Goal: Task Accomplishment & Management: Manage account settings

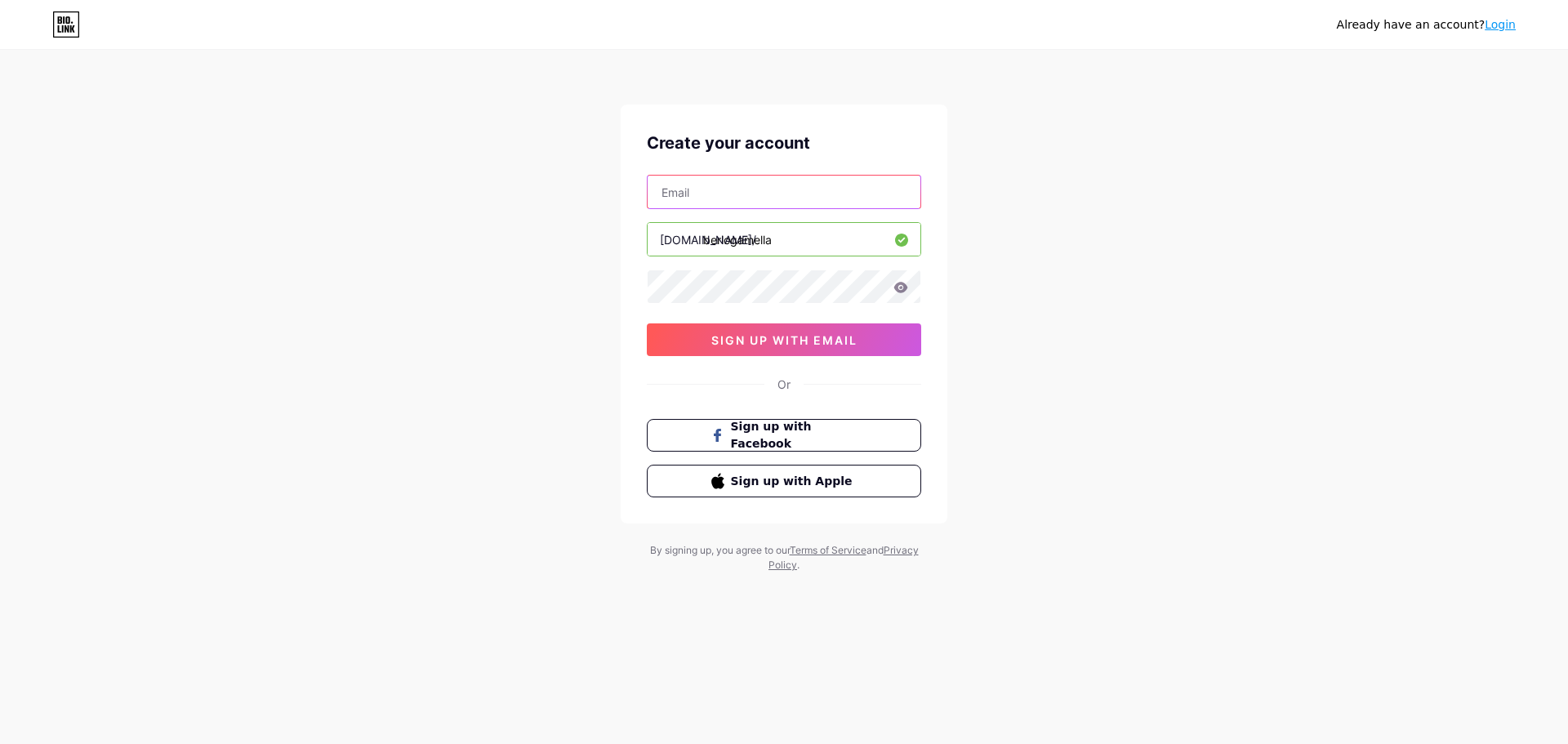
click at [781, 198] on input "text" at bounding box center [784, 192] width 272 height 33
type input "poew.hand@gmail.com"
click at [988, 236] on div "Already have an account? Login Create your account poew.hand@gmail.com bio.link…" at bounding box center [784, 312] width 1568 height 624
drag, startPoint x: 768, startPoint y: 177, endPoint x: 573, endPoint y: 190, distance: 195.4
click at [567, 192] on div "Already have an account? Login Create your account poew.hand@gmail.com bio.link…" at bounding box center [784, 312] width 1568 height 624
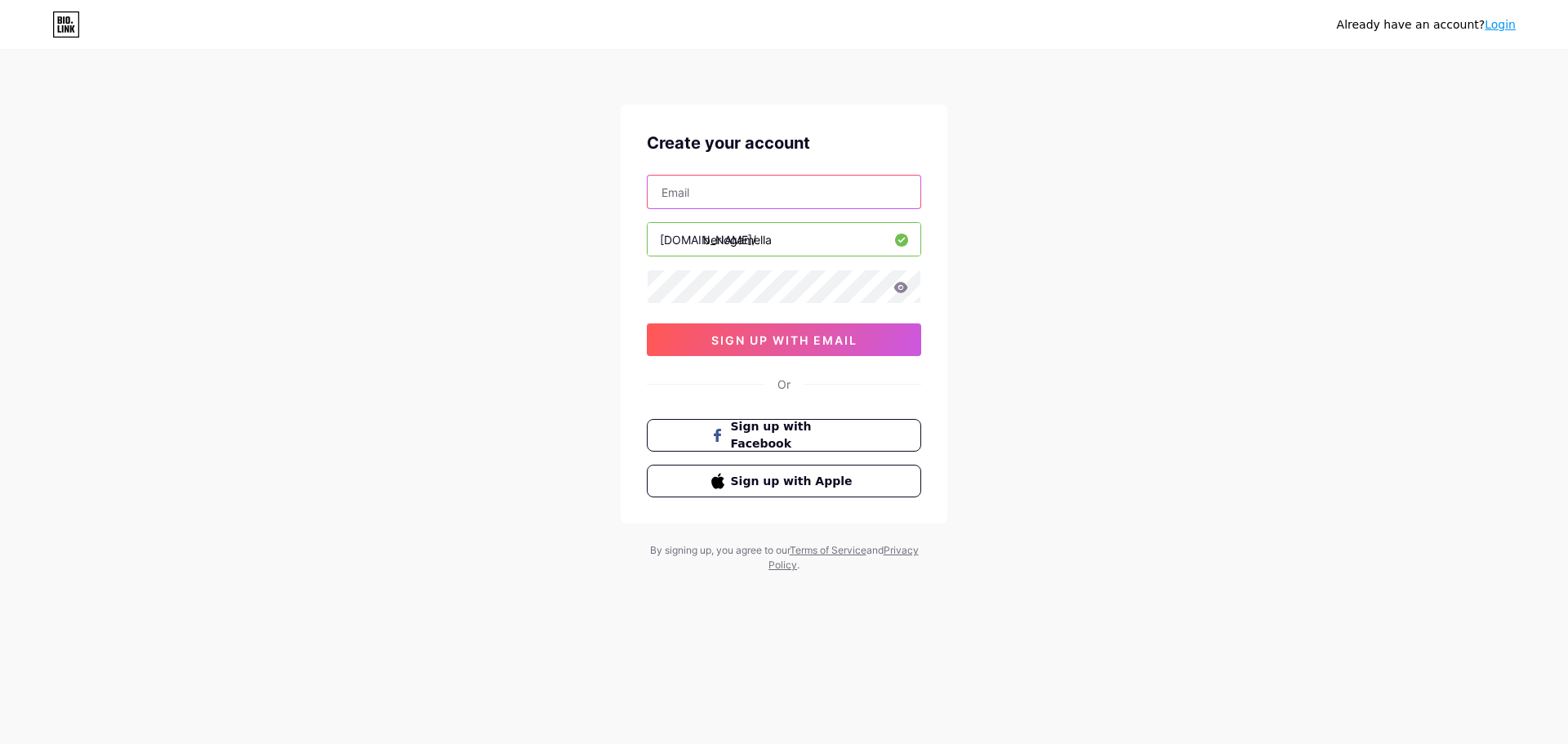
paste input "[EMAIL_ADDRESS][DOMAIN_NAME]"
type input "[EMAIL_ADDRESS][DOMAIN_NAME]"
click at [831, 256] on div "berlogamella" at bounding box center [784, 240] width 274 height 35
click at [982, 215] on div "Already have an account? Login Create your account kenadzainarezki@gmail.com bi…" at bounding box center [784, 312] width 1568 height 624
click at [846, 335] on span "sign up with email" at bounding box center [784, 339] width 146 height 13
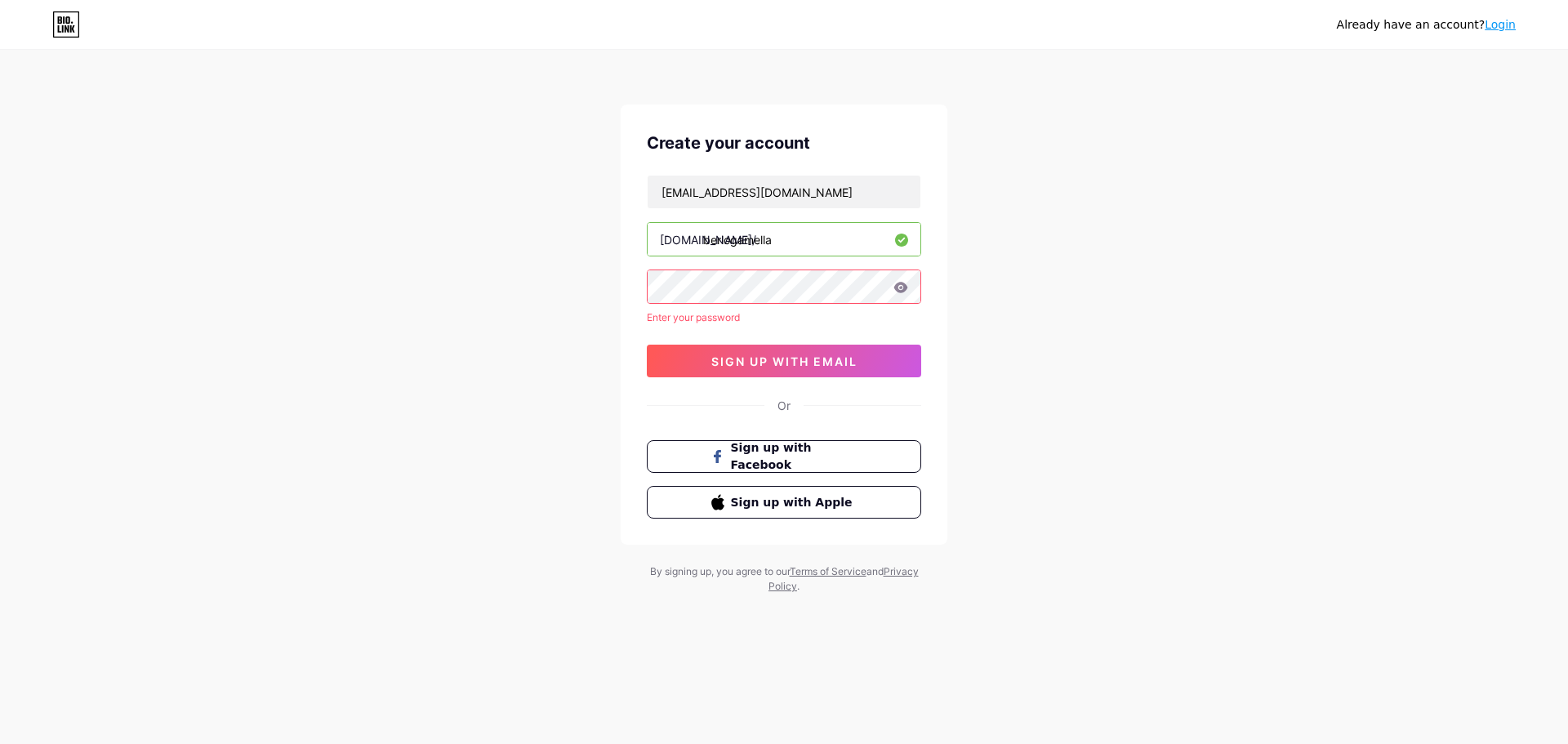
drag, startPoint x: 778, startPoint y: 239, endPoint x: 704, endPoint y: 244, distance: 74.2
click at [704, 244] on input "berlogamella" at bounding box center [784, 239] width 272 height 33
click at [798, 249] on input "berlogamella" at bounding box center [784, 239] width 272 height 33
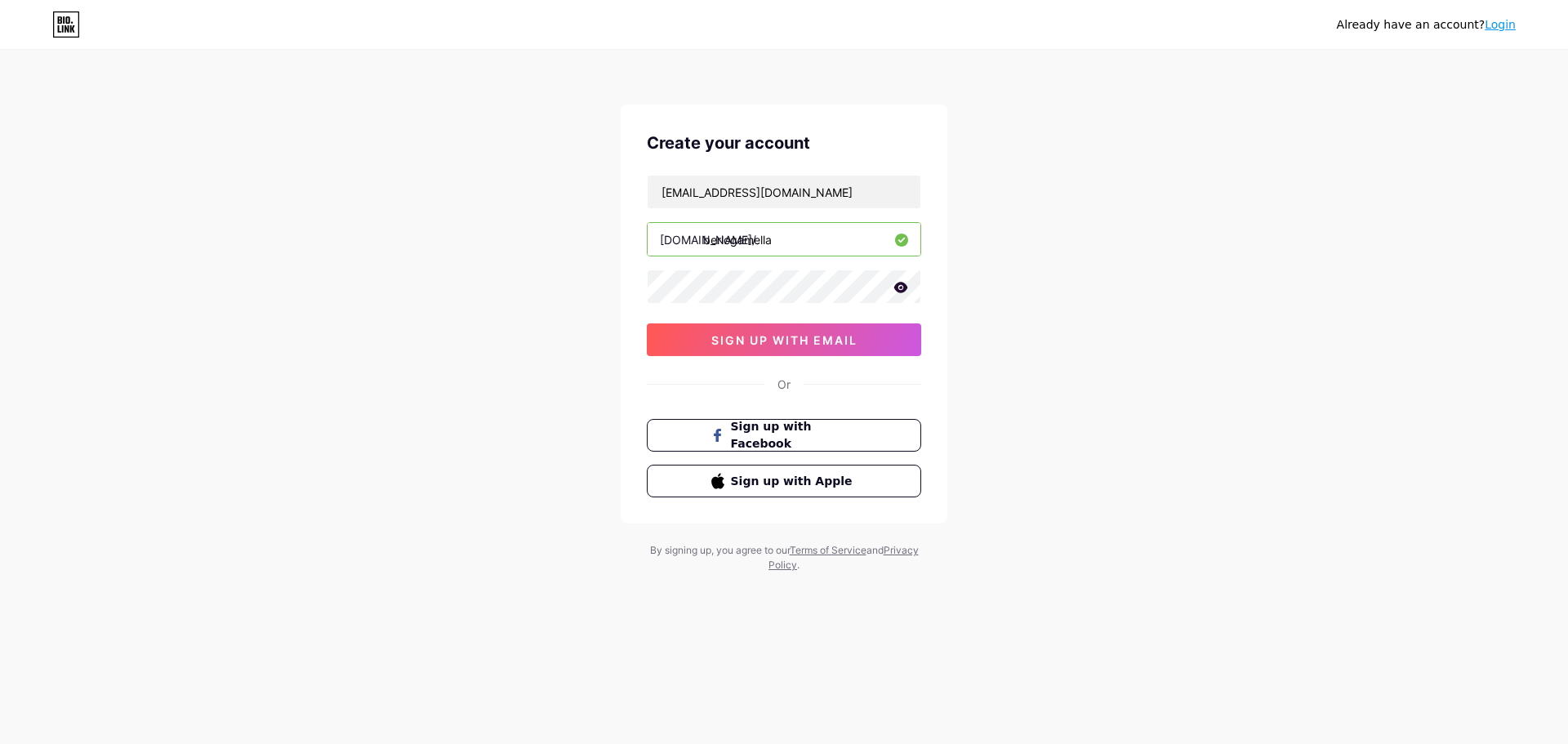
click at [901, 283] on icon at bounding box center [901, 287] width 13 height 11
click at [898, 280] on icon at bounding box center [900, 288] width 16 height 16
click at [875, 320] on div "kenadzainarezki@gmail.com bio.link/ berlogamella 0cAFcWeA7bMc92IqkKpzqrMZ7hvfH9…" at bounding box center [784, 265] width 274 height 181
click at [882, 339] on button "sign up with email" at bounding box center [784, 339] width 274 height 33
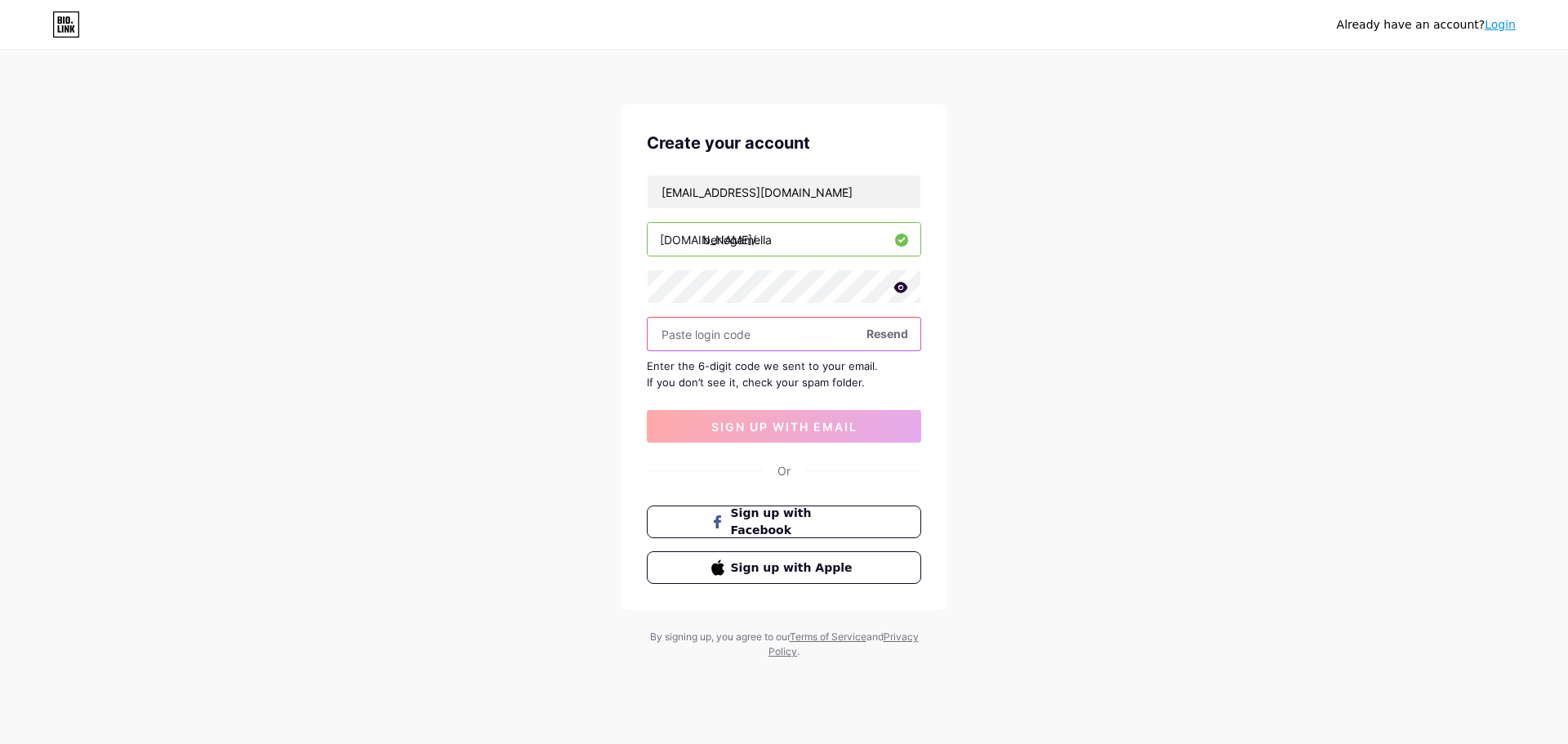
paste input "774522"
type input "774522"
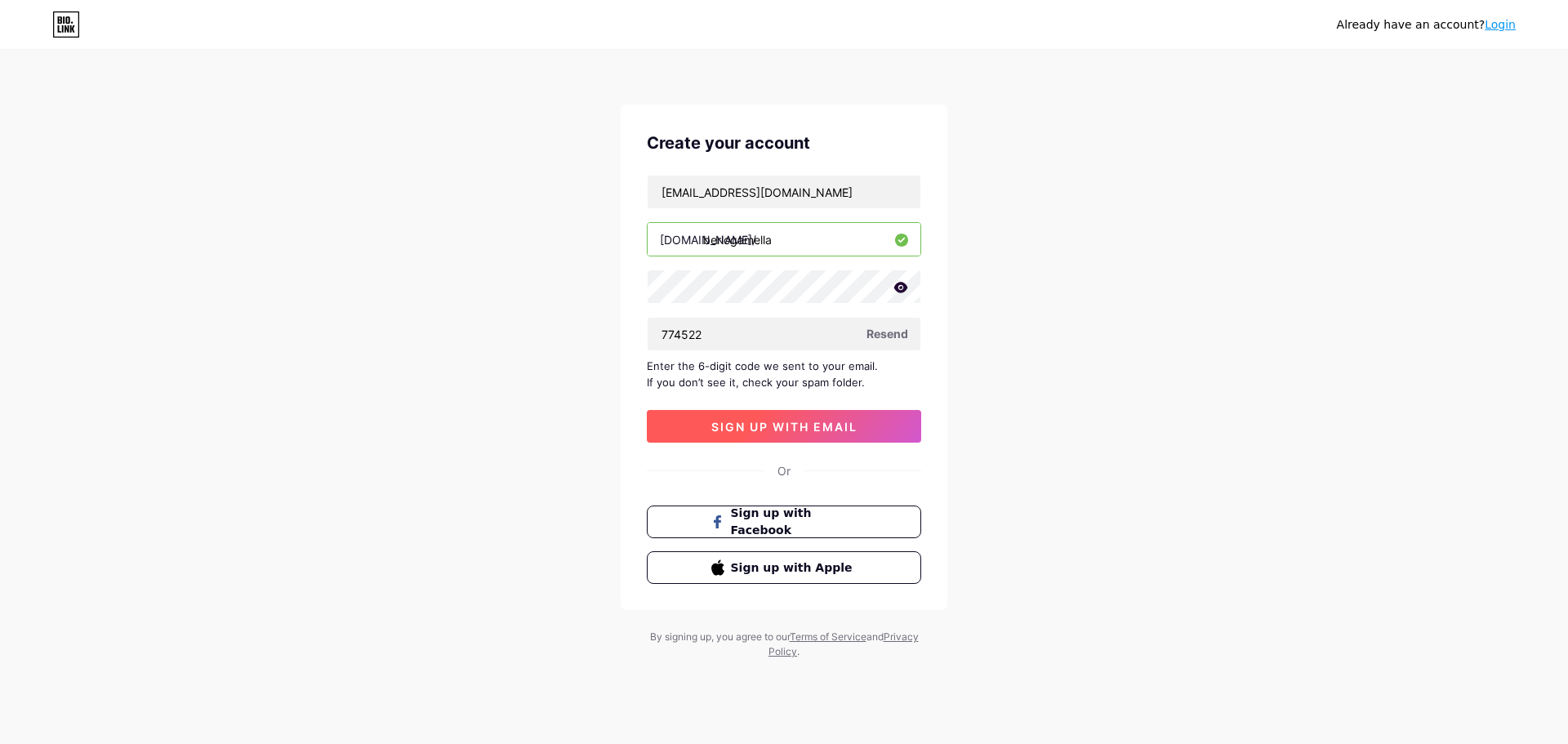
click at [820, 426] on span "sign up with email" at bounding box center [784, 427] width 146 height 13
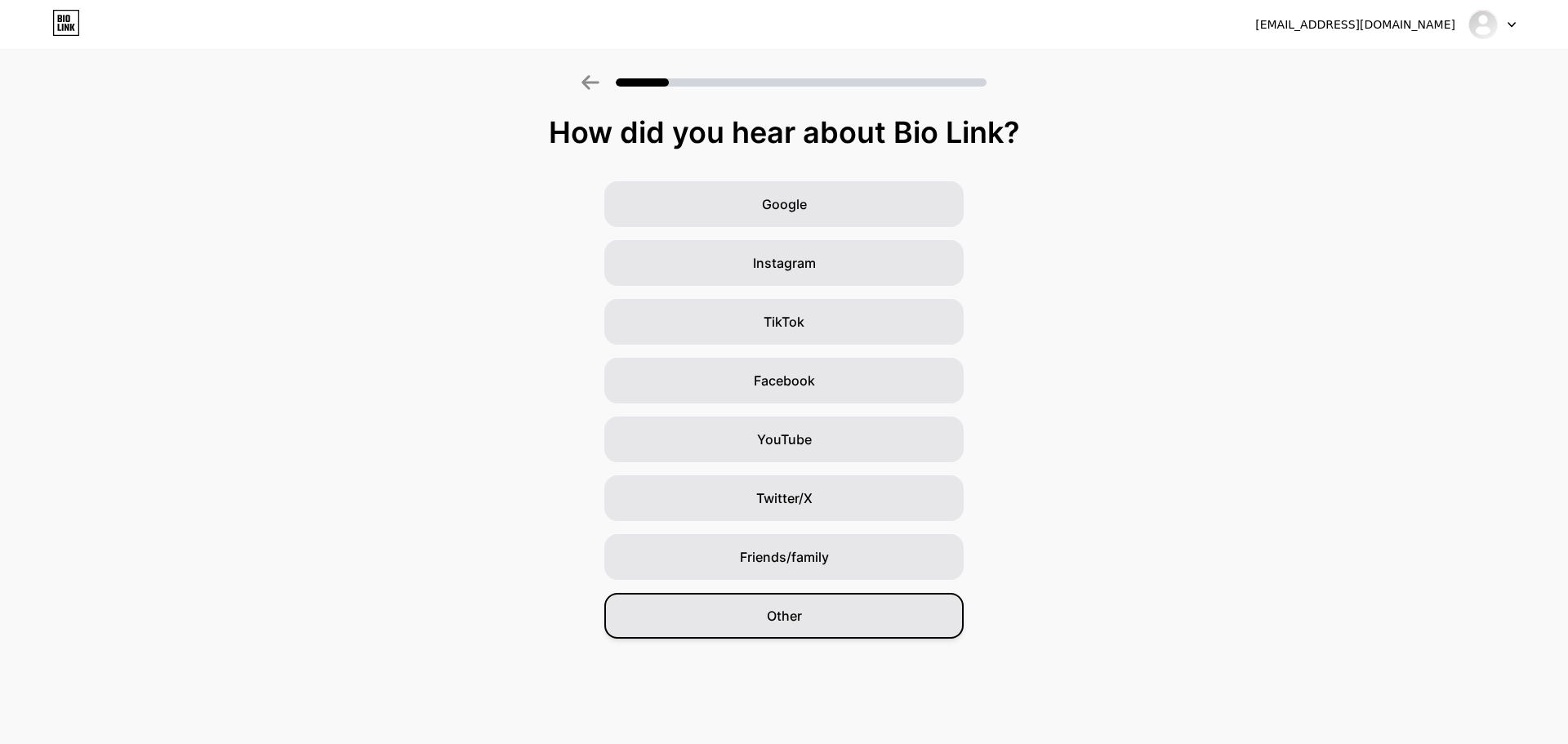
click at [819, 608] on div "Other" at bounding box center [784, 616] width 360 height 46
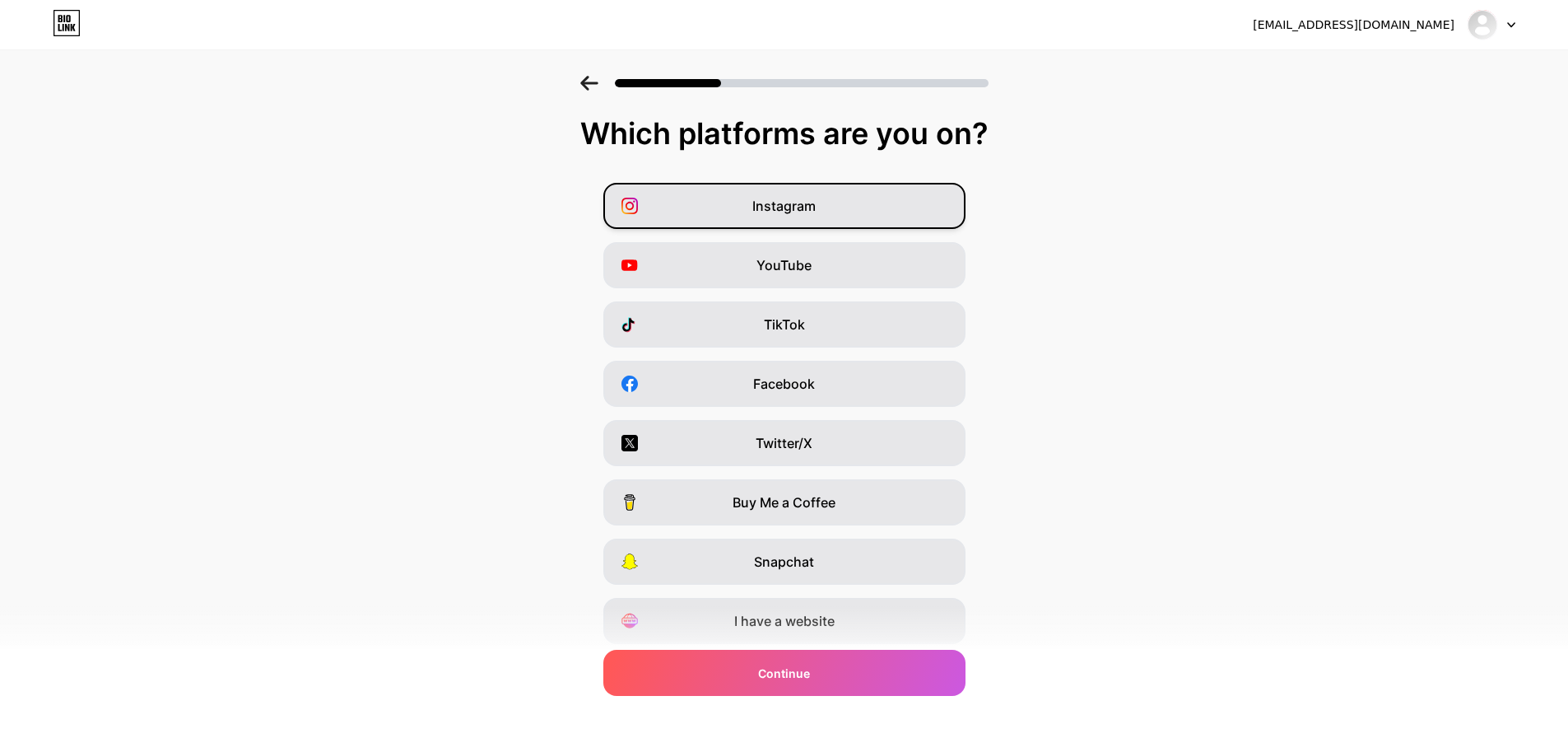
click at [773, 200] on span "Instagram" at bounding box center [784, 206] width 64 height 19
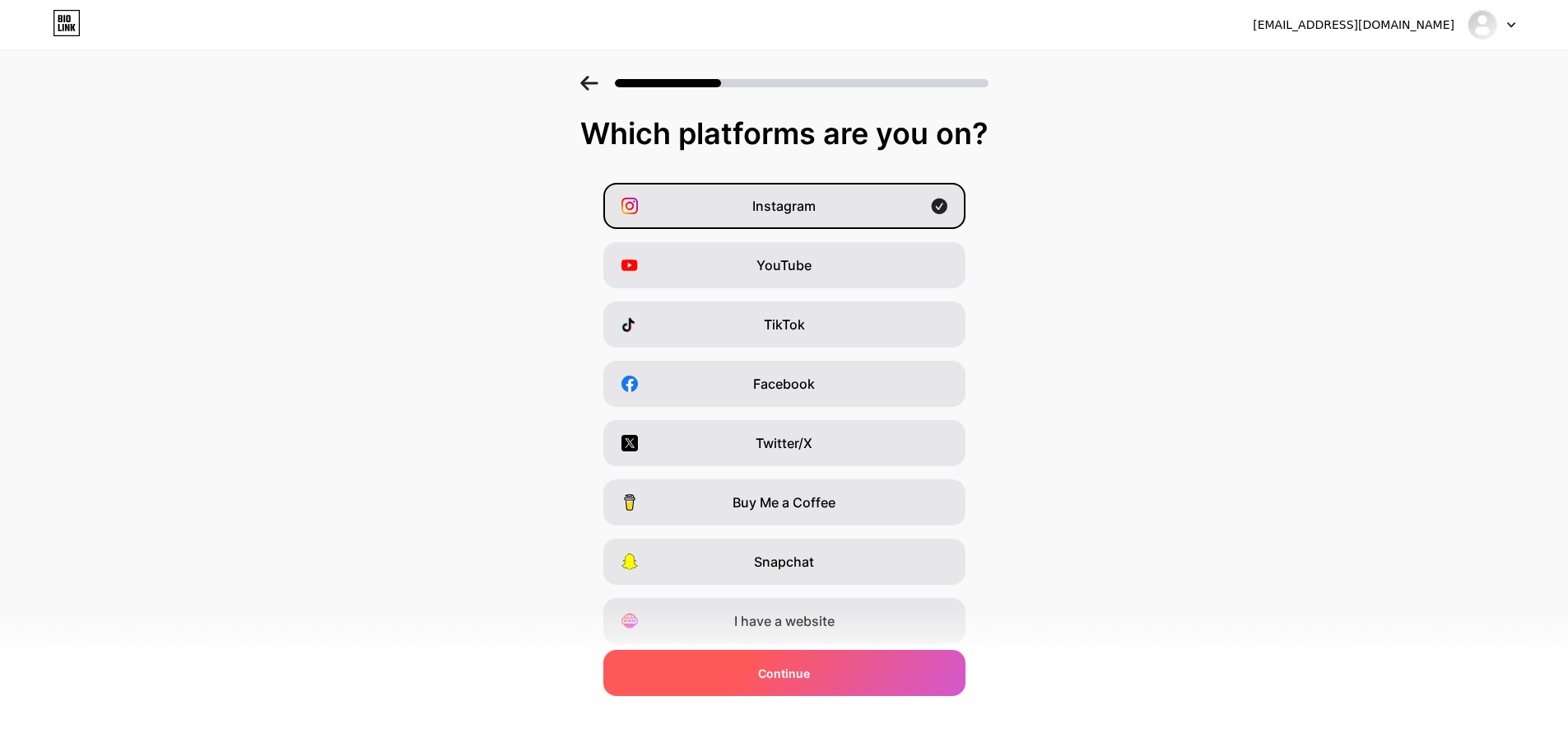
click at [908, 681] on div "Continue" at bounding box center [784, 673] width 363 height 46
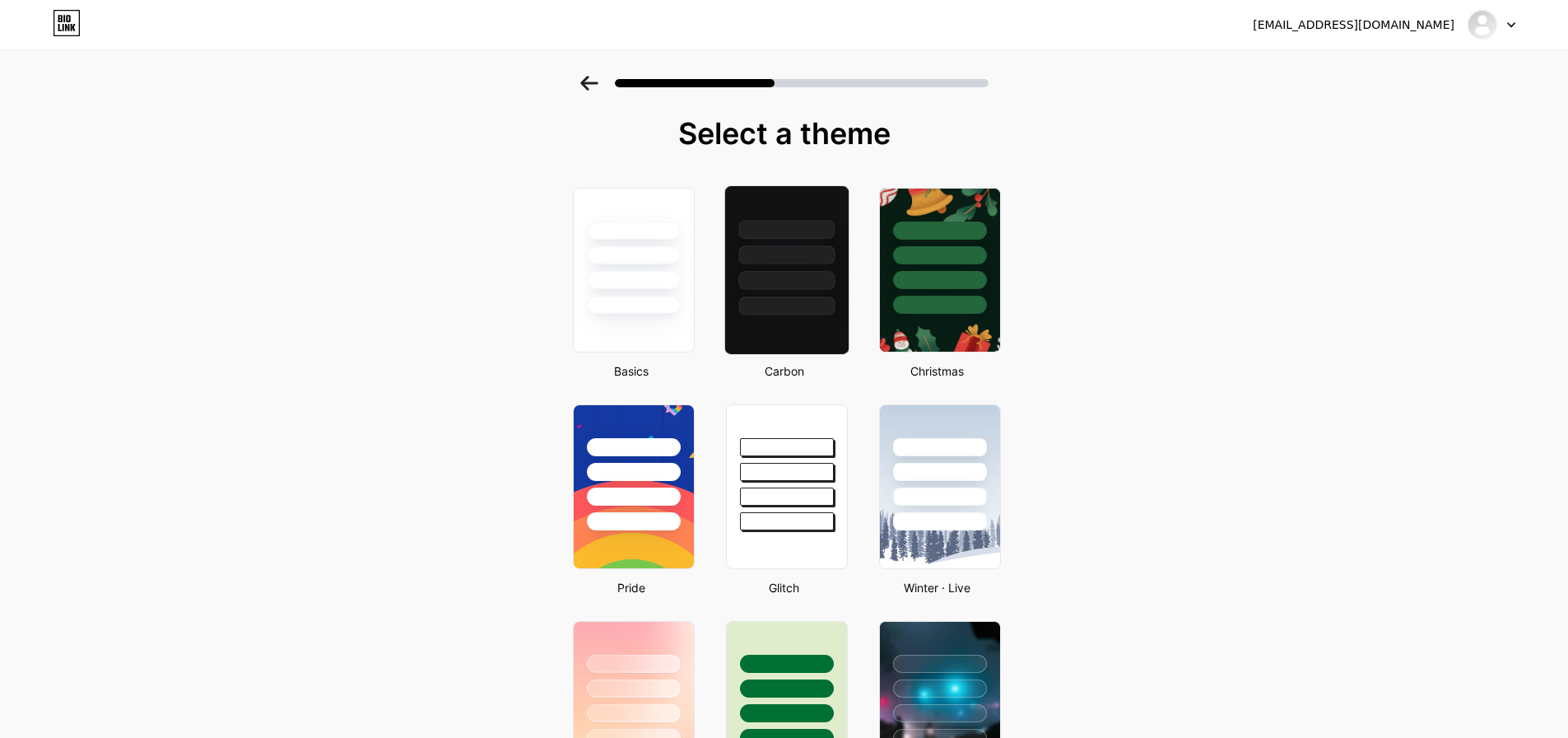
click at [804, 295] on div at bounding box center [786, 251] width 124 height 130
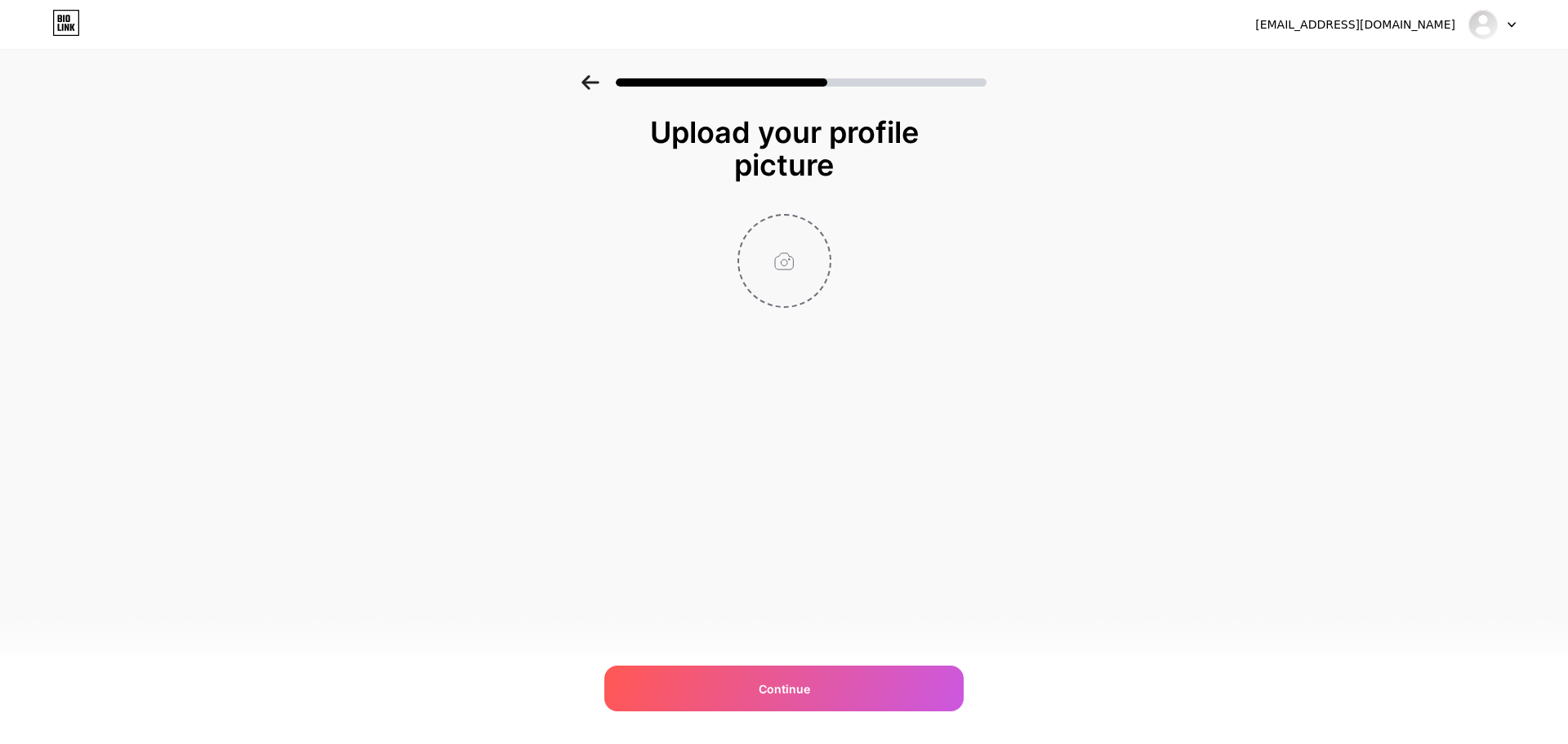
click at [791, 243] on input "file" at bounding box center [784, 261] width 91 height 91
type input "C:\fakepath\W9dxhEoflxo8gjeOVdiVNibaCFl00vCKgEtiojQt.webp"
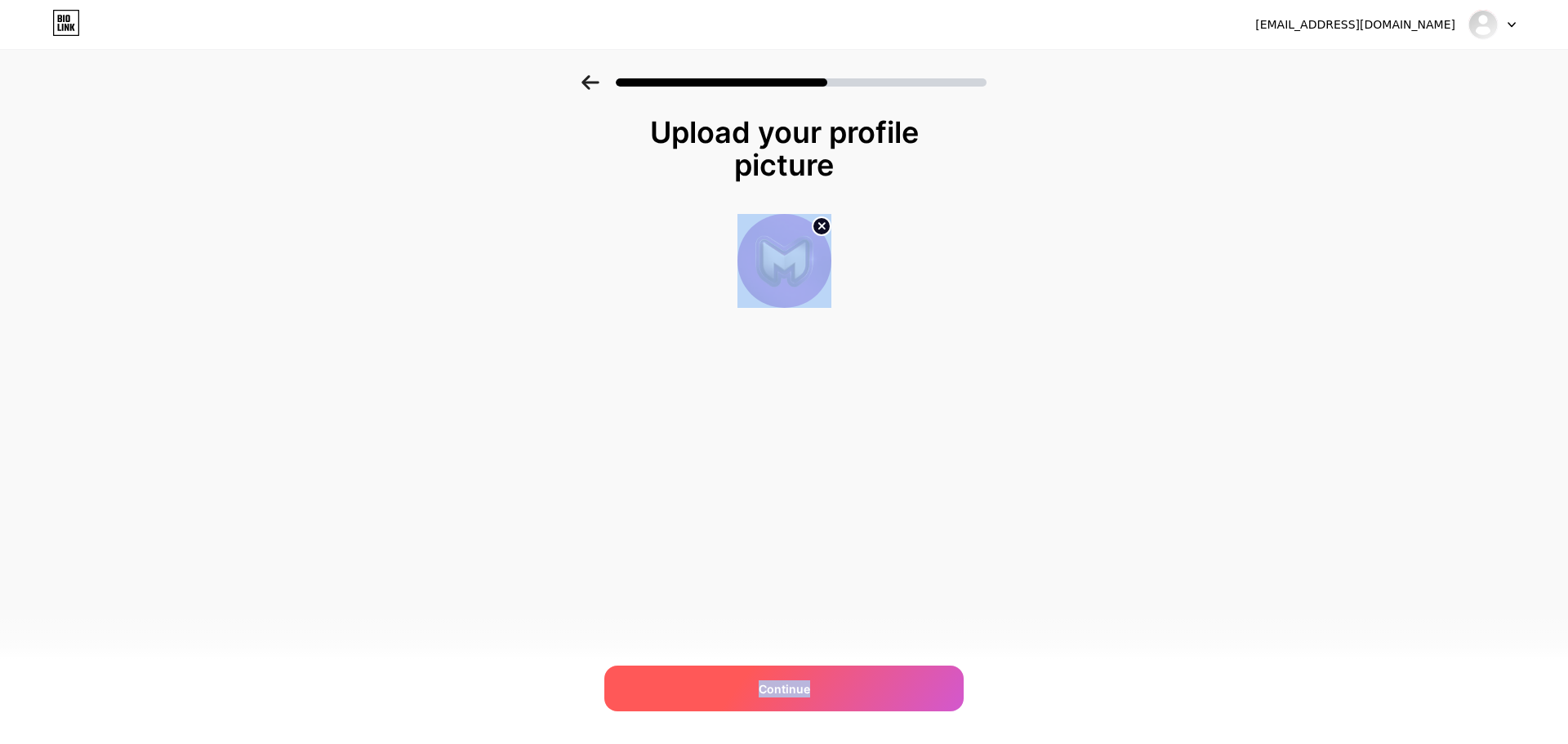
click at [891, 665] on div "kenadzainarezki@gmail.com Logout Link Copied Upload your profile picture Contin…" at bounding box center [784, 372] width 1568 height 744
click at [900, 681] on div "Continue" at bounding box center [784, 688] width 360 height 46
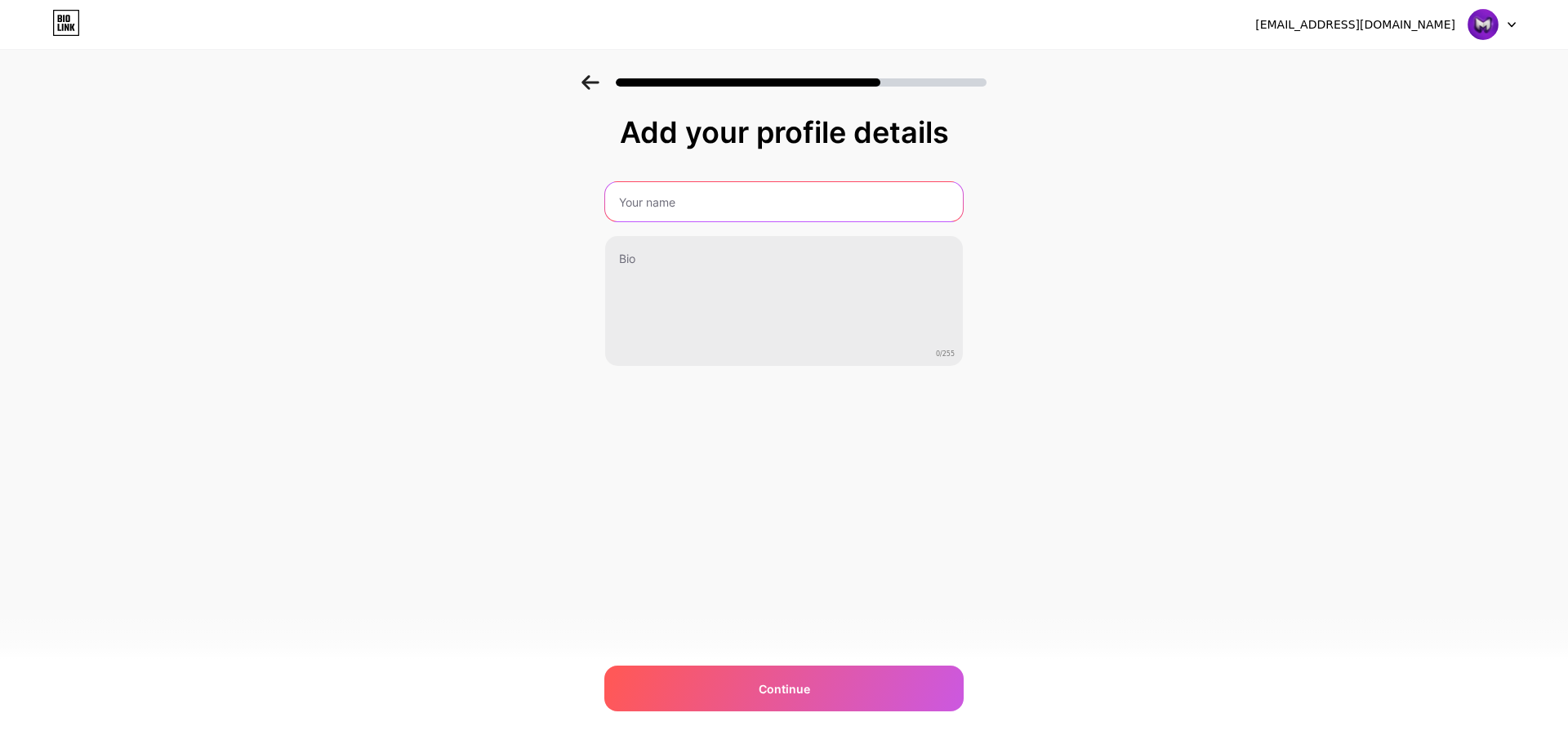
click at [701, 214] on input "text" at bounding box center [784, 201] width 358 height 39
type input "б"
type input "MELLSTROY BERLOGA"
click at [1047, 262] on div "Add your profile details MELLSTROY BERLOGA 0/255 Continue Error" at bounding box center [784, 261] width 1568 height 373
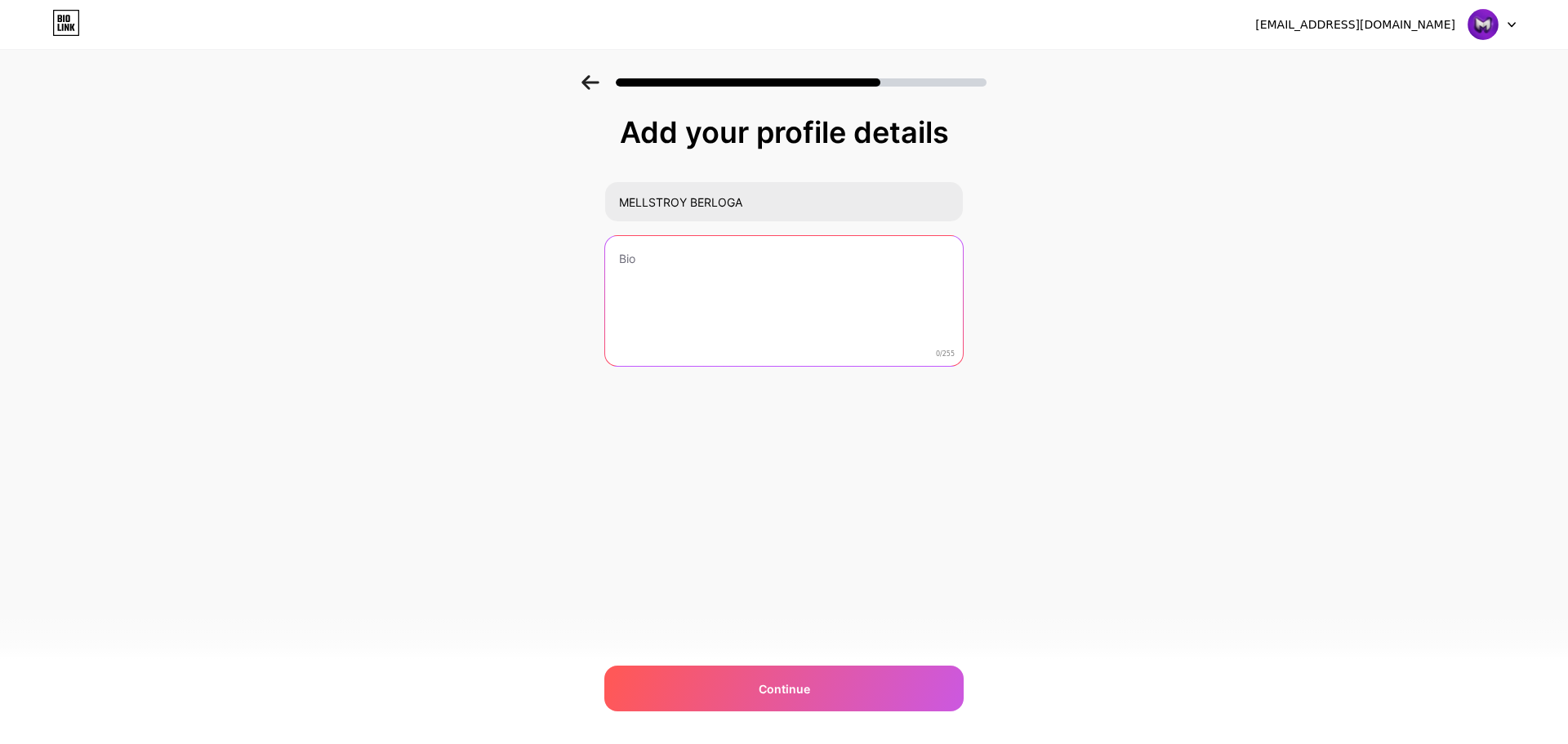
click at [775, 259] on textarea at bounding box center [784, 301] width 358 height 131
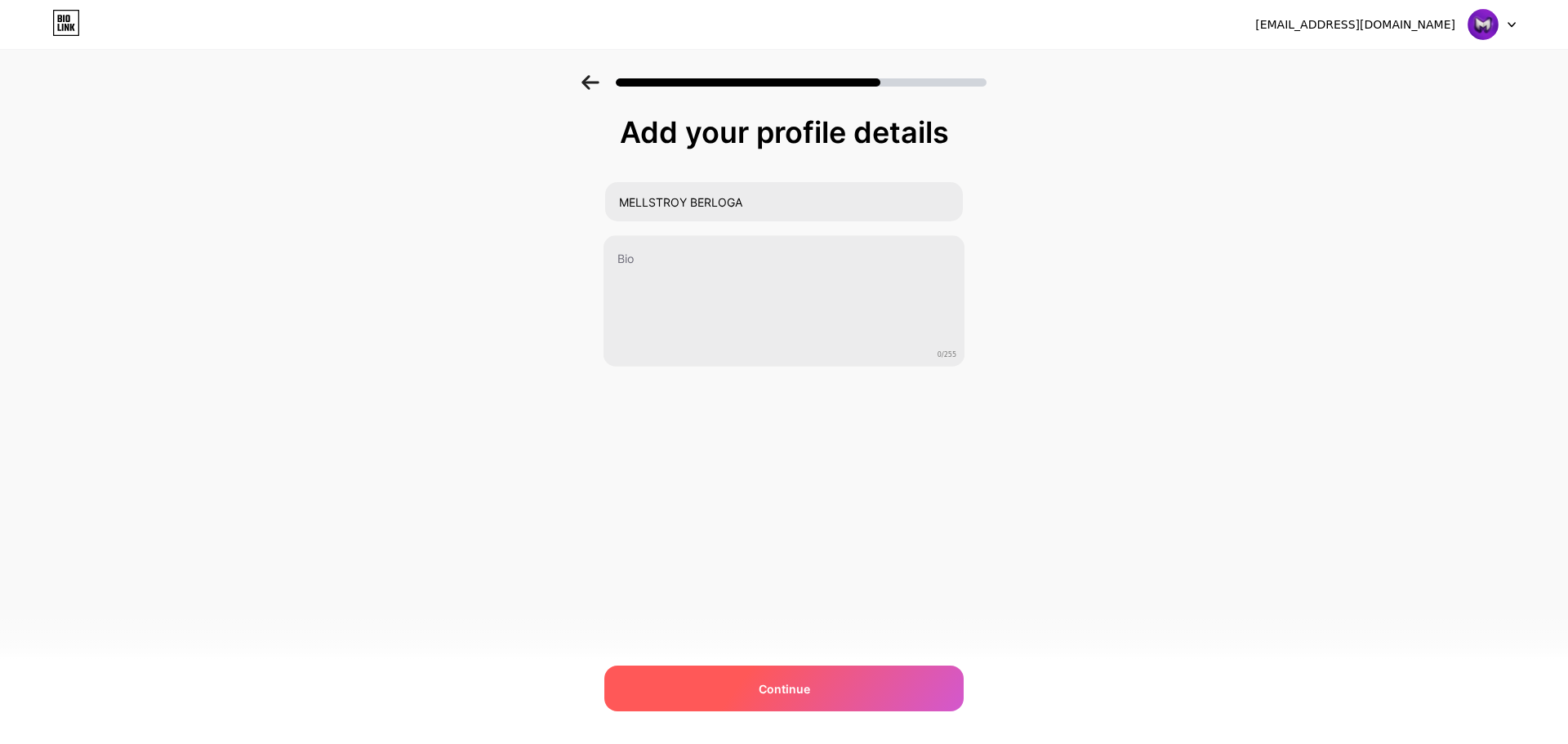
click at [886, 684] on div "Continue" at bounding box center [784, 688] width 360 height 46
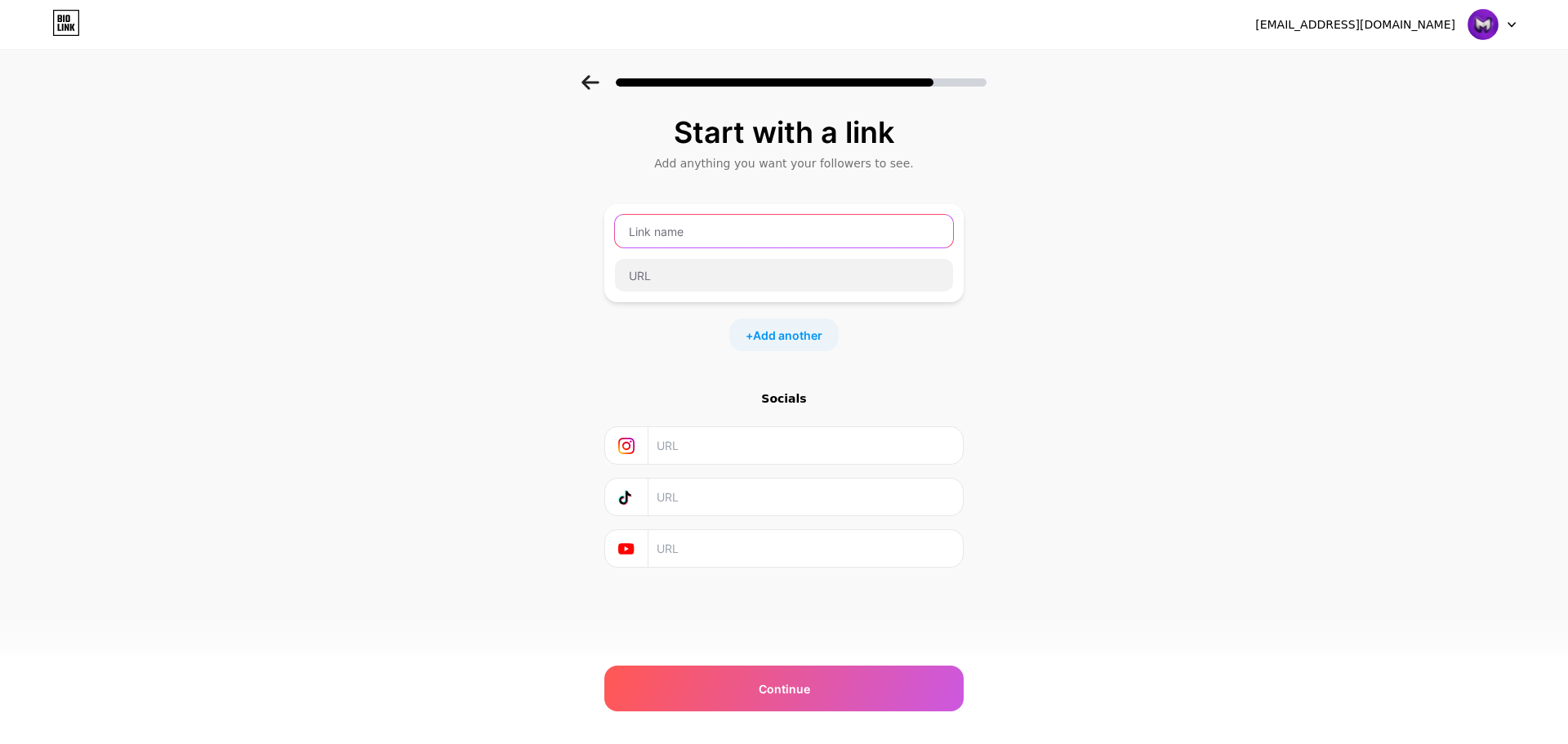
click at [681, 229] on input "text" at bounding box center [784, 231] width 339 height 33
click at [755, 237] on input "text" at bounding box center [784, 231] width 339 height 33
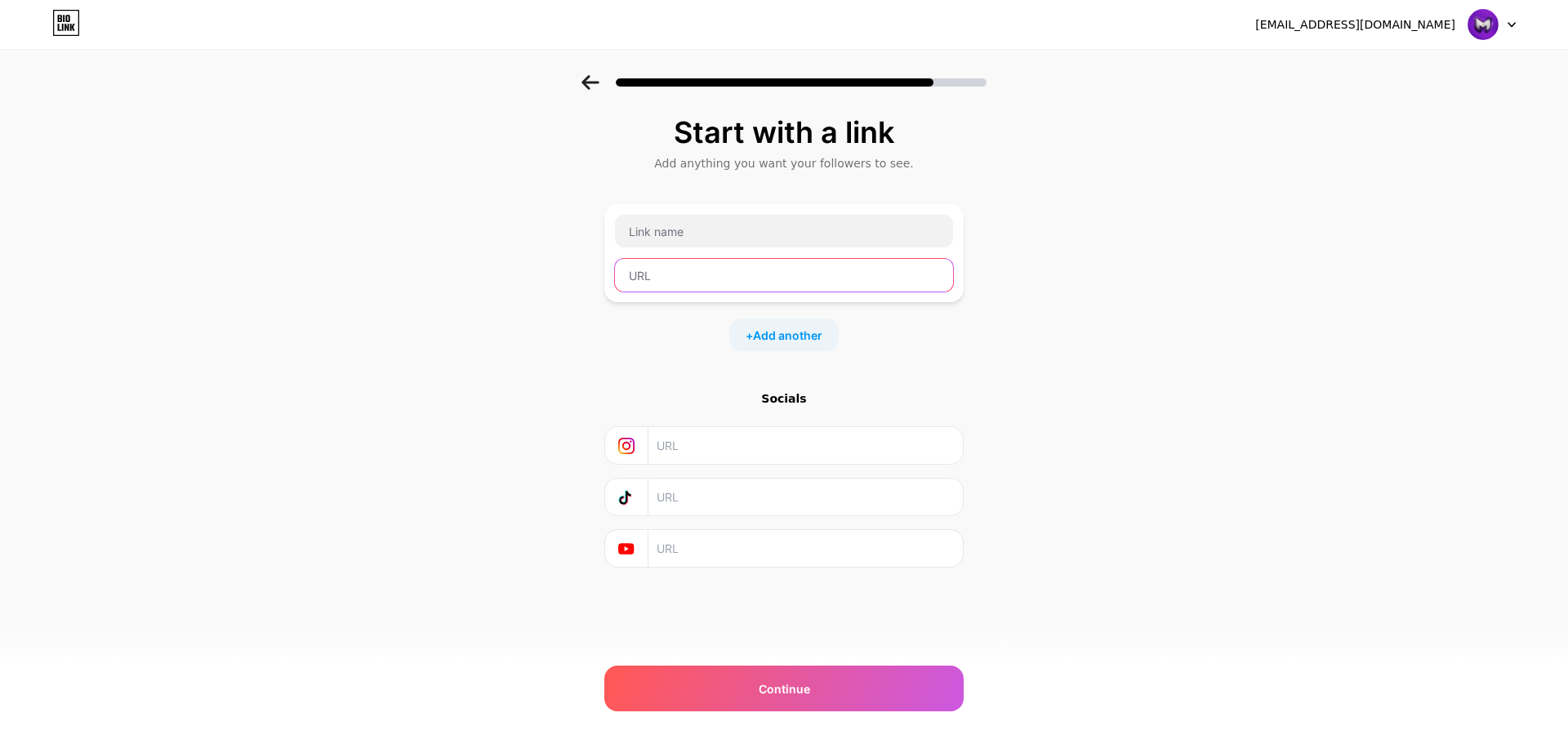
click at [750, 281] on input "text" at bounding box center [784, 275] width 339 height 33
paste input "https://1wilib.life/casino/list?open=register&p=4sor"
type input "https://1wilib.life/casino/list?open=register&p=4sor"
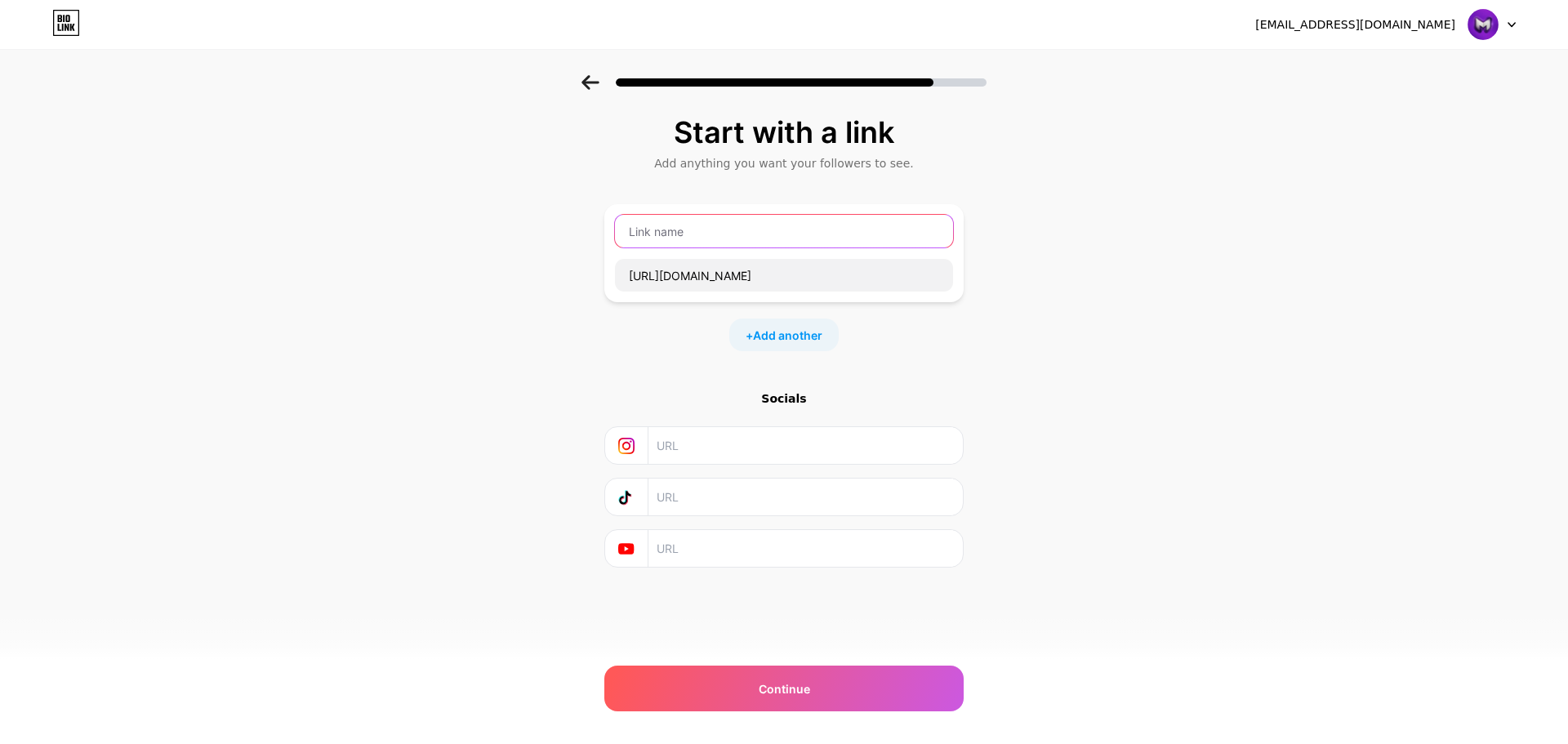
click at [761, 234] on input "text" at bounding box center [784, 231] width 339 height 33
type input "o"
click at [679, 234] on input "ПРОМИК НА 500% К ДЕПОЗИТУ" at bounding box center [784, 231] width 339 height 33
type input "ПРОМИК "BABLISHE" НА 500% К ДЕПОЗИТУ"
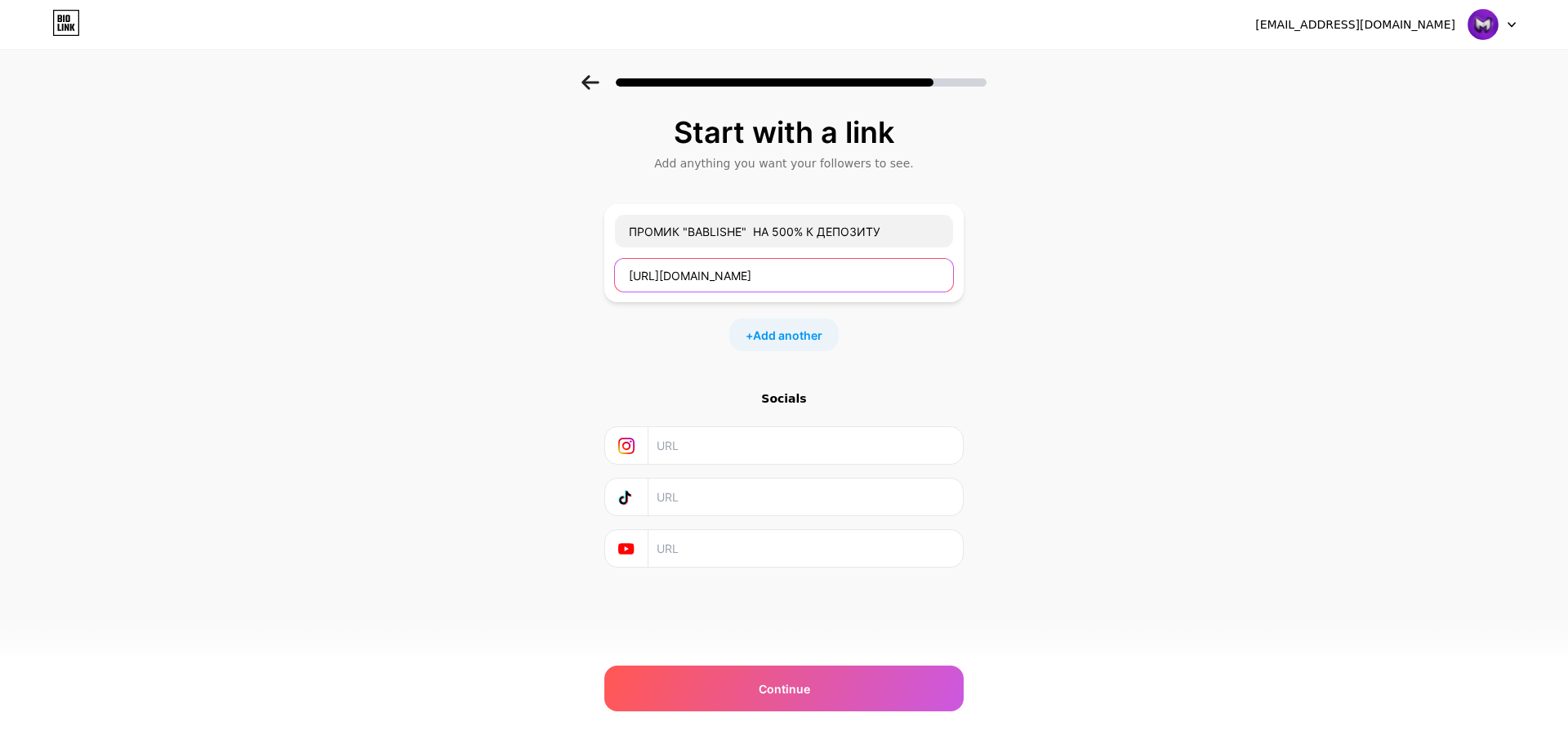
drag, startPoint x: 907, startPoint y: 256, endPoint x: 901, endPoint y: 239, distance: 18.0
click at [905, 253] on div "ПРОМИК "BABLISHE" НА 500% К ДЕПОЗИТУ https://1wilib.life/casino/list?open=regis…" at bounding box center [784, 253] width 339 height 79
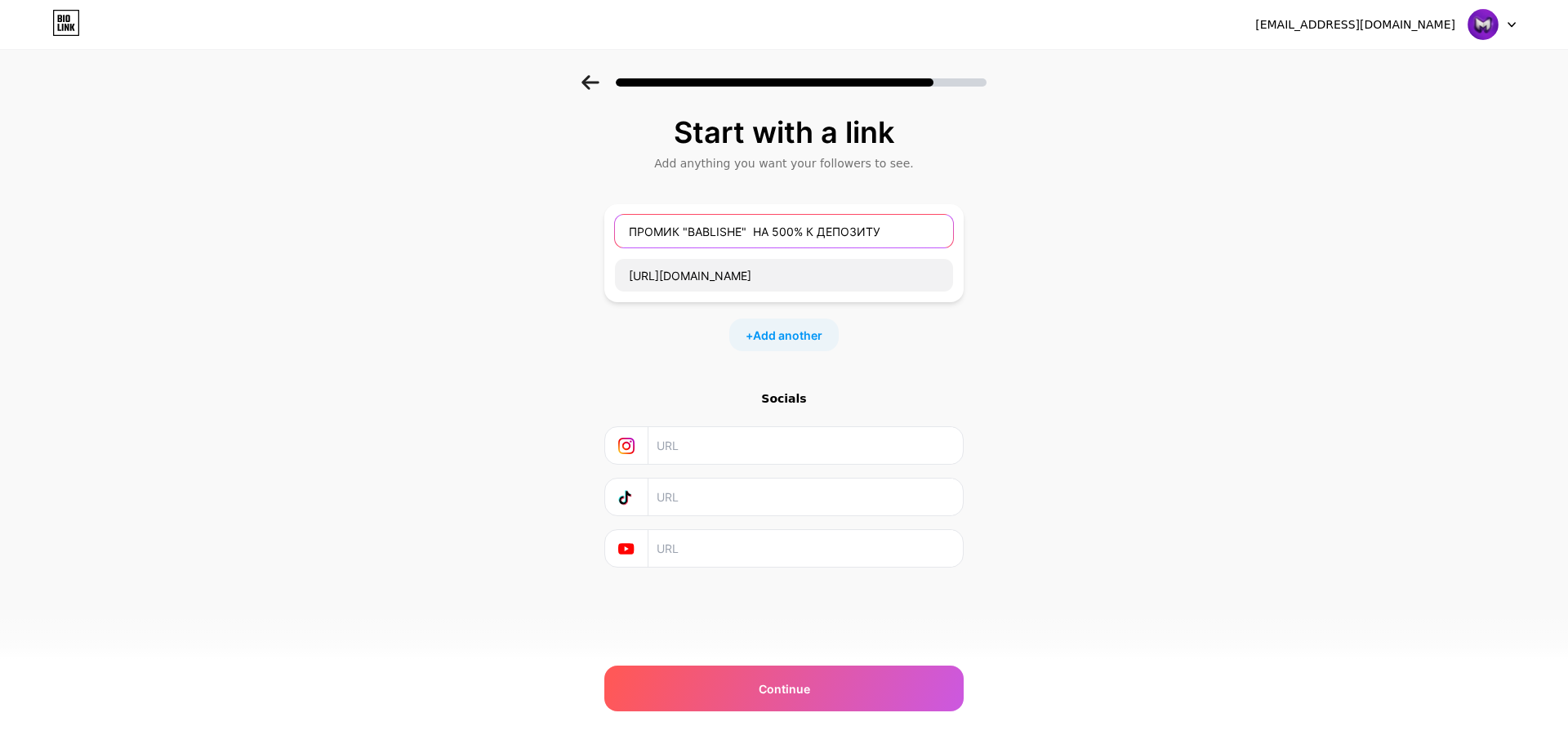
click at [901, 239] on input "ПРОМИК "BABLISHE" НА 500% К ДЕПОЗИТУ" at bounding box center [784, 231] width 339 height 33
drag, startPoint x: 901, startPoint y: 234, endPoint x: 573, endPoint y: 253, distance: 328.5
click at [554, 232] on div "Start with a link Add anything you want your followers to see. ПРОМИК "BABLISHE…" at bounding box center [784, 361] width 1568 height 574
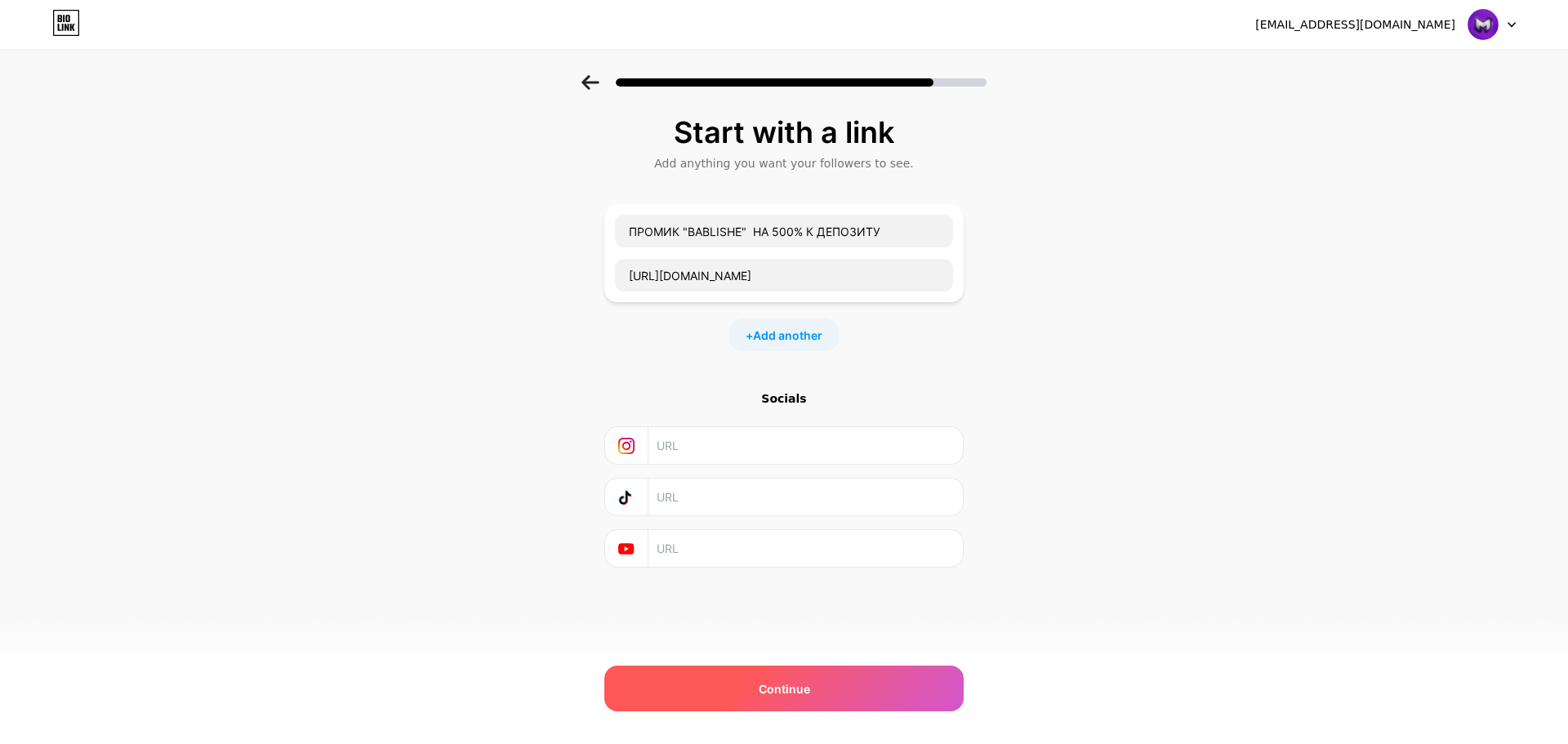
click at [849, 686] on div "Continue" at bounding box center [784, 688] width 360 height 46
click at [801, 668] on div "Continue" at bounding box center [784, 688] width 360 height 46
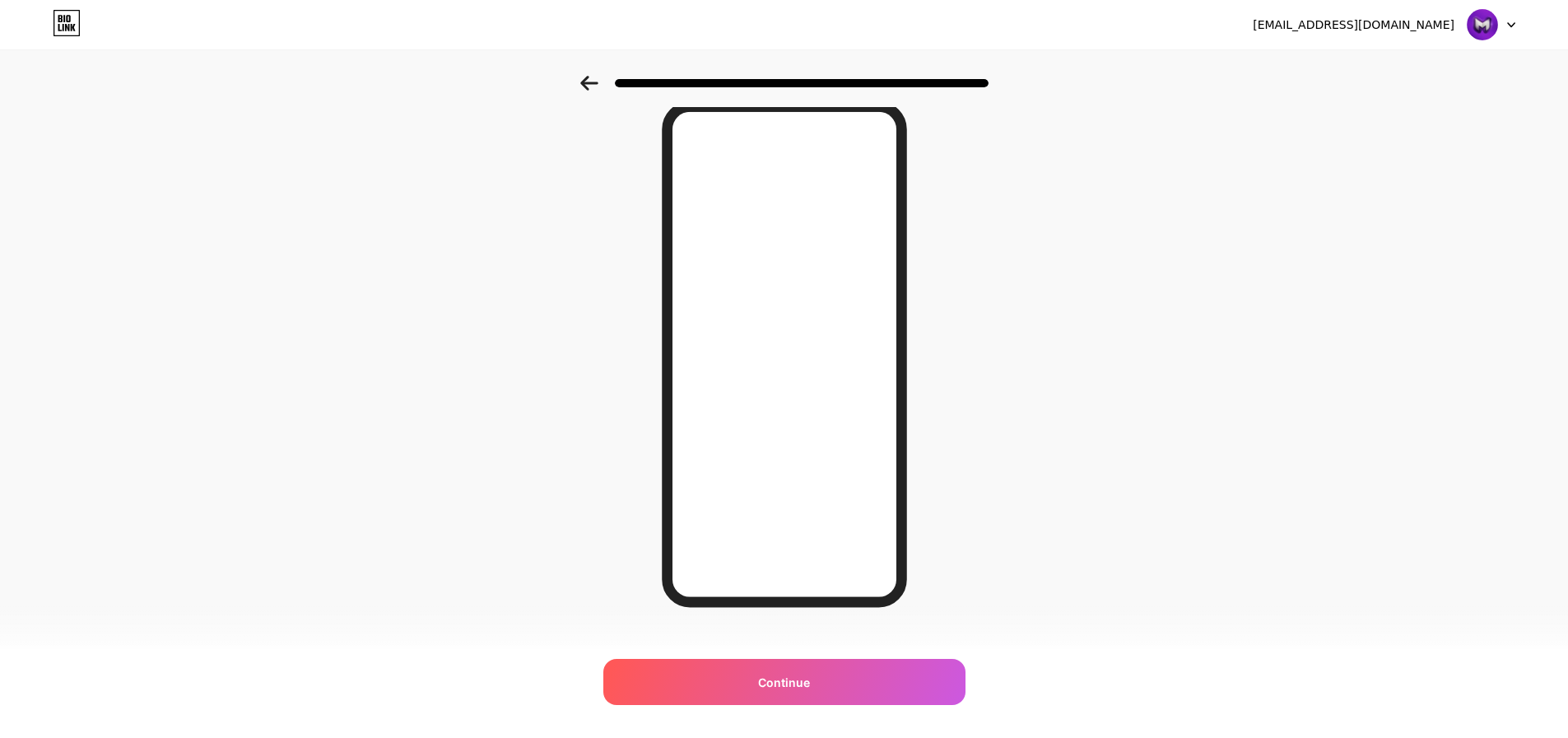
scroll to position [82, 0]
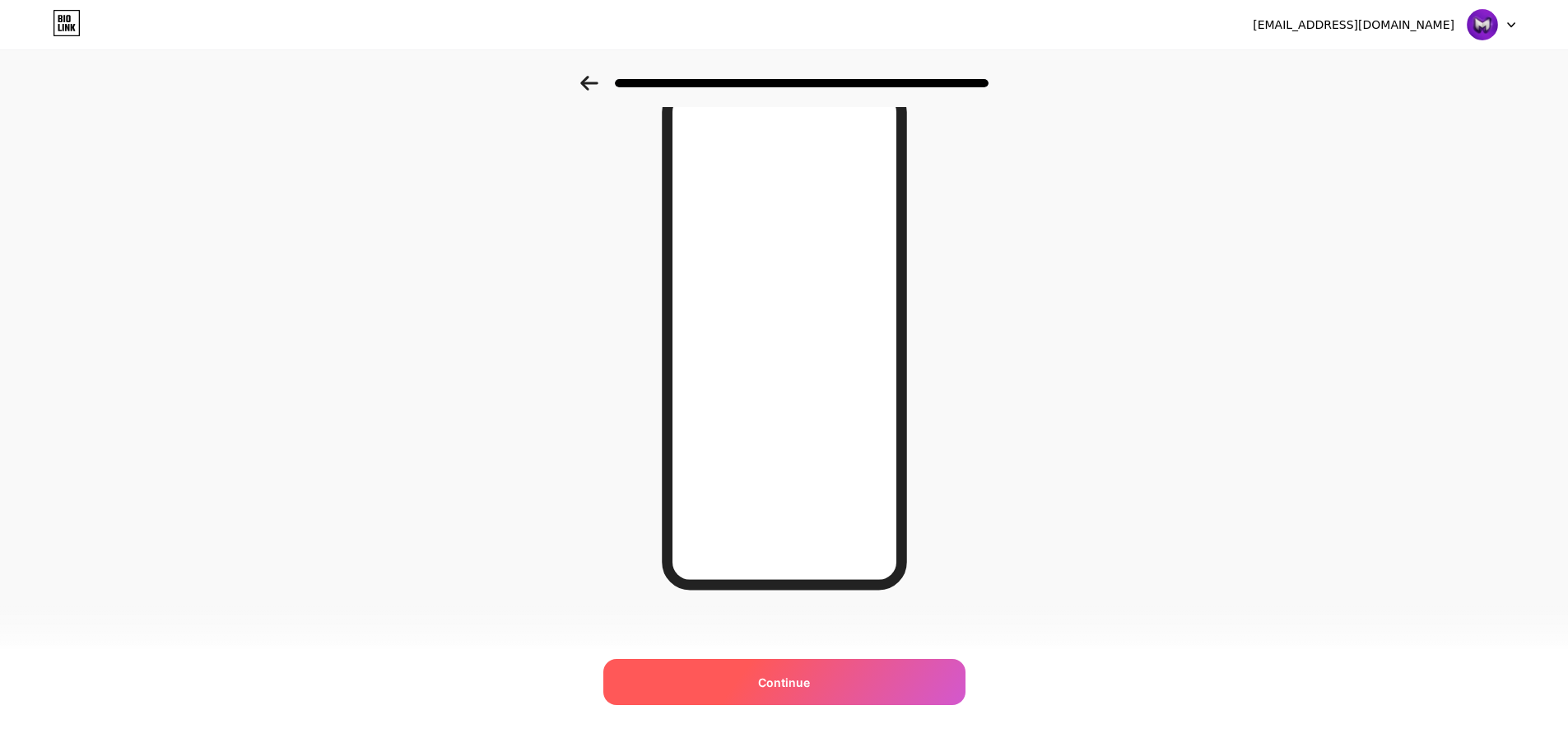
click at [845, 673] on div "Continue" at bounding box center [784, 682] width 363 height 46
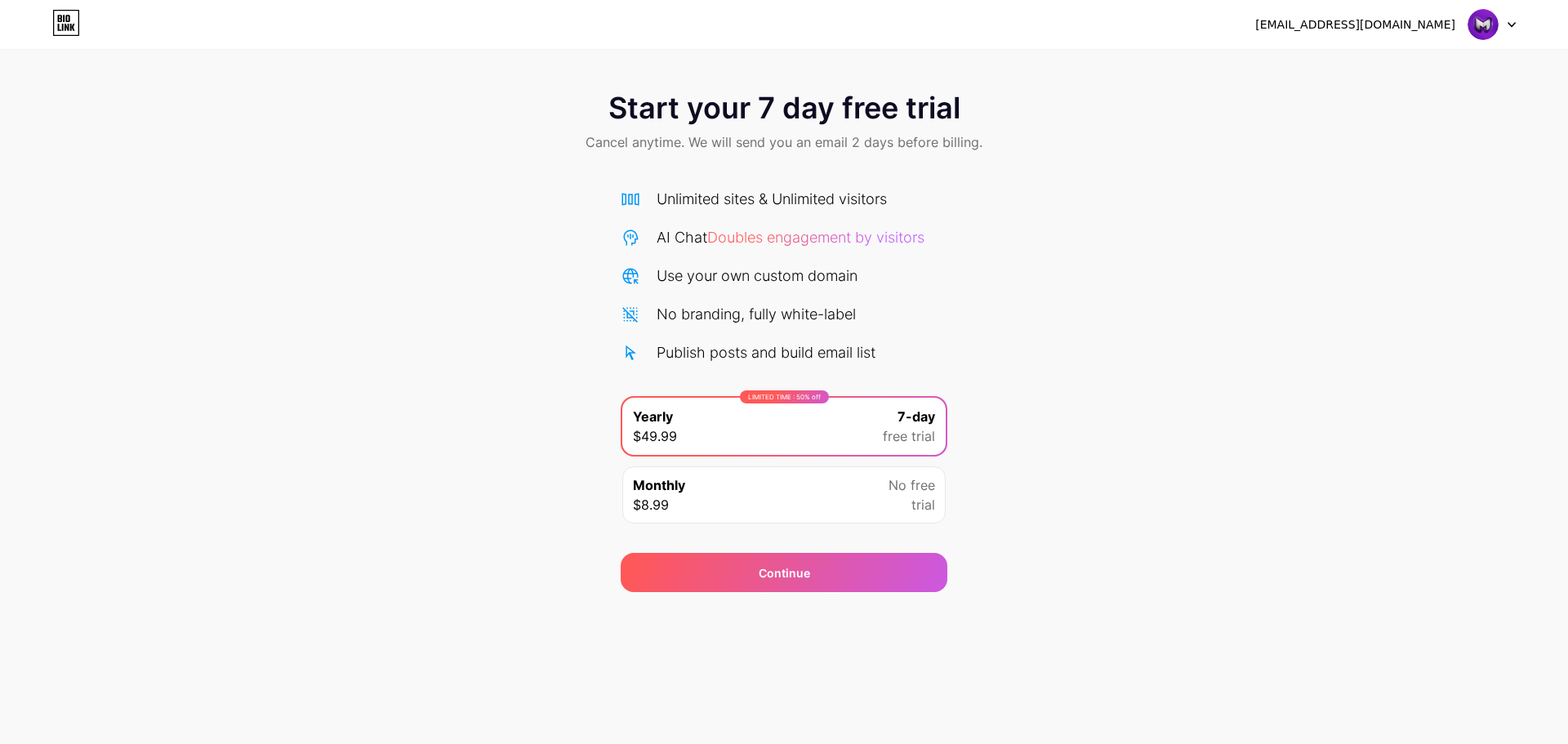
click at [922, 501] on span "trial" at bounding box center [923, 504] width 24 height 19
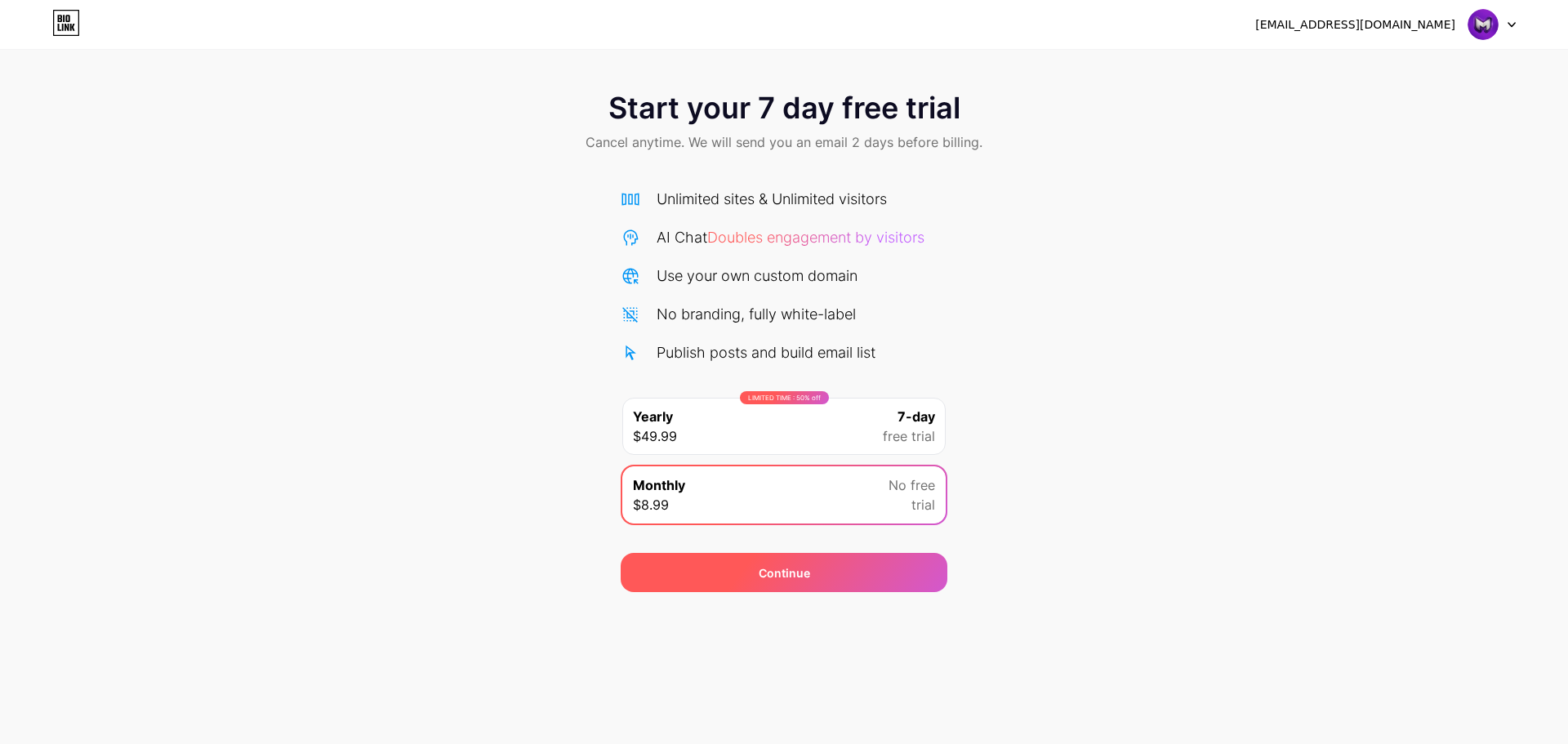
click at [878, 568] on div "Continue" at bounding box center [784, 571] width 327 height 39
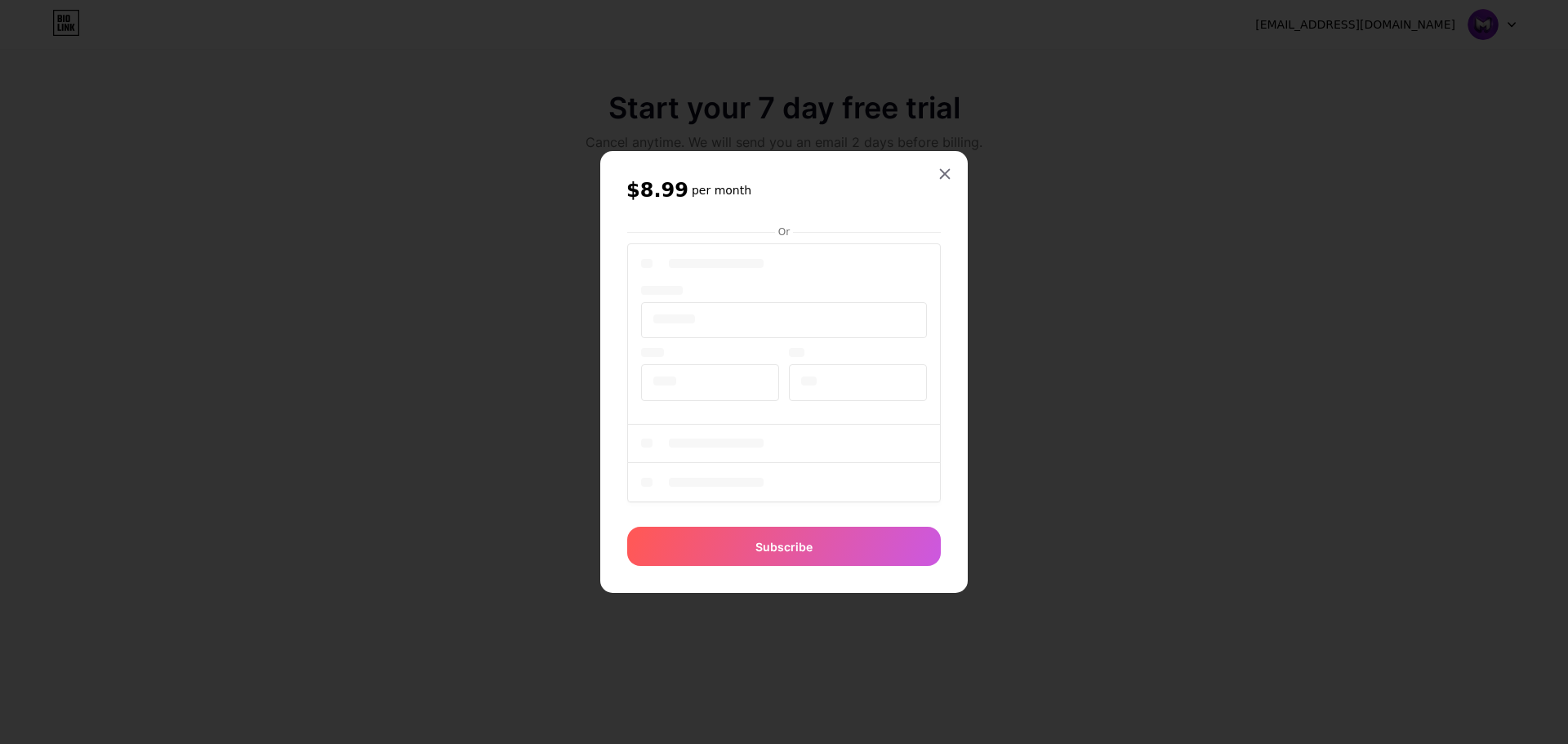
click at [942, 319] on div "$8.99 per month Or Subscribe" at bounding box center [784, 372] width 367 height 442
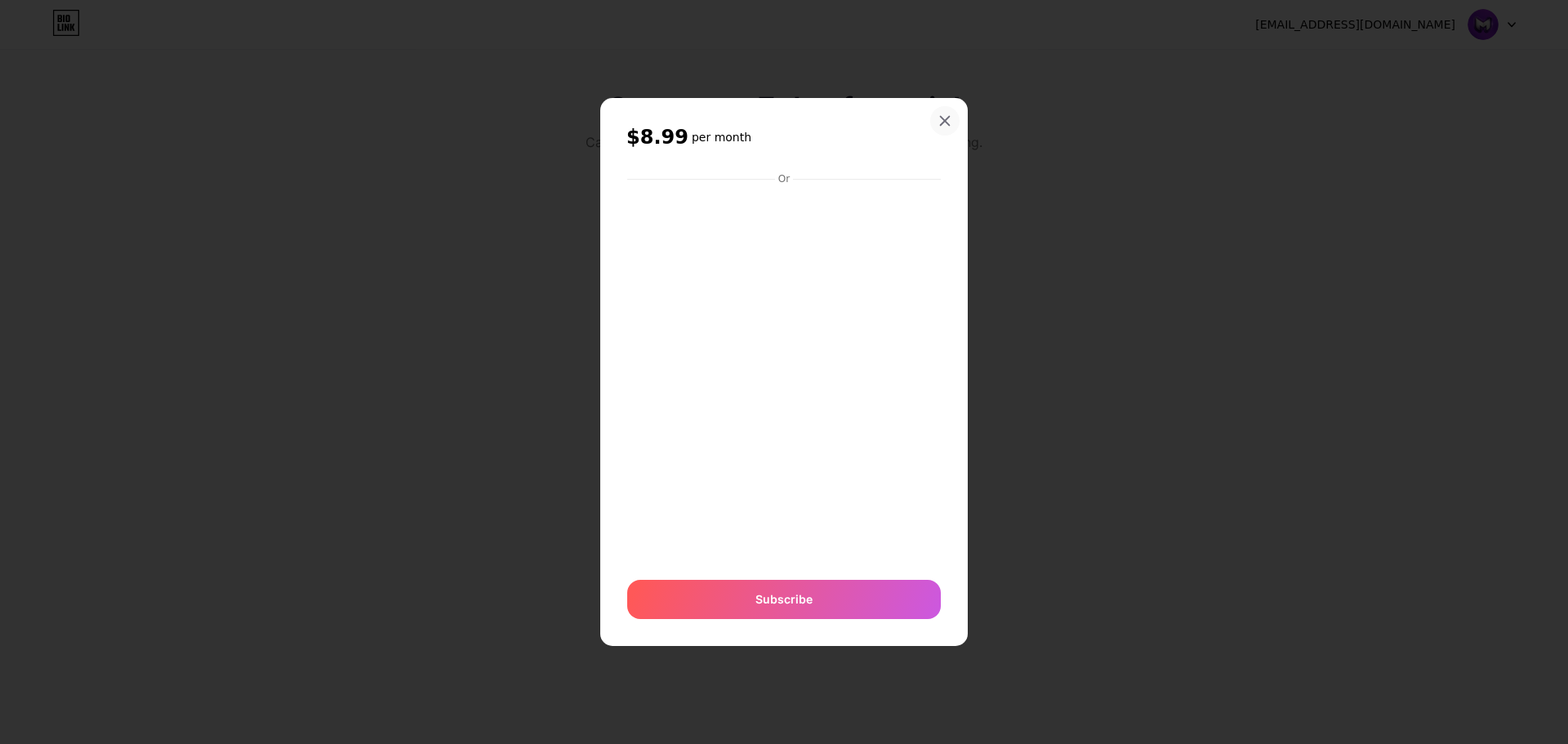
click at [948, 118] on icon at bounding box center [945, 121] width 9 height 9
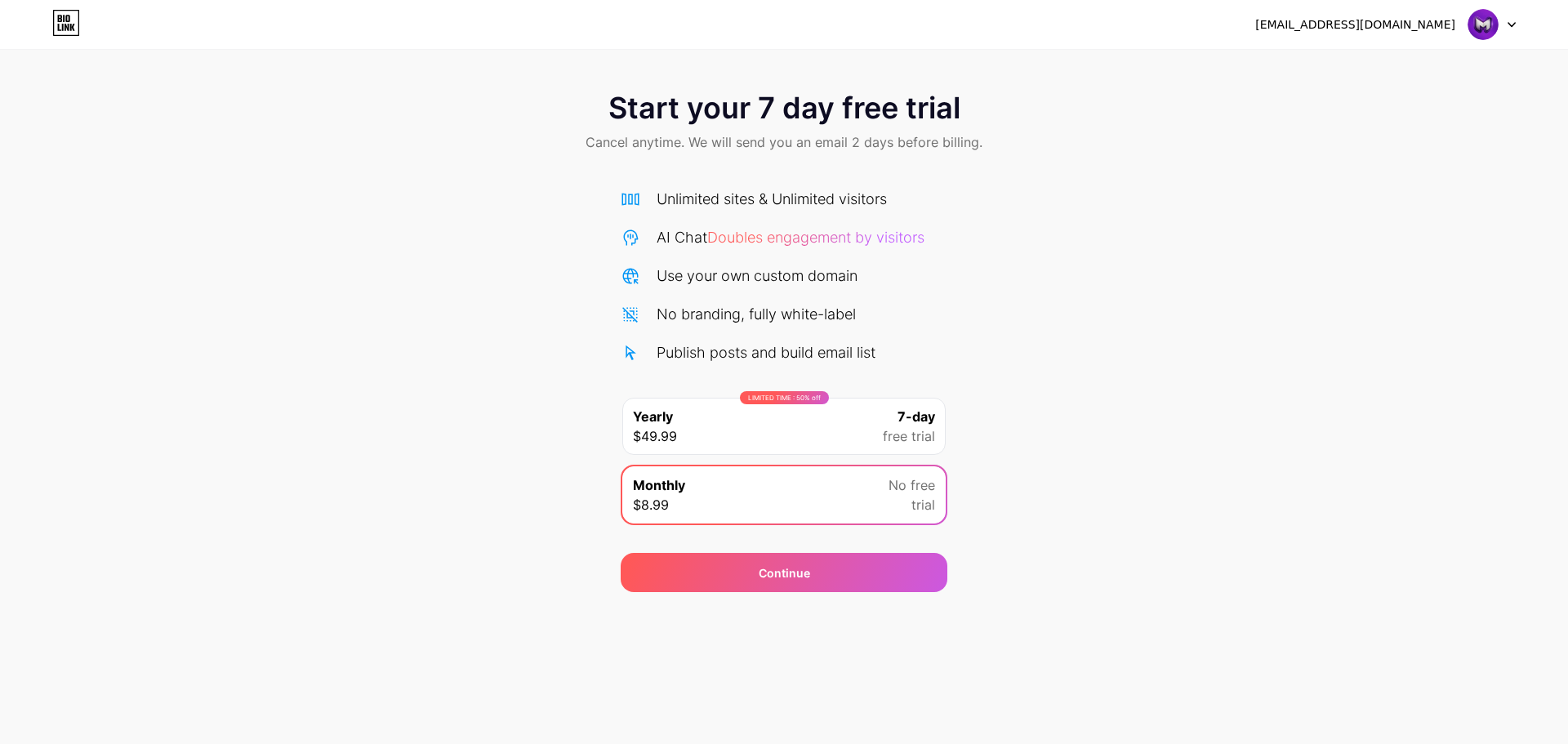
drag, startPoint x: 848, startPoint y: 619, endPoint x: 809, endPoint y: 602, distance: 42.5
click at [844, 618] on div "kenadzainarezki@gmail.com Logout Link Copied Start your 7 day free trial Cancel…" at bounding box center [784, 372] width 1568 height 744
drag, startPoint x: 809, startPoint y: 602, endPoint x: 792, endPoint y: 603, distance: 17.0
click at [795, 602] on div "kenadzainarezki@gmail.com Logout Link Copied Start your 7 day free trial Cancel…" at bounding box center [784, 372] width 1568 height 744
click at [762, 634] on div "kenadzainarezki@gmail.com Logout Link Copied Start your 7 day free trial Cancel…" at bounding box center [784, 372] width 1568 height 744
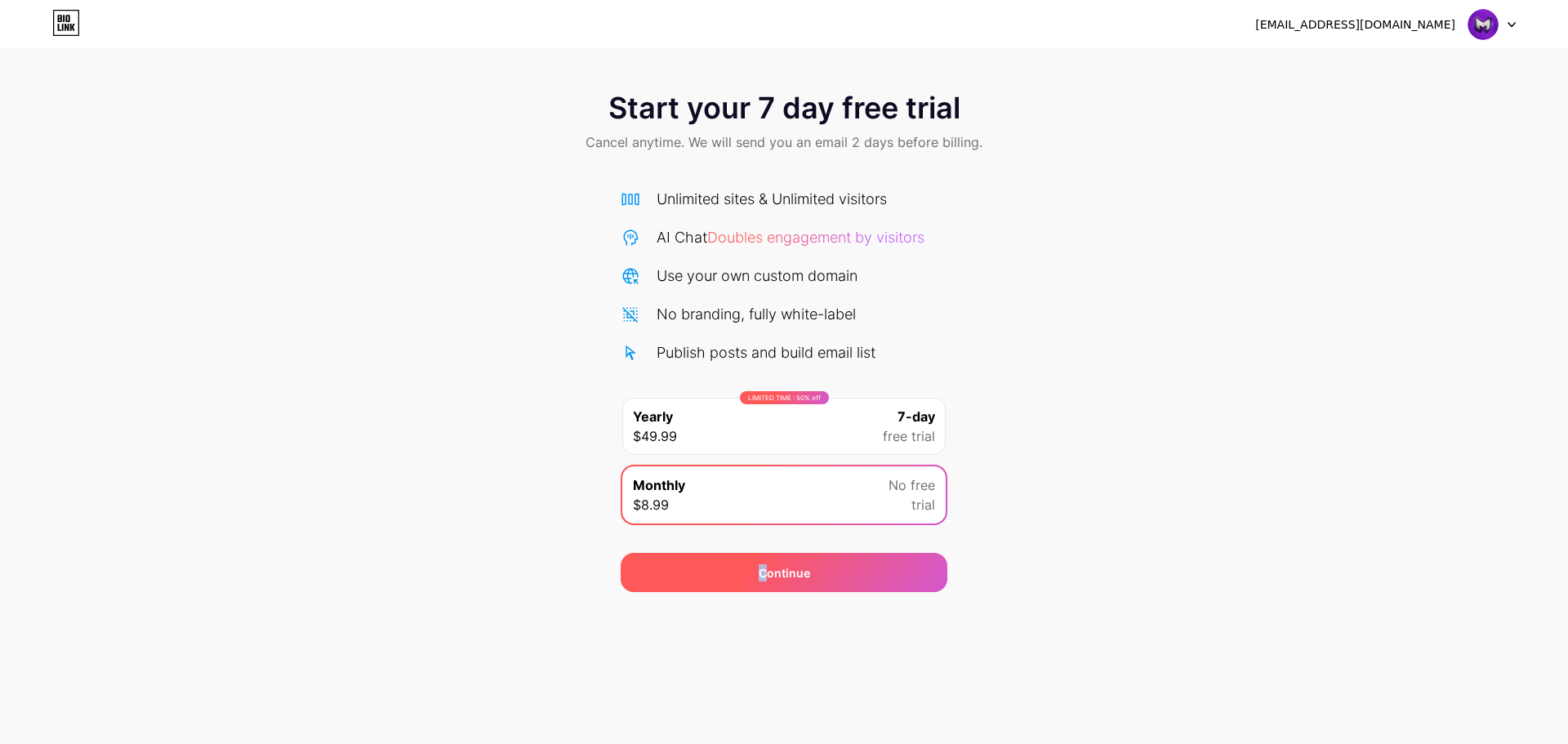
drag, startPoint x: 762, startPoint y: 634, endPoint x: 791, endPoint y: 561, distance: 78.5
click at [765, 631] on div "kenadzainarezki@gmail.com Logout Link Copied Start your 7 day free trial Cancel…" at bounding box center [784, 372] width 1568 height 744
click at [799, 523] on div "Monthly $8.99 No free trial" at bounding box center [784, 495] width 323 height 58
click at [817, 358] on div "Publish posts and build email list" at bounding box center [766, 352] width 219 height 22
drag, startPoint x: 773, startPoint y: 648, endPoint x: 750, endPoint y: 641, distance: 24.0
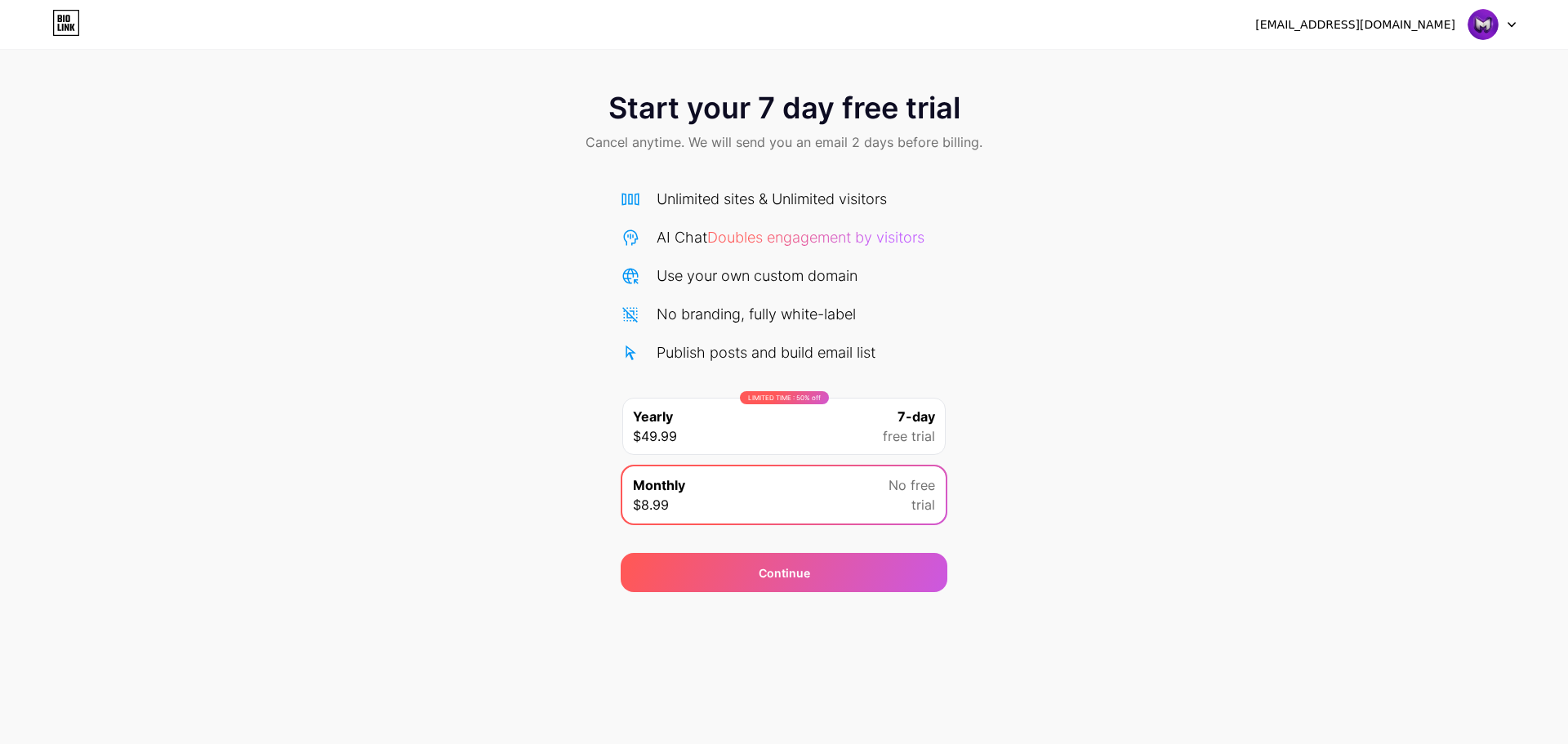
click at [774, 648] on div "kenadzainarezki@gmail.com Logout Link Copied Start your 7 day free trial Cancel…" at bounding box center [784, 372] width 1568 height 744
drag, startPoint x: 619, startPoint y: 658, endPoint x: 551, endPoint y: 622, distance: 76.9
click at [550, 665] on div "kenadzainarezki@gmail.com Logout Link Copied Start your 7 day free trial Cancel…" at bounding box center [784, 372] width 1568 height 744
click at [74, 13] on icon at bounding box center [65, 22] width 28 height 26
click at [916, 512] on span "trial" at bounding box center [923, 504] width 24 height 19
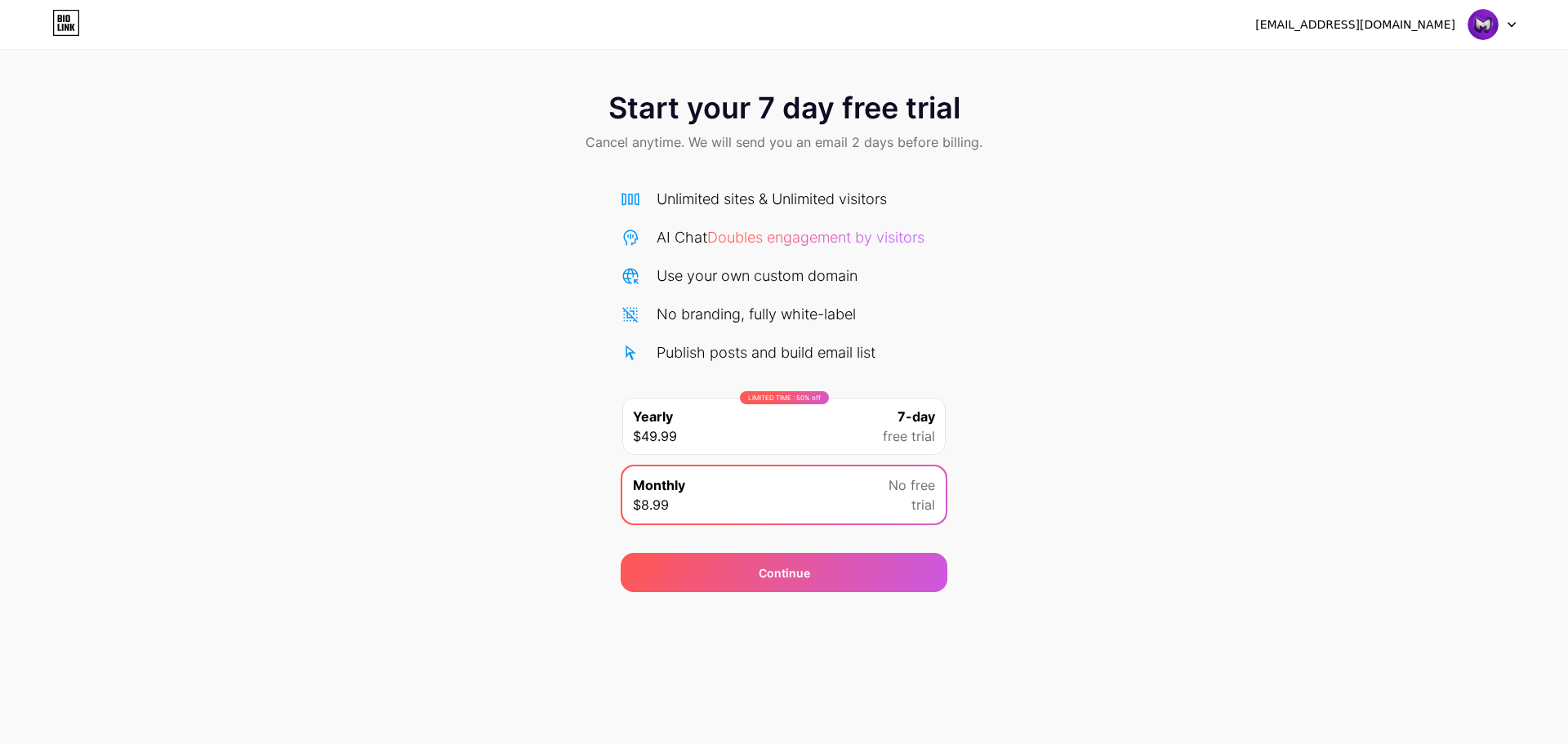
click at [901, 451] on div "LIMITED TIME : 50% off Yearly $49.99 7-day free trial" at bounding box center [784, 427] width 323 height 58
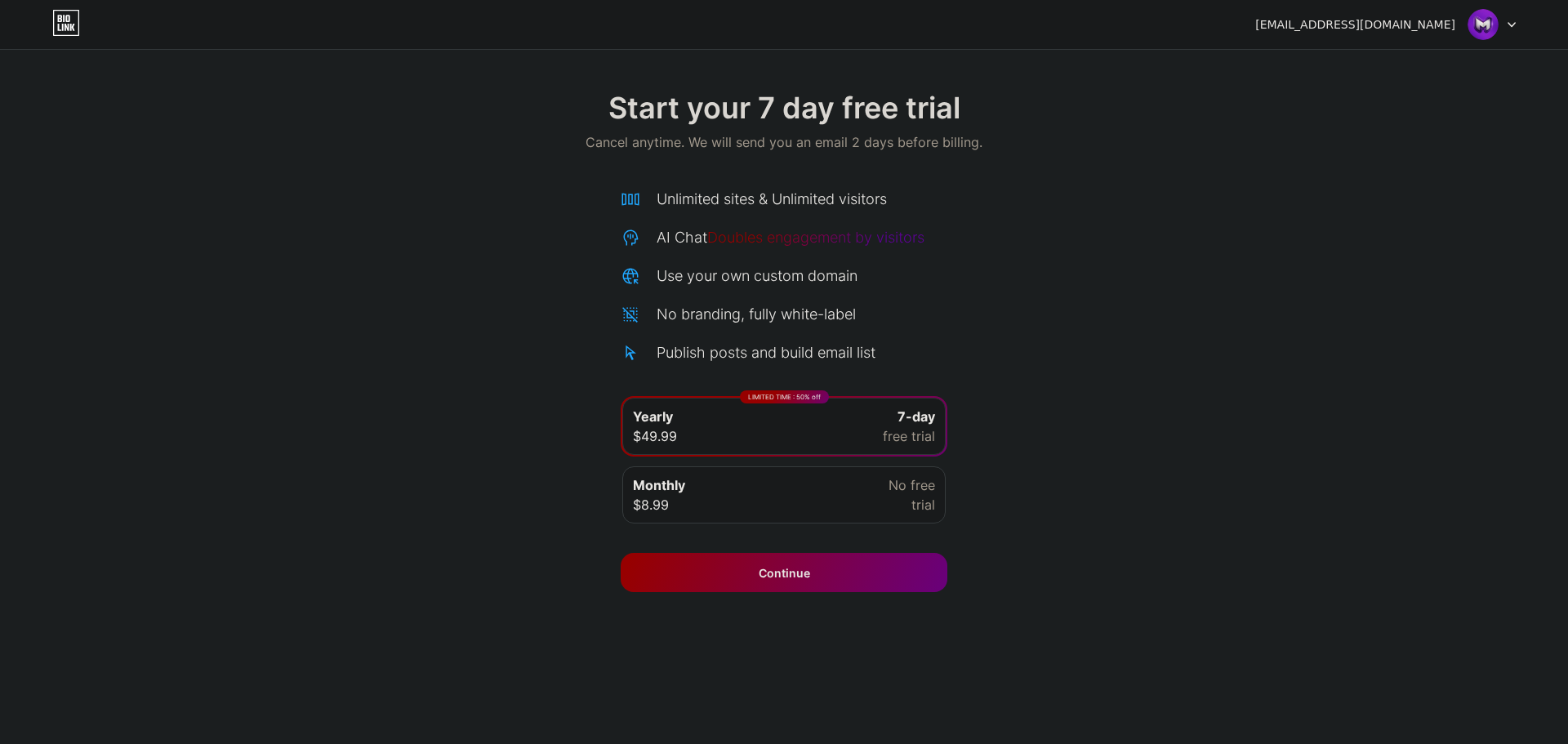
click at [1493, 26] on img at bounding box center [1483, 24] width 31 height 31
click at [75, 23] on icon at bounding box center [65, 22] width 28 height 26
click at [896, 494] on span "No free" at bounding box center [911, 485] width 47 height 19
click at [896, 431] on span "free trial" at bounding box center [908, 435] width 52 height 19
click at [922, 574] on div "Continue" at bounding box center [784, 571] width 327 height 39
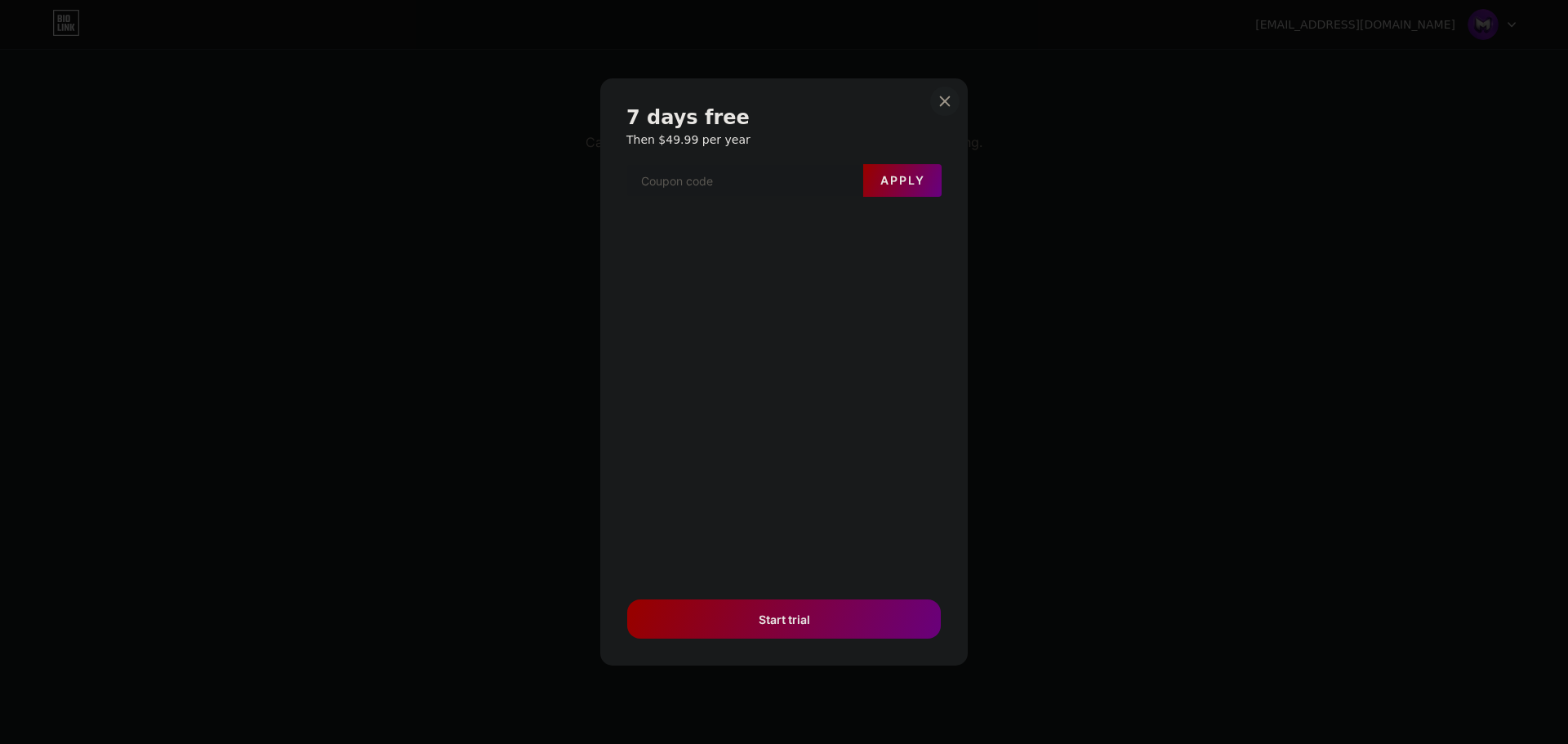
click at [941, 100] on icon at bounding box center [945, 102] width 13 height 13
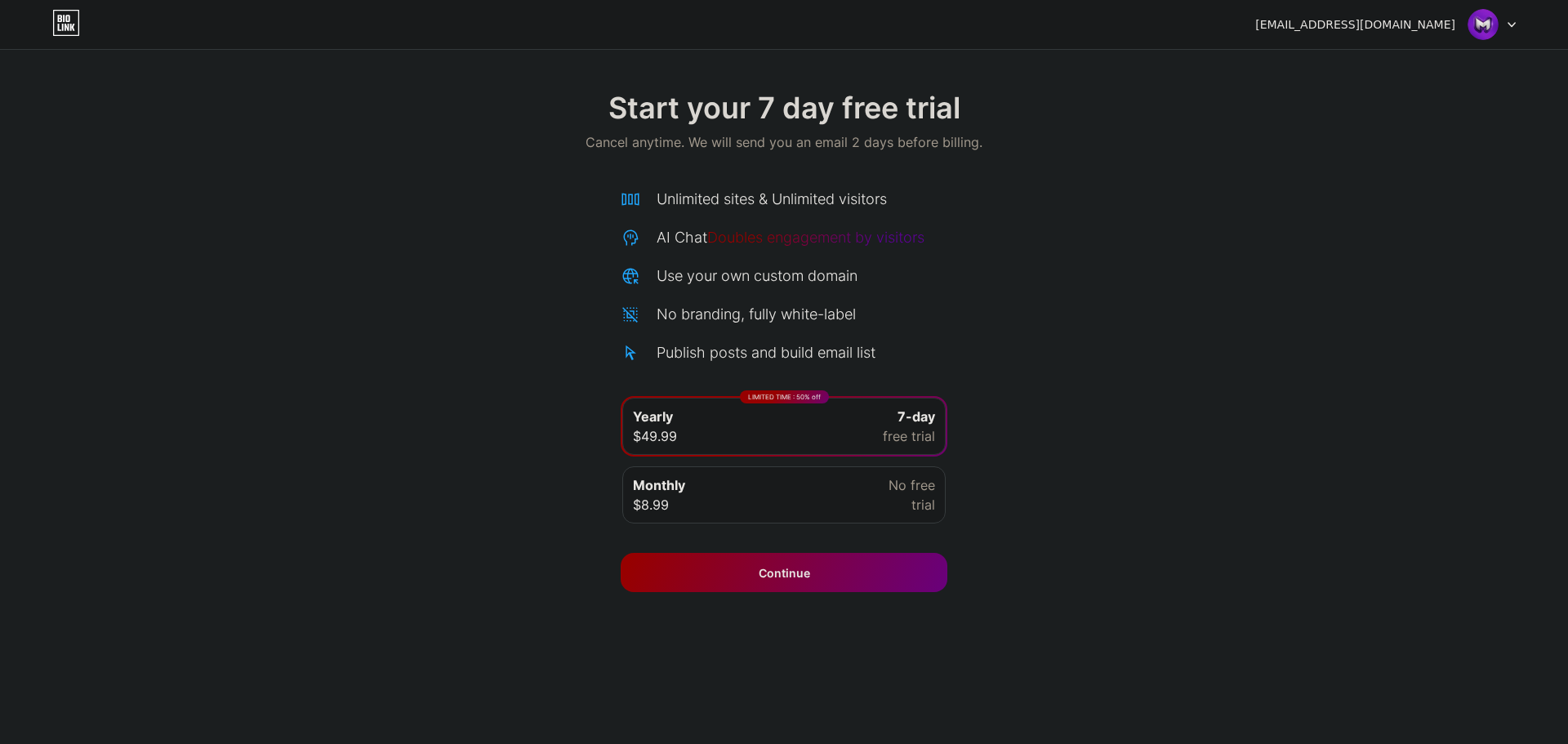
click at [900, 413] on span "7-day" at bounding box center [916, 416] width 37 height 19
click at [918, 556] on div "Continue" at bounding box center [784, 571] width 327 height 39
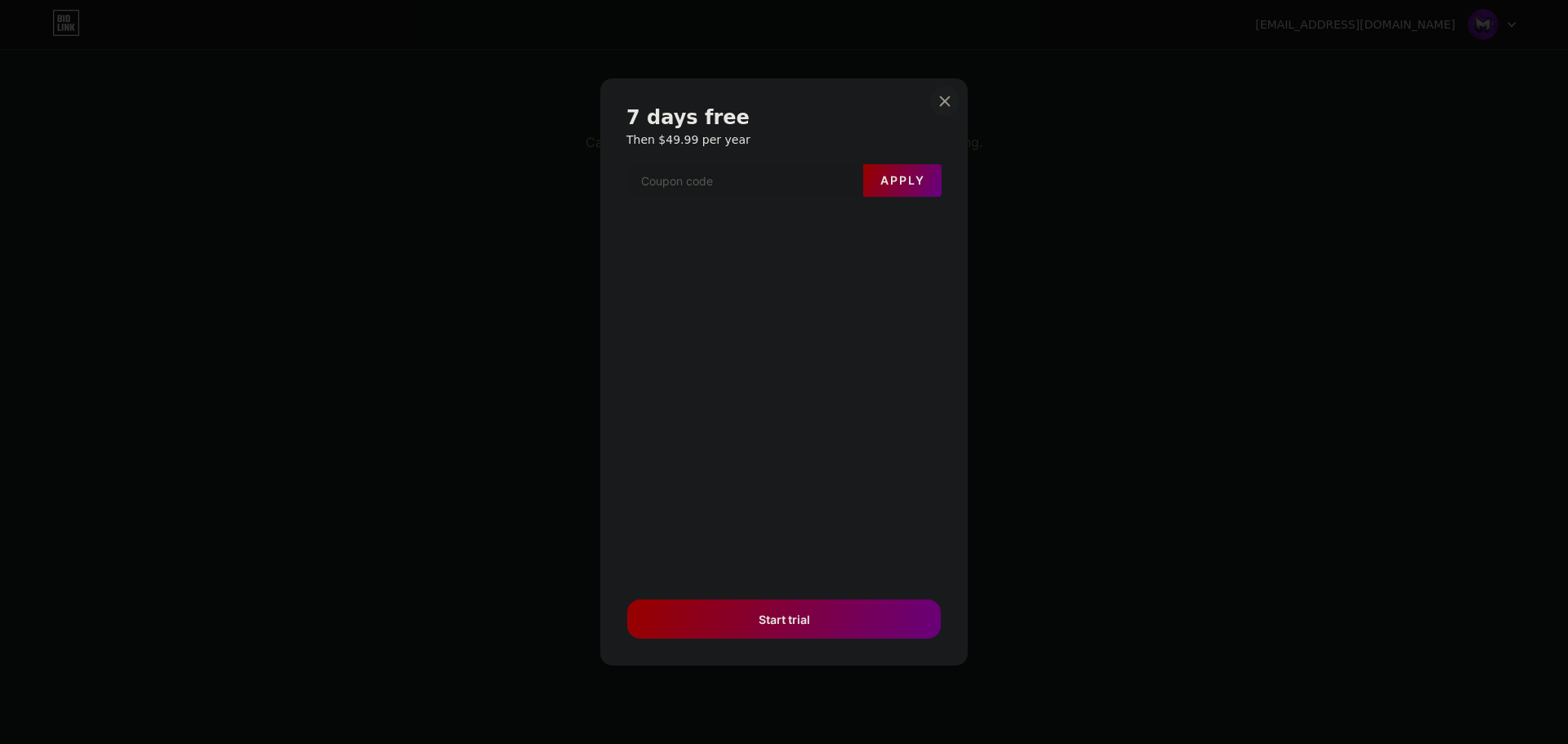
click at [936, 104] on div at bounding box center [945, 101] width 30 height 30
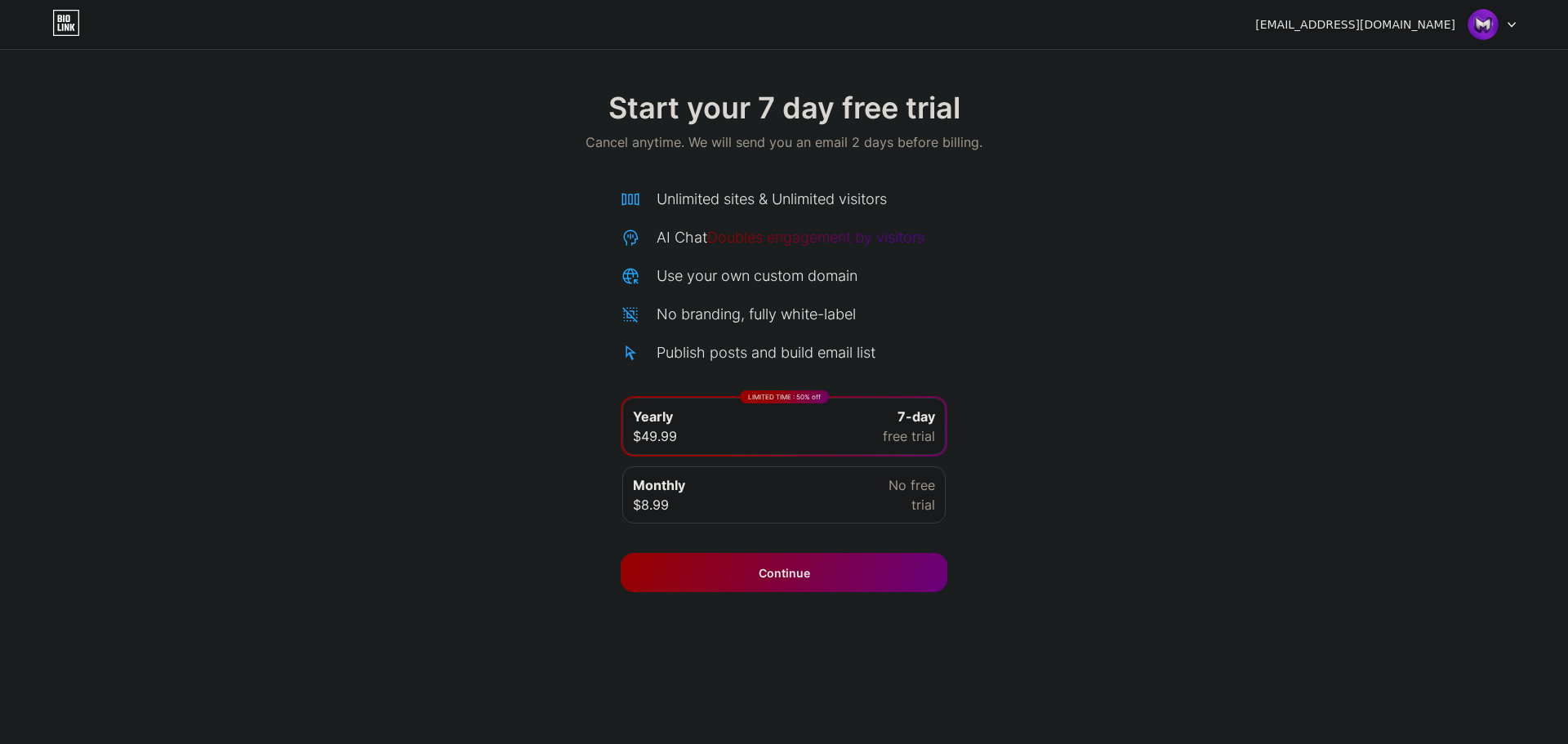
click at [74, 25] on icon at bounding box center [65, 22] width 28 height 26
drag, startPoint x: 578, startPoint y: 136, endPoint x: 692, endPoint y: 149, distance: 114.7
click at [691, 149] on div "Start your 7 day free trial Cancel anytime. We will send you an email 2 days be…" at bounding box center [784, 123] width 1568 height 96
click at [692, 149] on span "Cancel anytime. We will send you an email 2 days before billing." at bounding box center [784, 142] width 397 height 19
click at [59, 29] on icon at bounding box center [65, 22] width 28 height 26
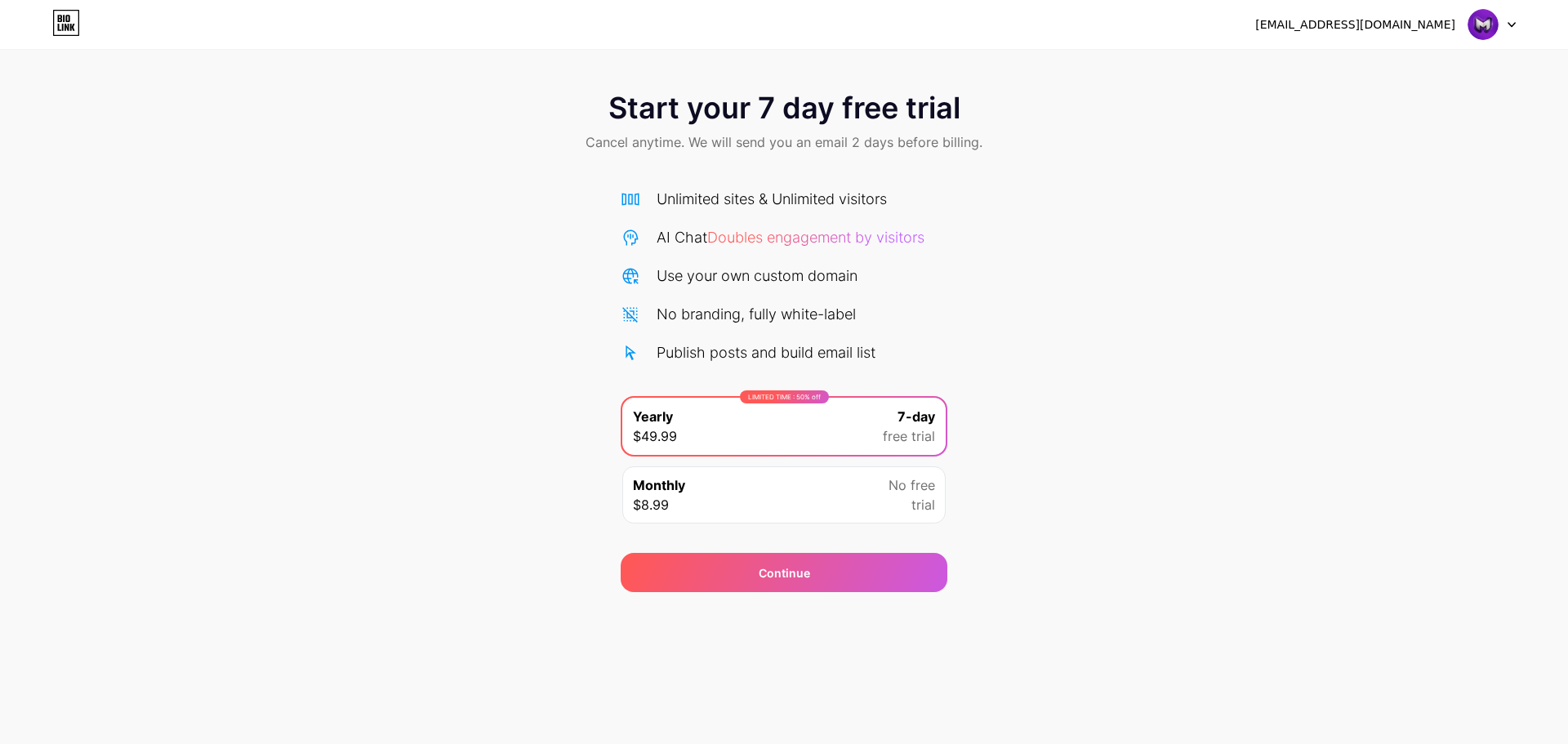
click at [1532, 26] on div "kenadzainarezki@gmail.com Logout" at bounding box center [784, 24] width 1568 height 30
click at [1506, 27] on div at bounding box center [1491, 24] width 47 height 30
click at [1374, 63] on li "Logout" at bounding box center [1413, 67] width 202 height 44
click at [1370, 63] on li "Logout" at bounding box center [1413, 67] width 202 height 44
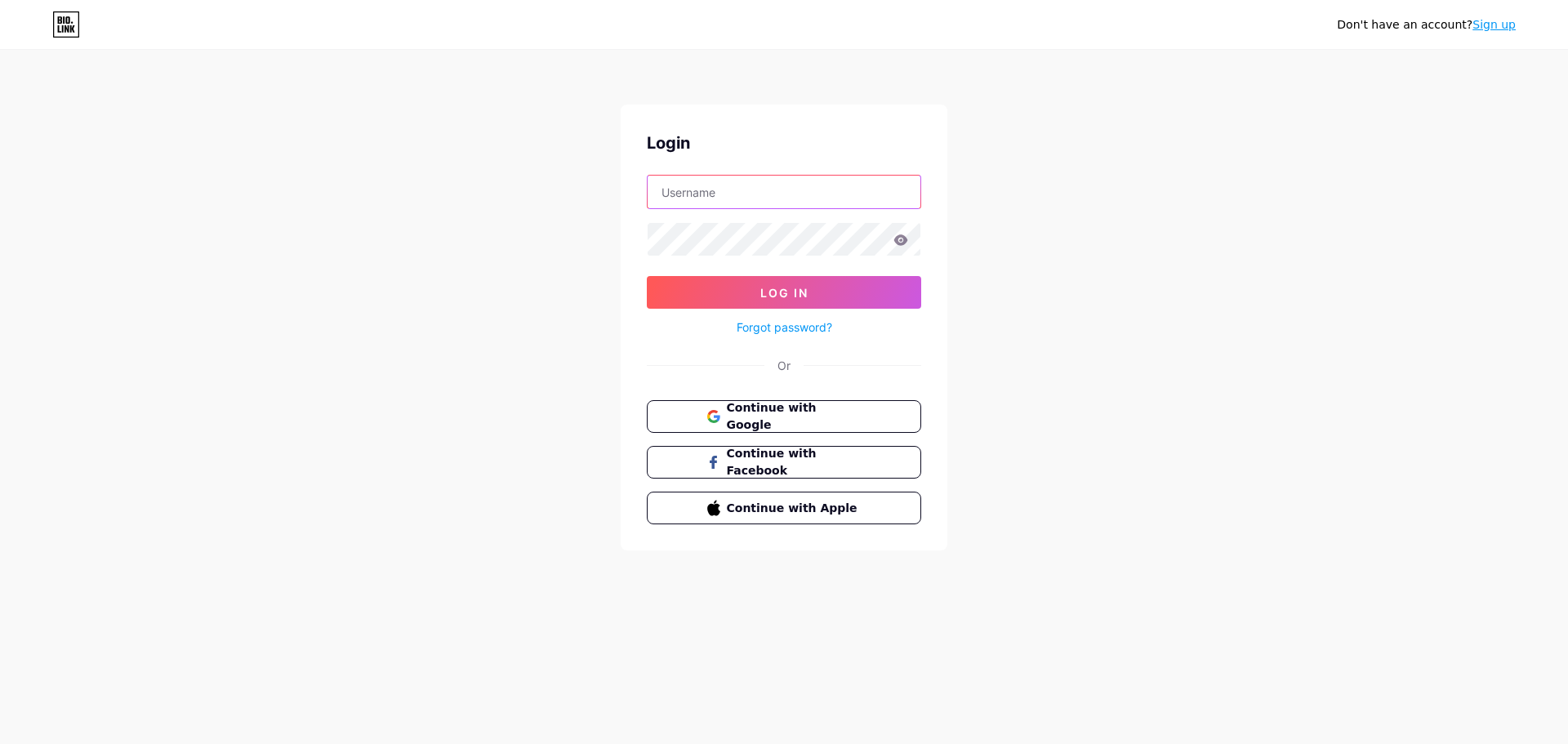
click at [768, 205] on input "text" at bounding box center [784, 192] width 272 height 33
type input "K"
type input "kenadzai"
click at [646, 276] on button "Log In" at bounding box center [784, 292] width 274 height 33
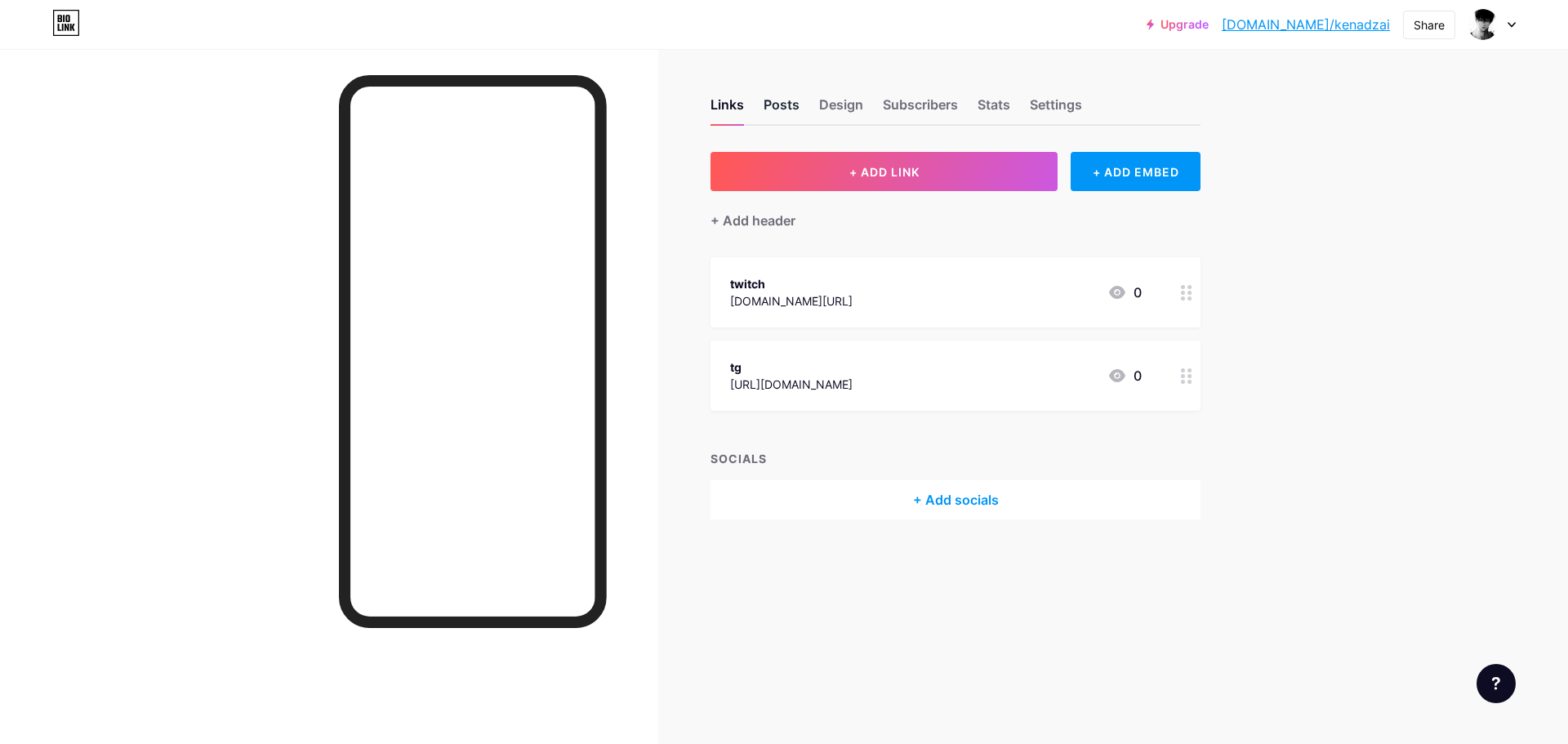
click at [794, 116] on div "Posts" at bounding box center [781, 109] width 35 height 30
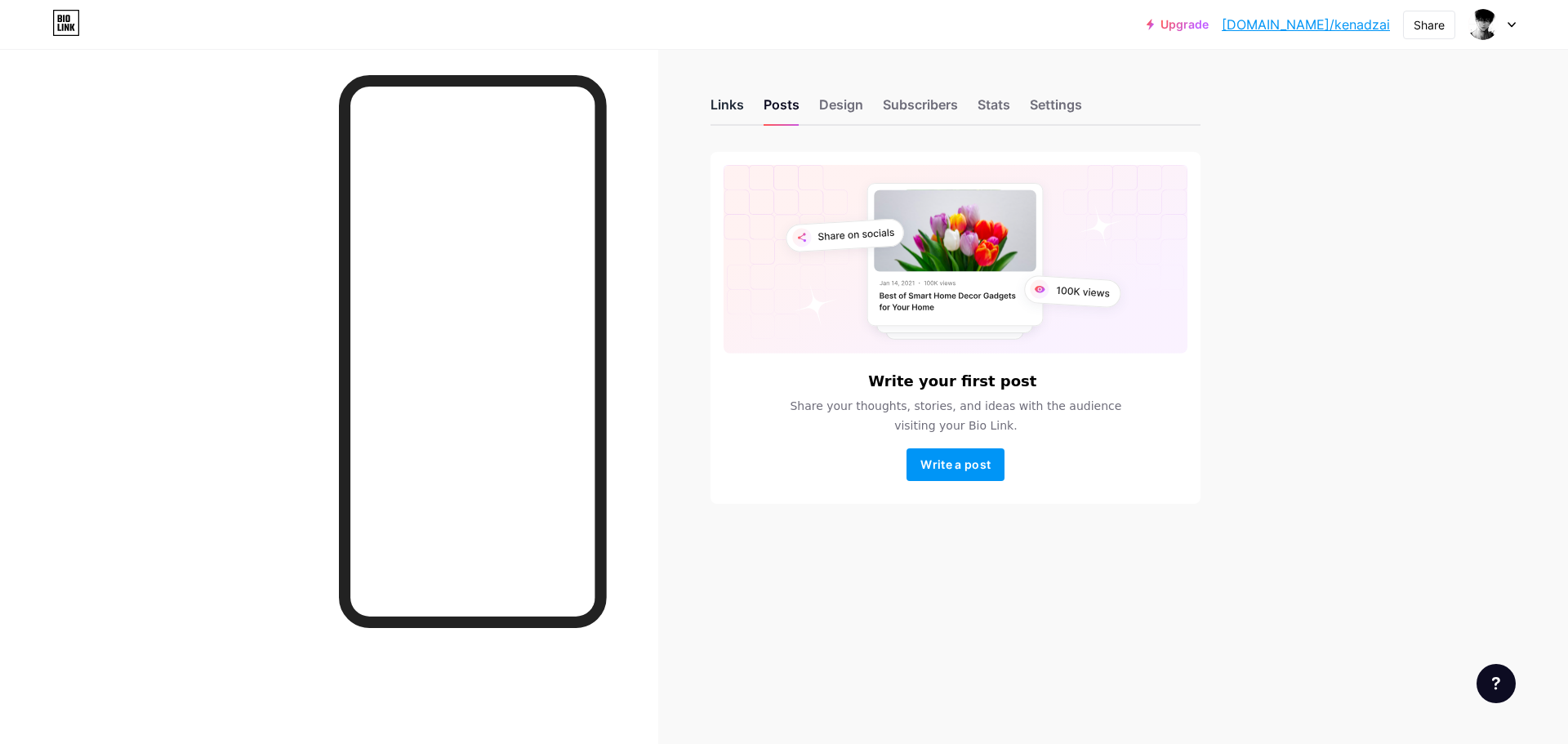
click at [723, 105] on div "Links" at bounding box center [727, 109] width 34 height 30
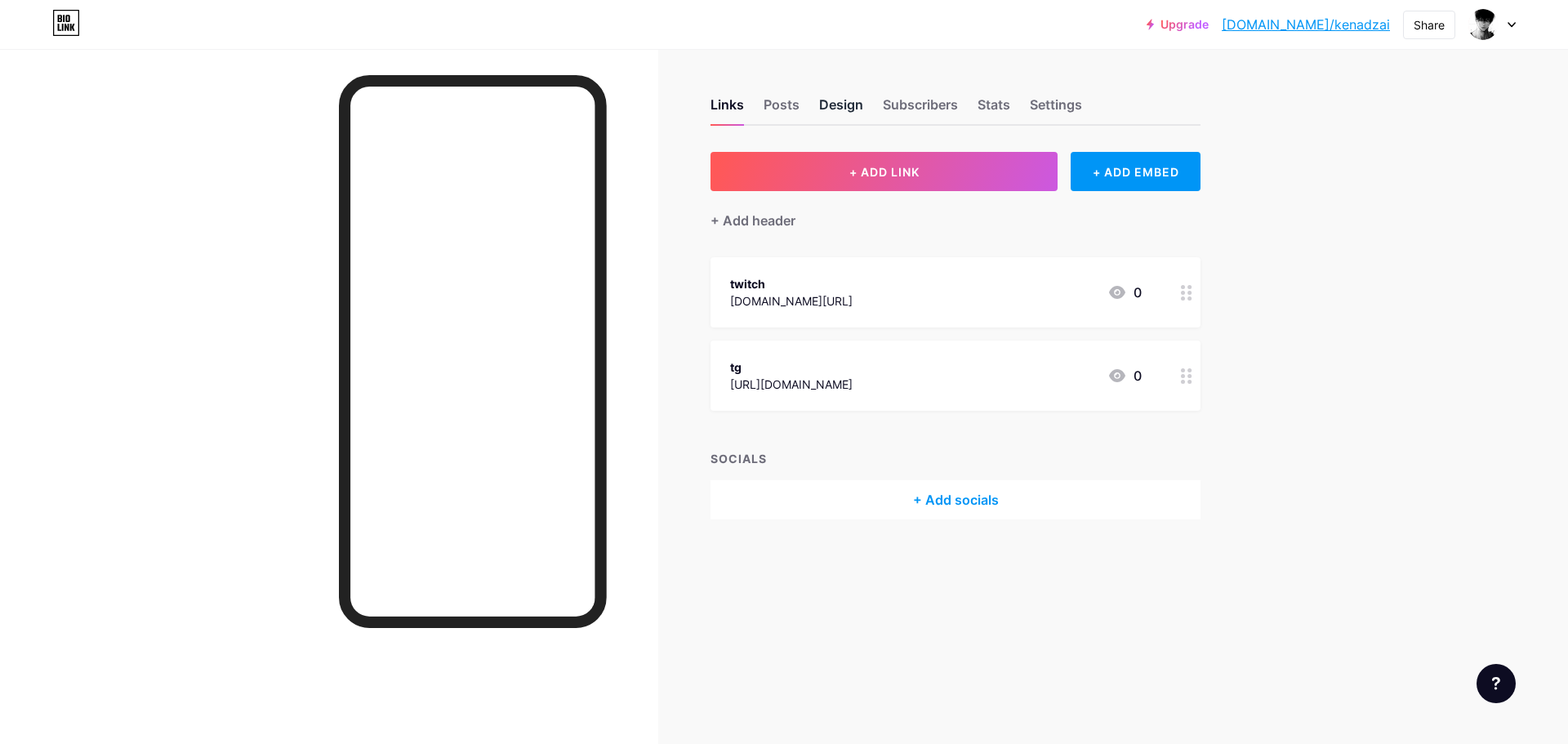
click at [860, 106] on div "Design" at bounding box center [841, 109] width 44 height 30
click at [1056, 99] on div "Settings" at bounding box center [1056, 109] width 52 height 30
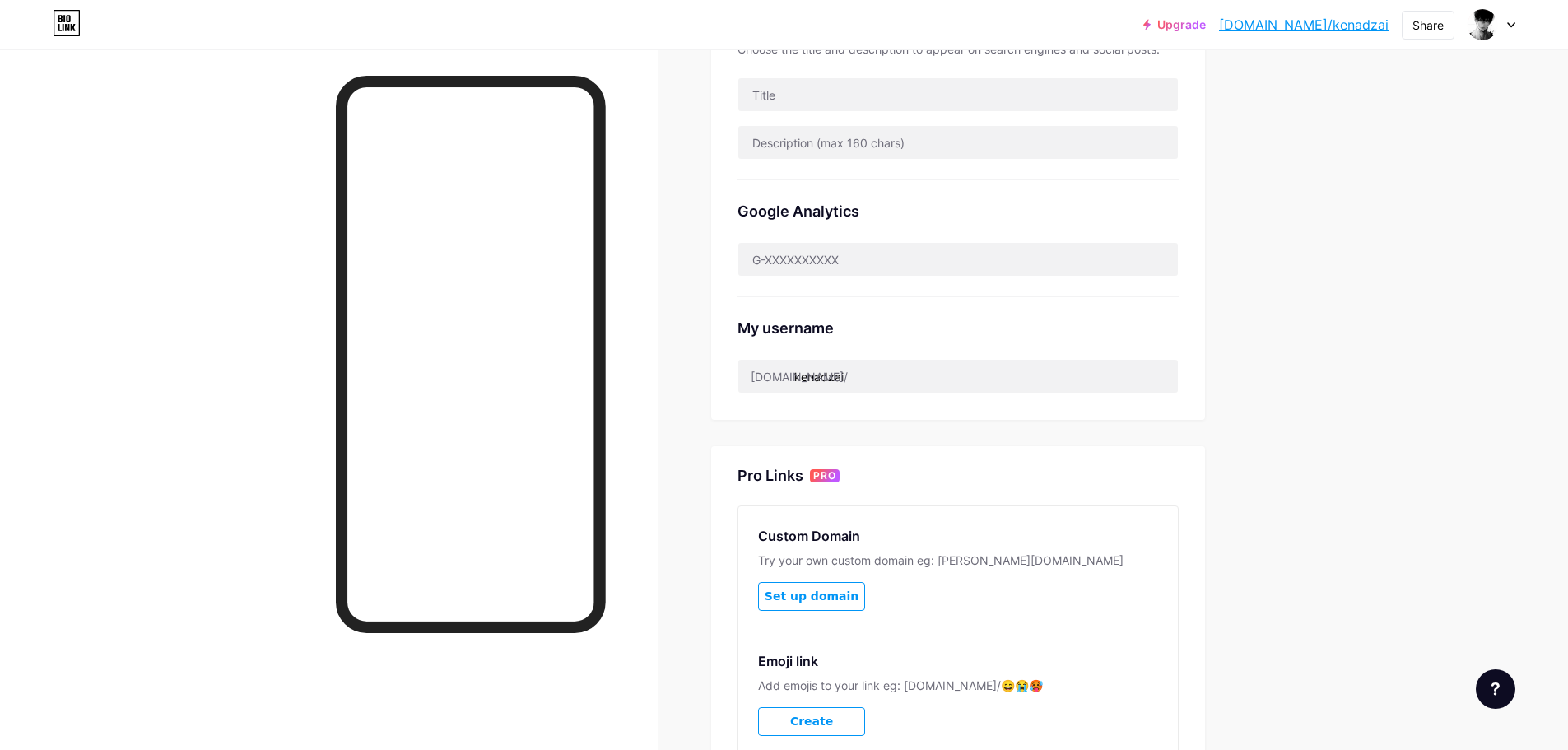
scroll to position [412, 0]
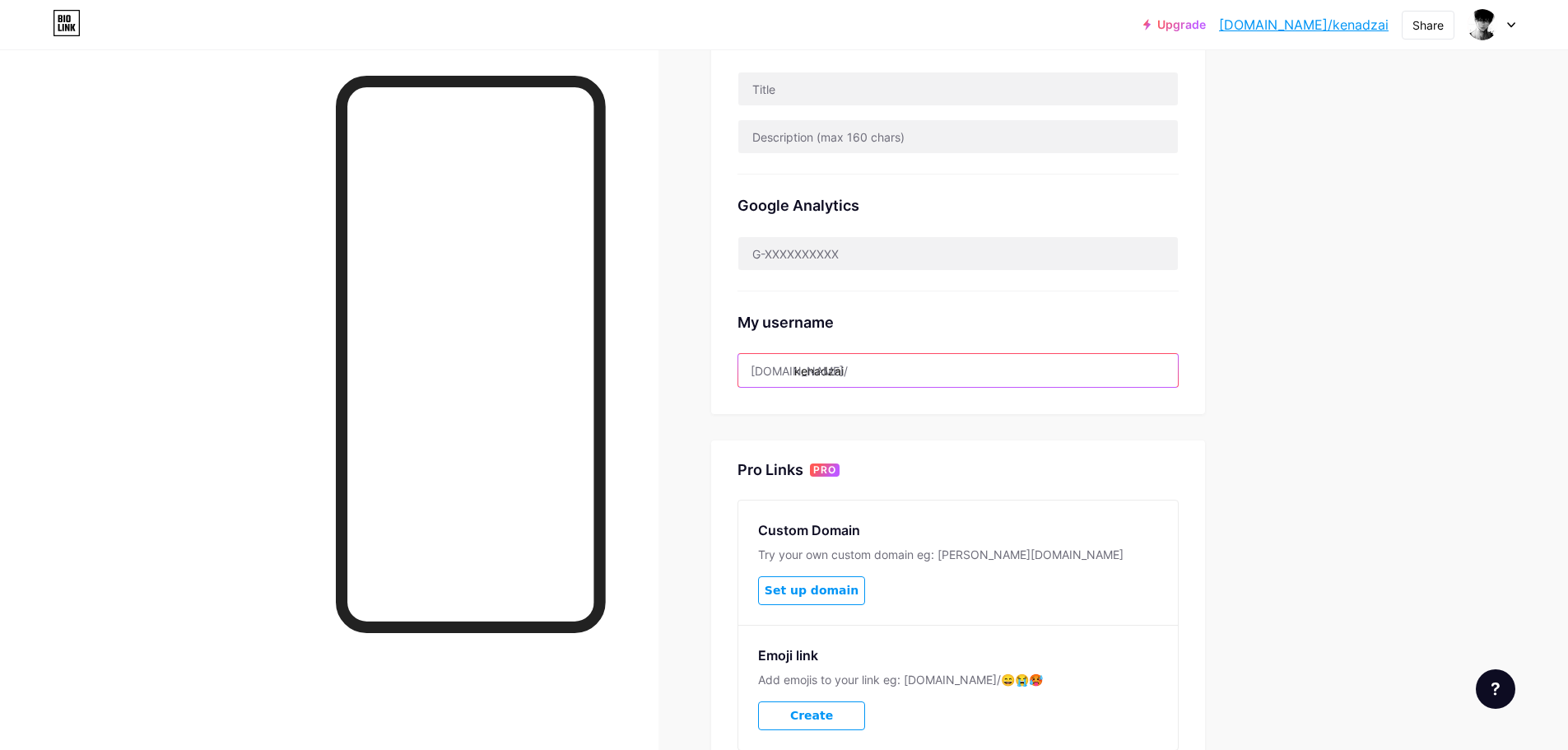
click at [889, 376] on input "kenadzai" at bounding box center [958, 370] width 440 height 33
drag, startPoint x: 852, startPoint y: 375, endPoint x: 794, endPoint y: 380, distance: 58.2
click at [794, 380] on input "kenadzai" at bounding box center [958, 370] width 440 height 33
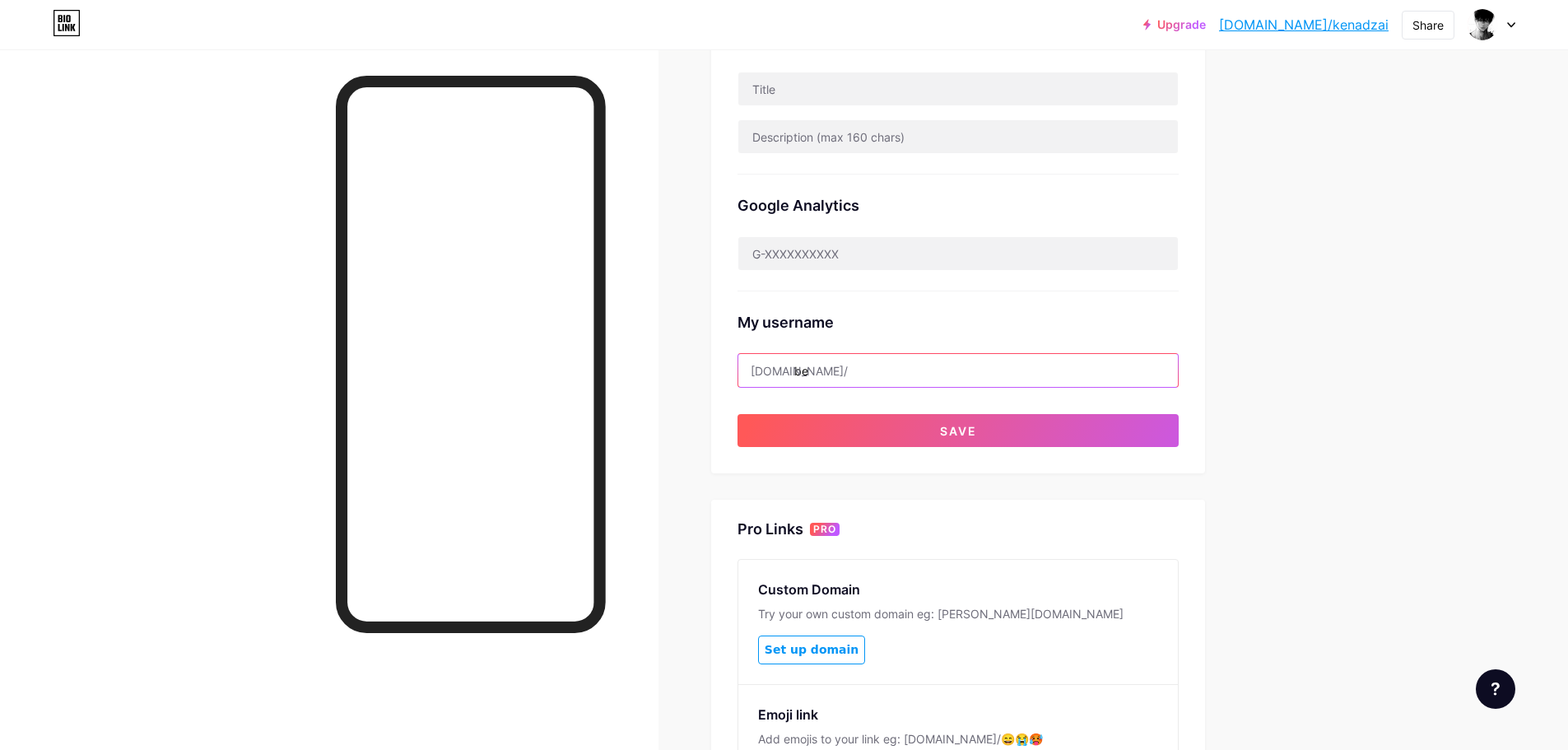
type input "b"
type input "m"
drag, startPoint x: 924, startPoint y: 360, endPoint x: 799, endPoint y: 374, distance: 125.8
click at [799, 374] on input "mellstroy_berloga" at bounding box center [958, 370] width 440 height 33
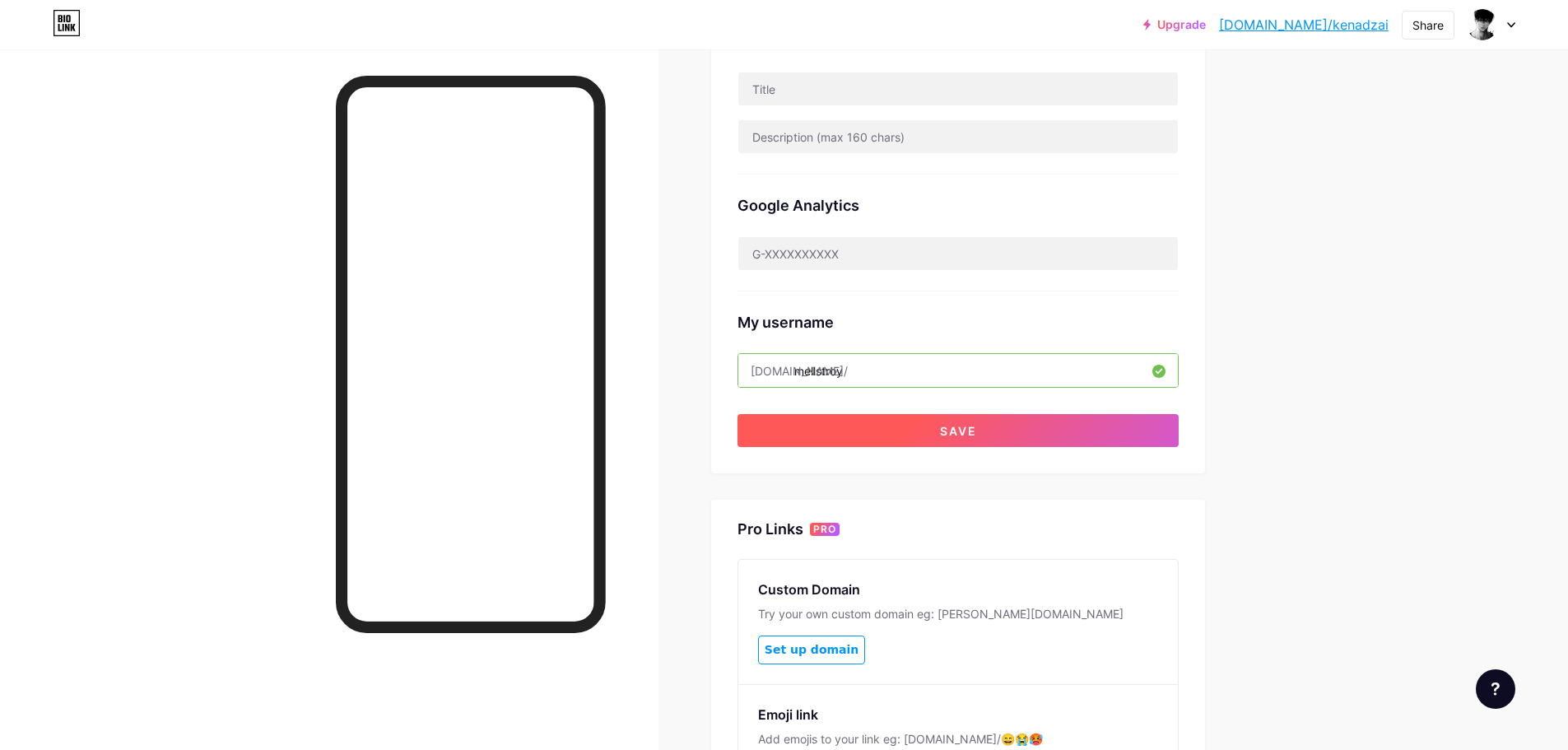
click at [953, 429] on span "Save" at bounding box center [958, 431] width 37 height 14
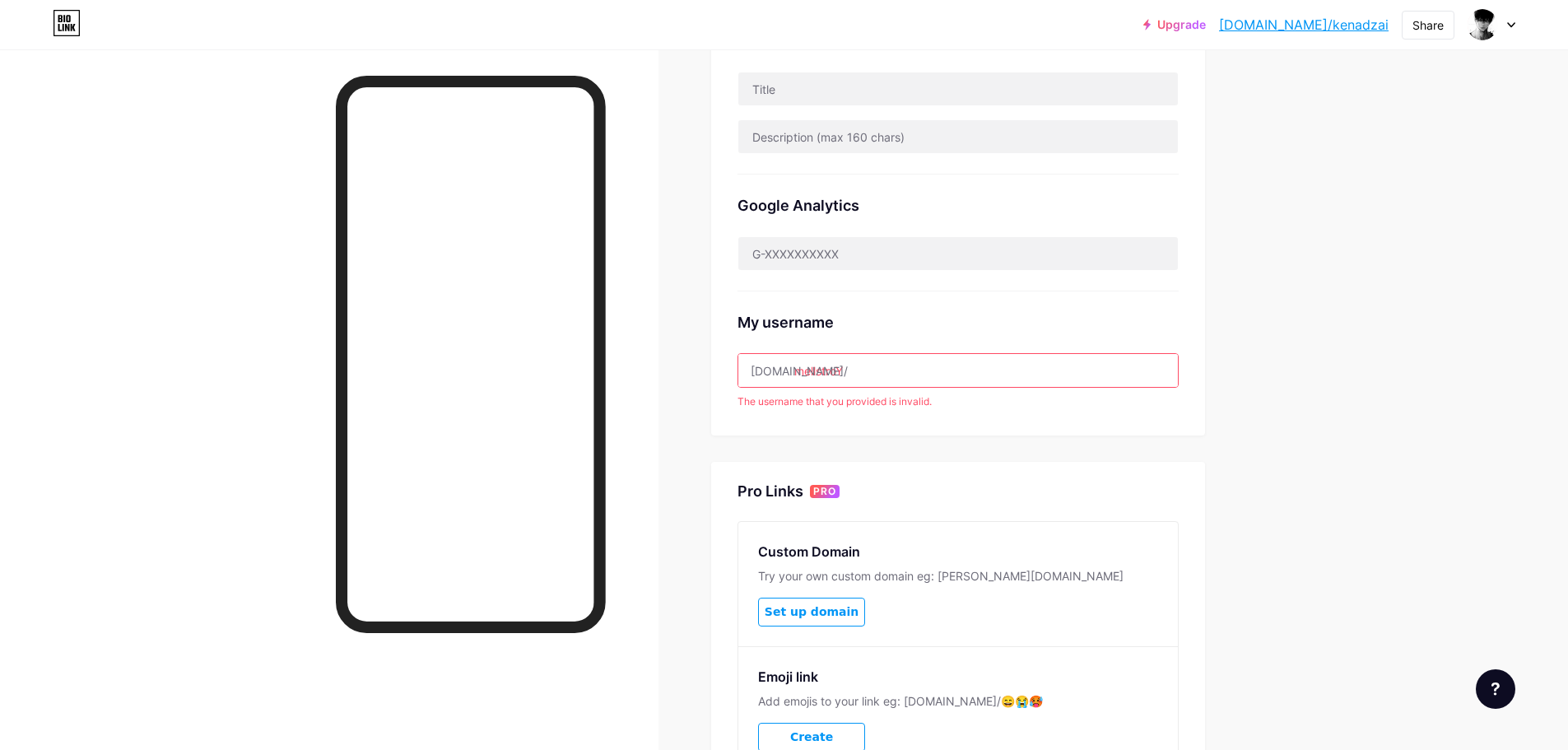
click at [880, 373] on input "mellstroY" at bounding box center [958, 370] width 440 height 33
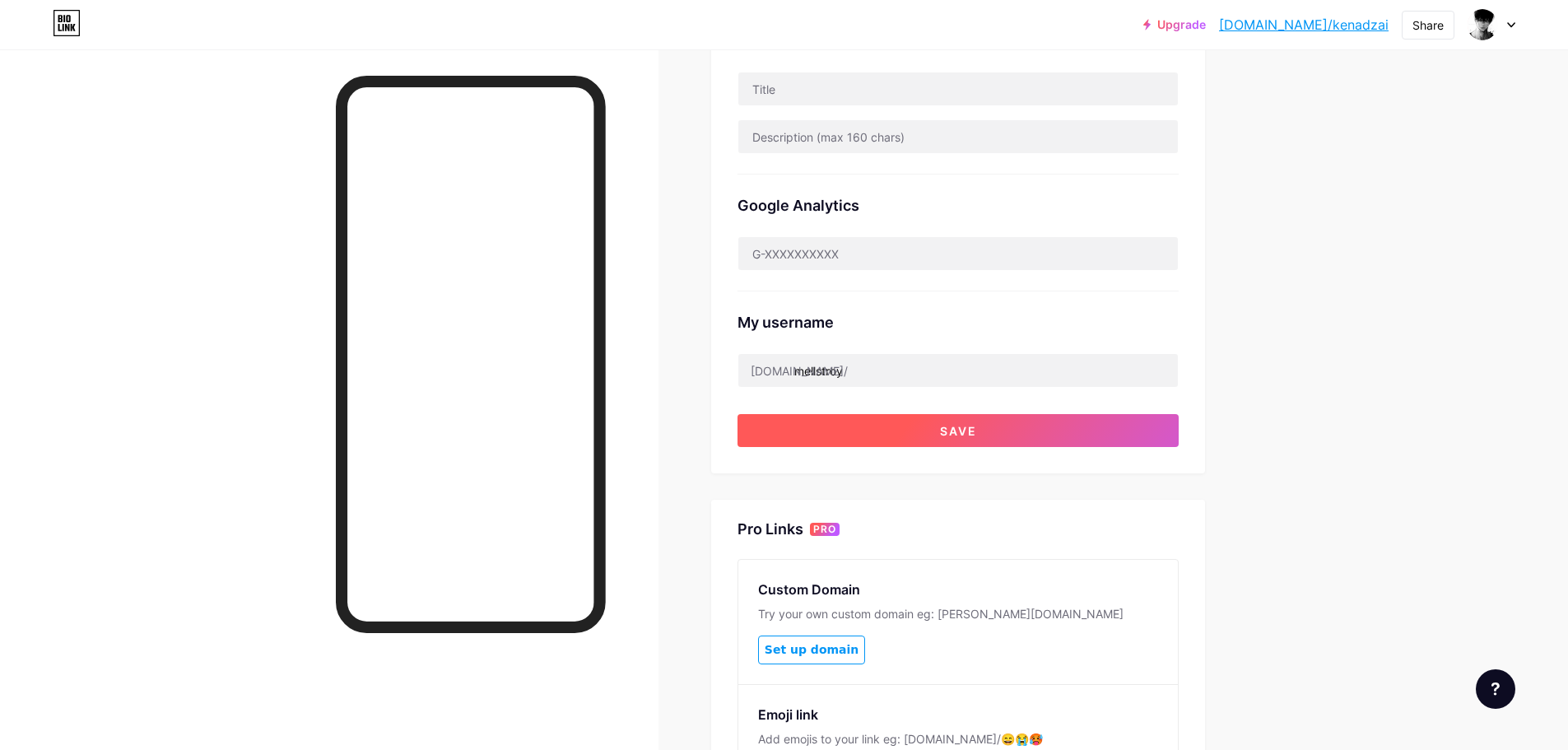
click at [887, 422] on button "Save" at bounding box center [958, 430] width 441 height 33
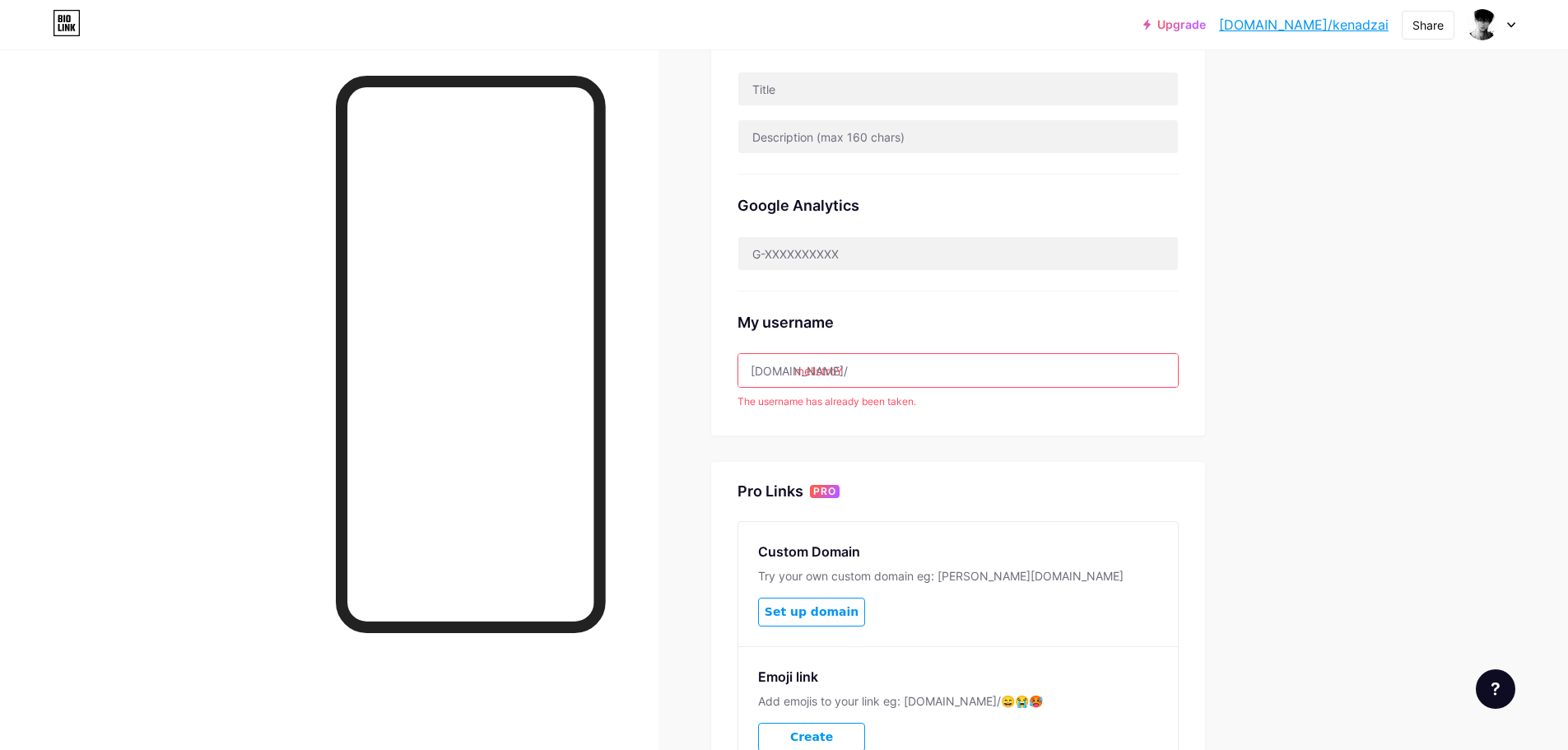
click at [877, 374] on input "mellstroY" at bounding box center [958, 370] width 440 height 33
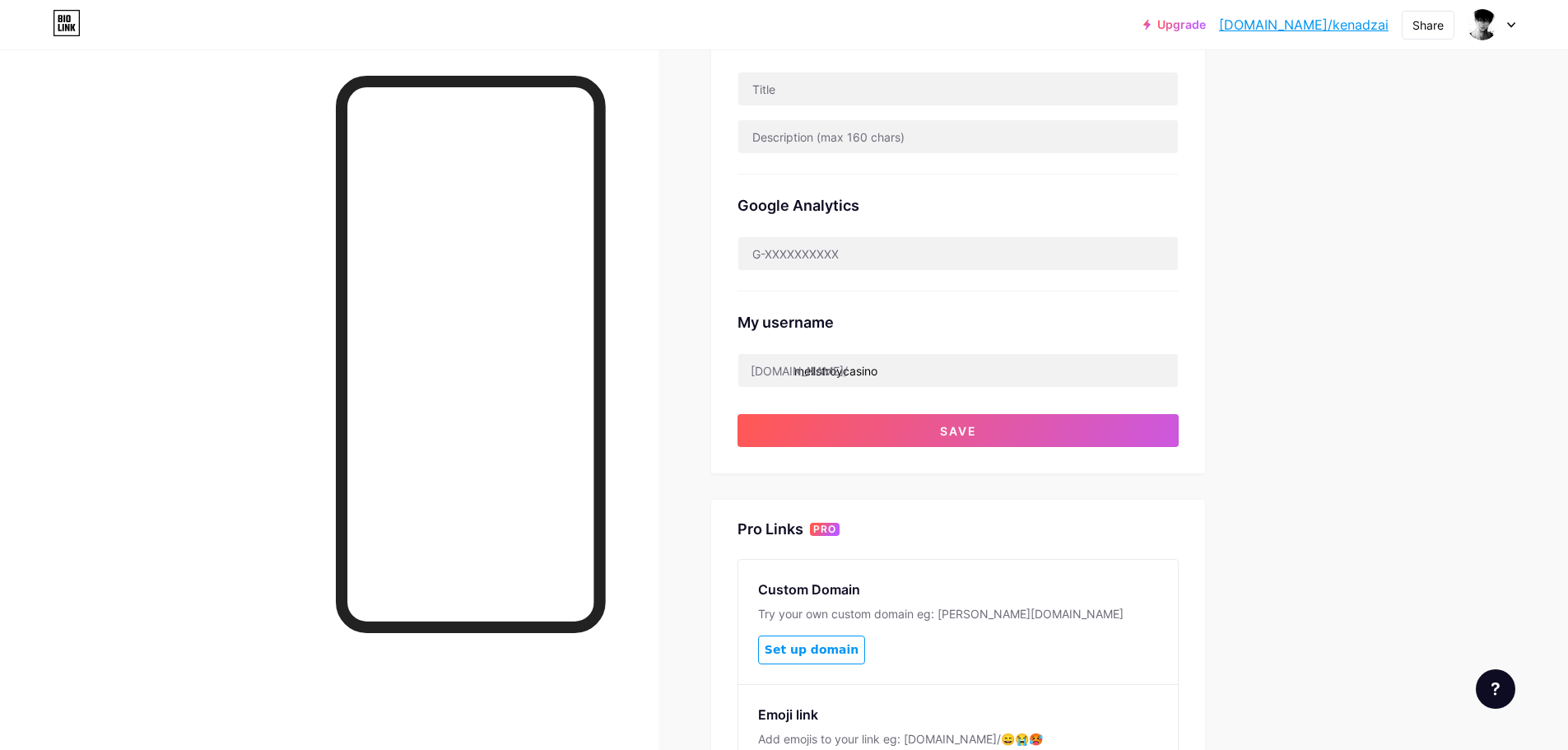
click at [1433, 425] on div "Upgrade bio.link/kenadz... bio.link/kenadzai Share Switch accounts kenadzai bio…" at bounding box center [784, 269] width 1568 height 1361
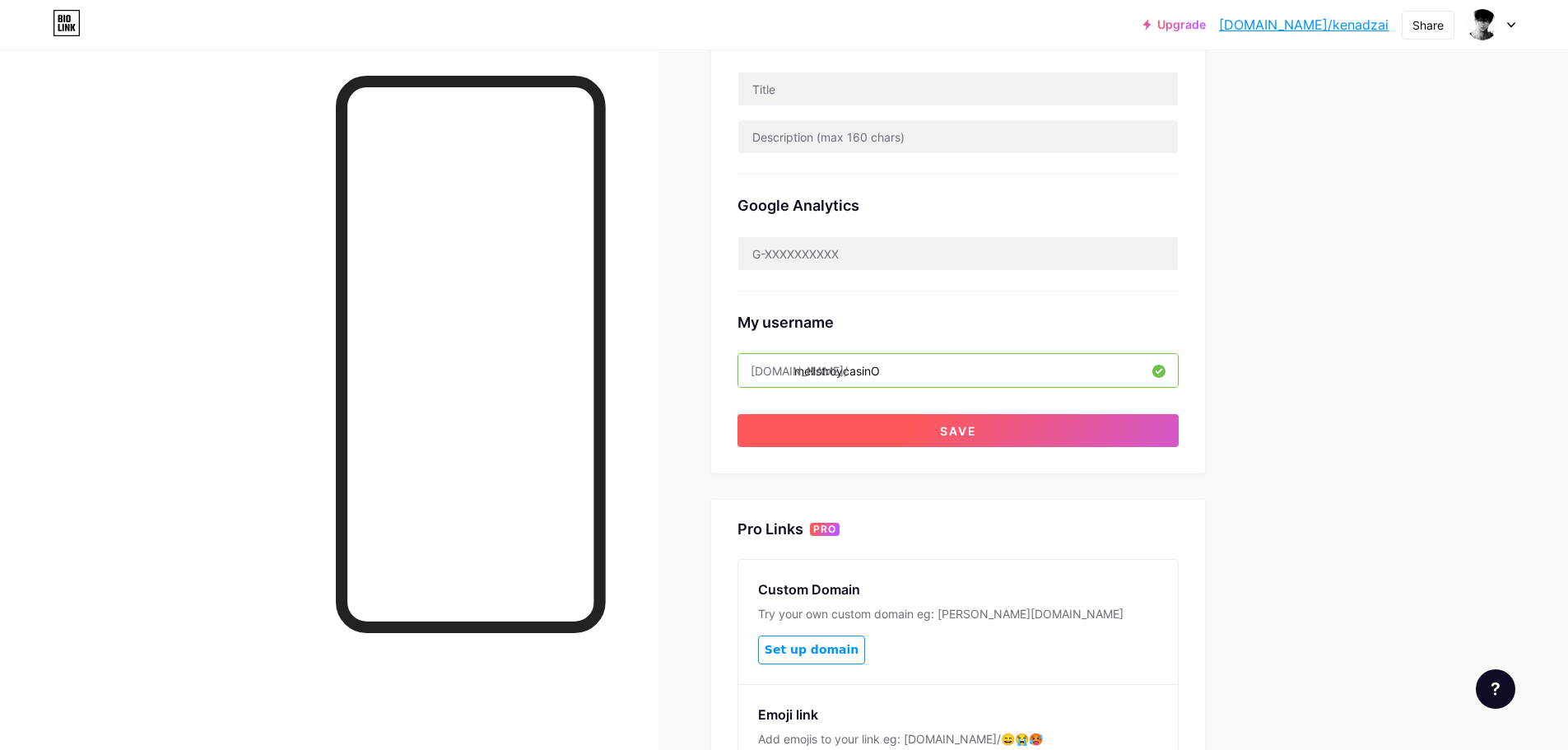
click at [1139, 424] on button "Save" at bounding box center [958, 430] width 441 height 33
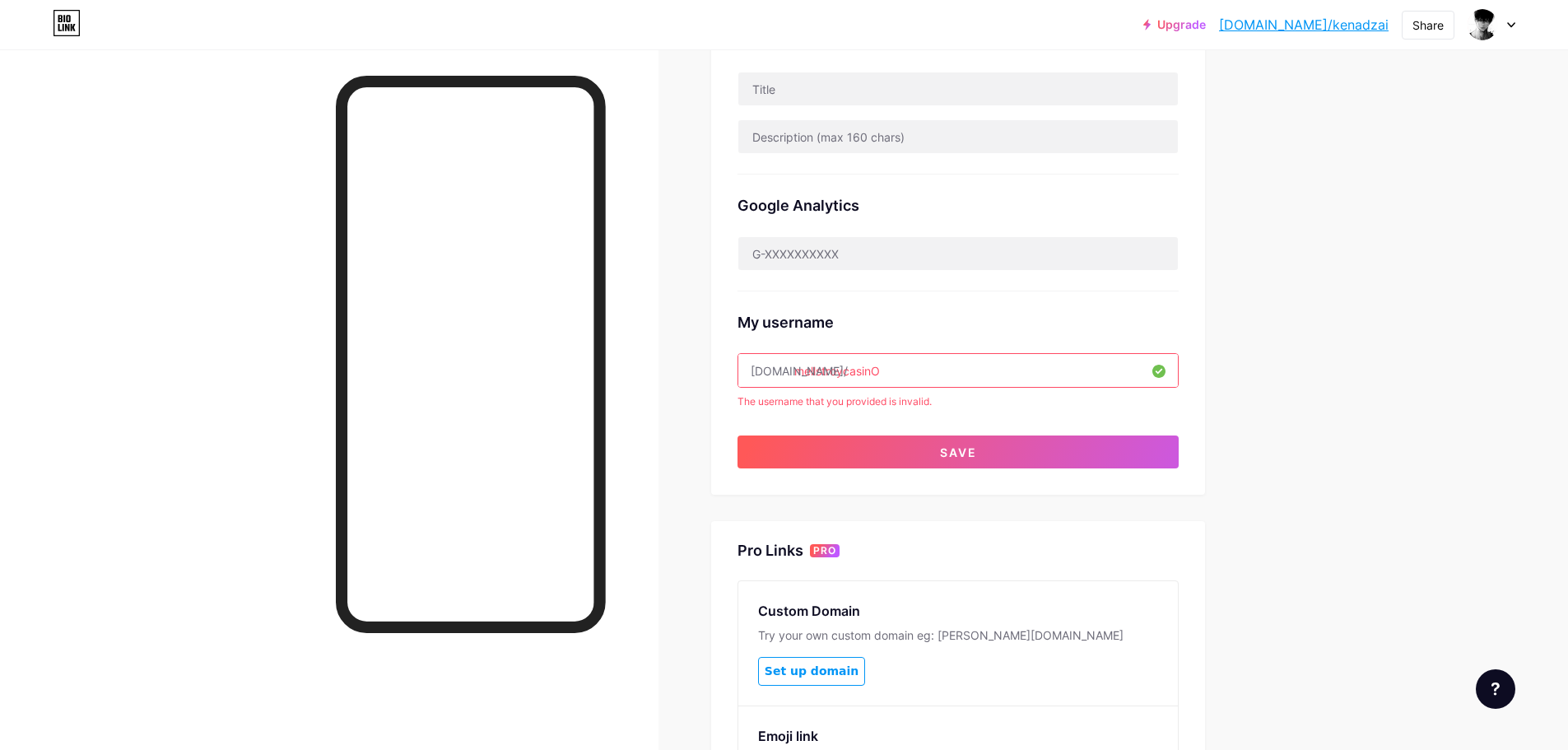
drag, startPoint x: 913, startPoint y: 380, endPoint x: 852, endPoint y: 386, distance: 61.3
click at [852, 386] on div "My username bio.link/ mellstroycasinO The username that you provided is invalid." at bounding box center [958, 350] width 441 height 118
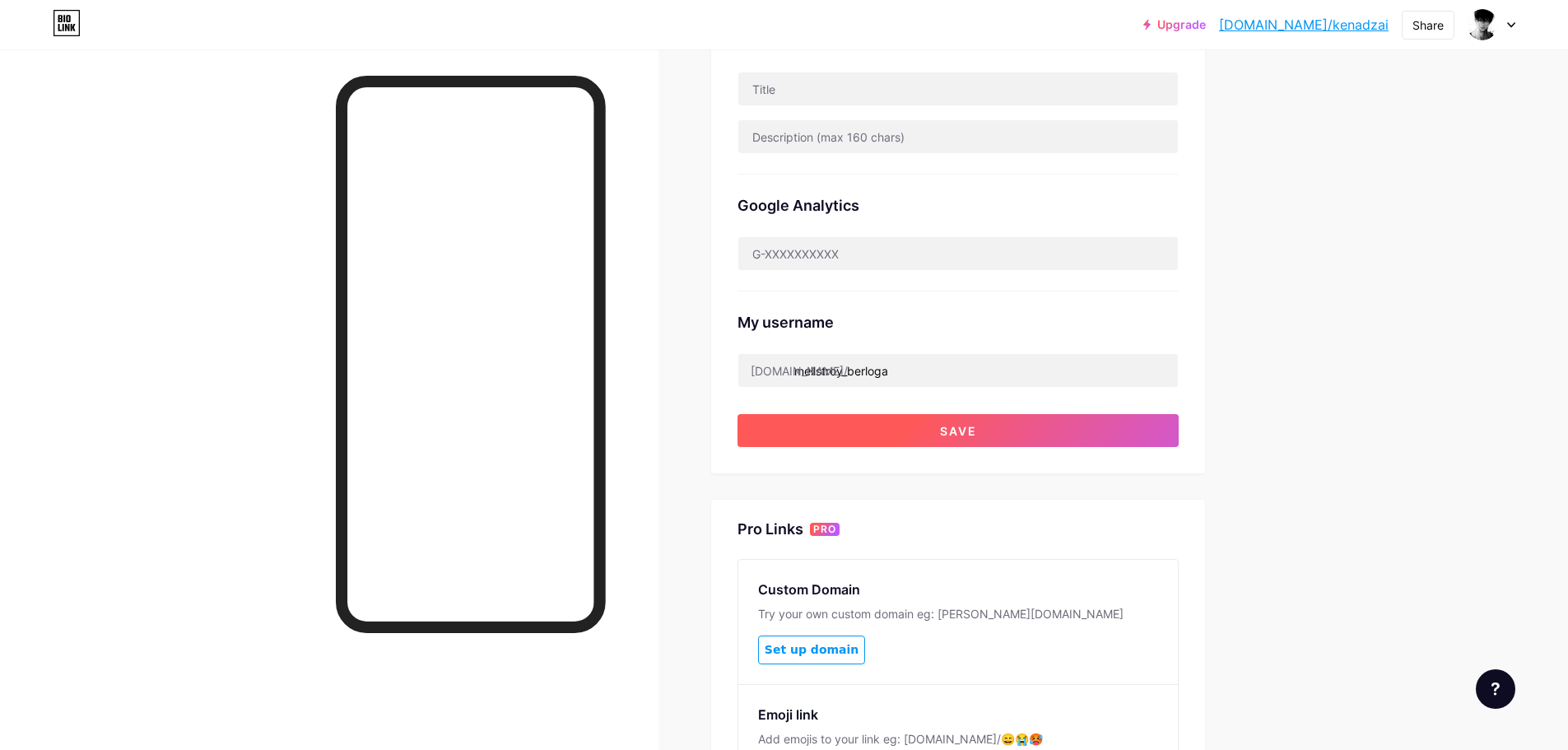
click at [885, 418] on button "Save" at bounding box center [958, 430] width 441 height 33
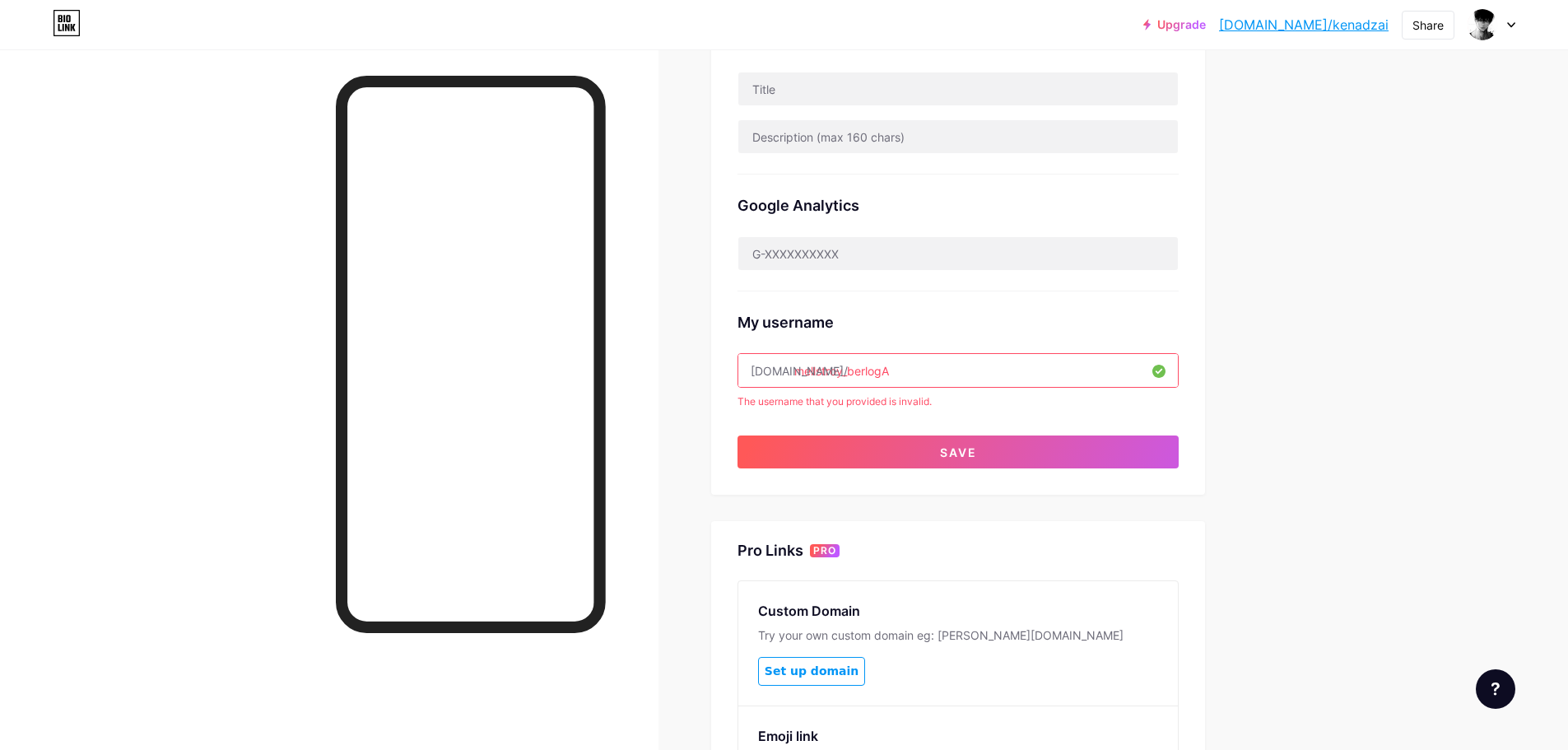
drag, startPoint x: 944, startPoint y: 373, endPoint x: 780, endPoint y: 372, distance: 164.0
click at [780, 372] on div "bio.link/ mellstroy_berlogA" at bounding box center [958, 370] width 441 height 35
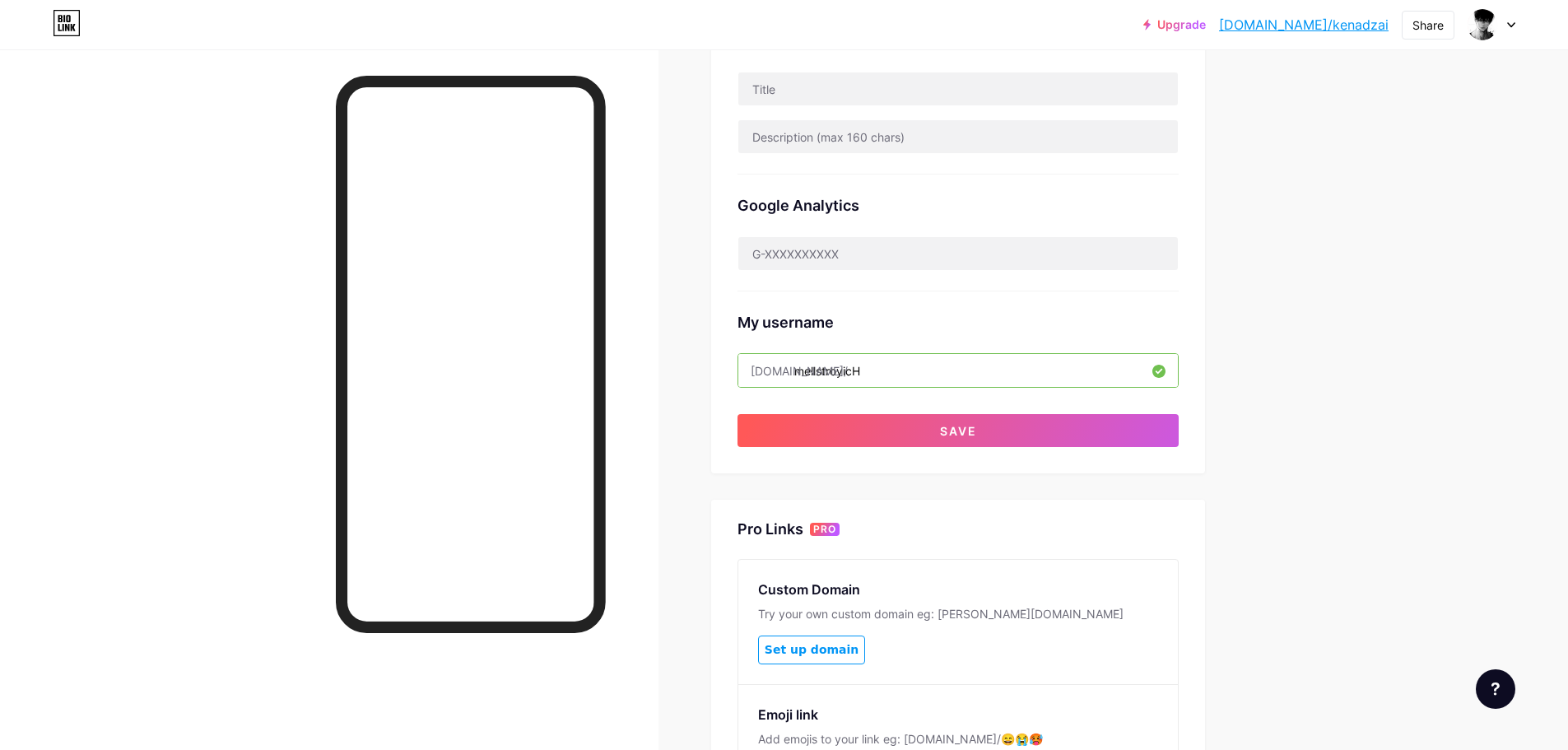
type input "mellstroyicH"
drag, startPoint x: 1378, startPoint y: 462, endPoint x: 1307, endPoint y: 462, distance: 71.0
click at [1373, 464] on div "Upgrade bio.link/kenadz... bio.link/kenadzai Share Switch accounts kenadzai bio…" at bounding box center [784, 269] width 1568 height 1361
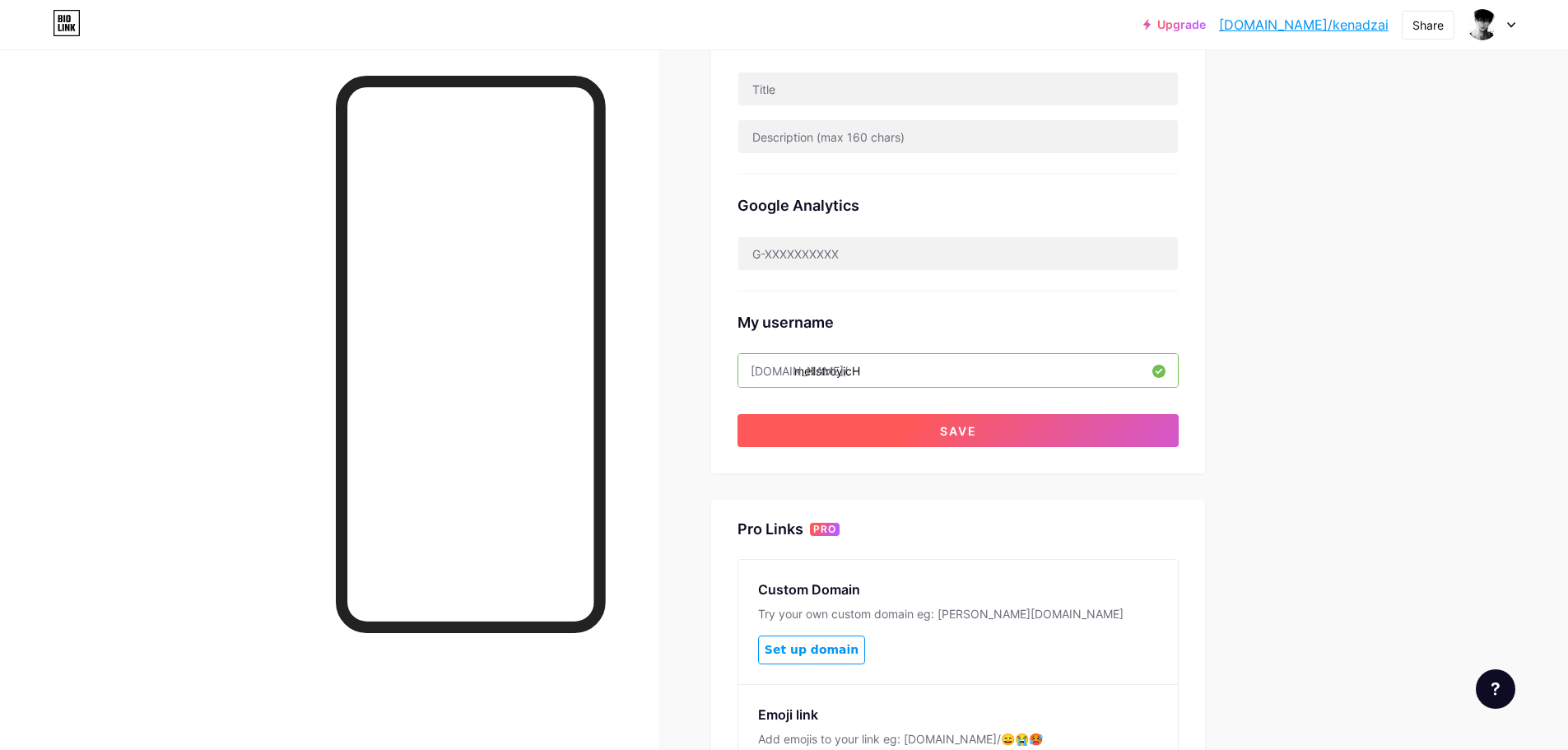
click at [1114, 431] on button "Save" at bounding box center [958, 430] width 441 height 33
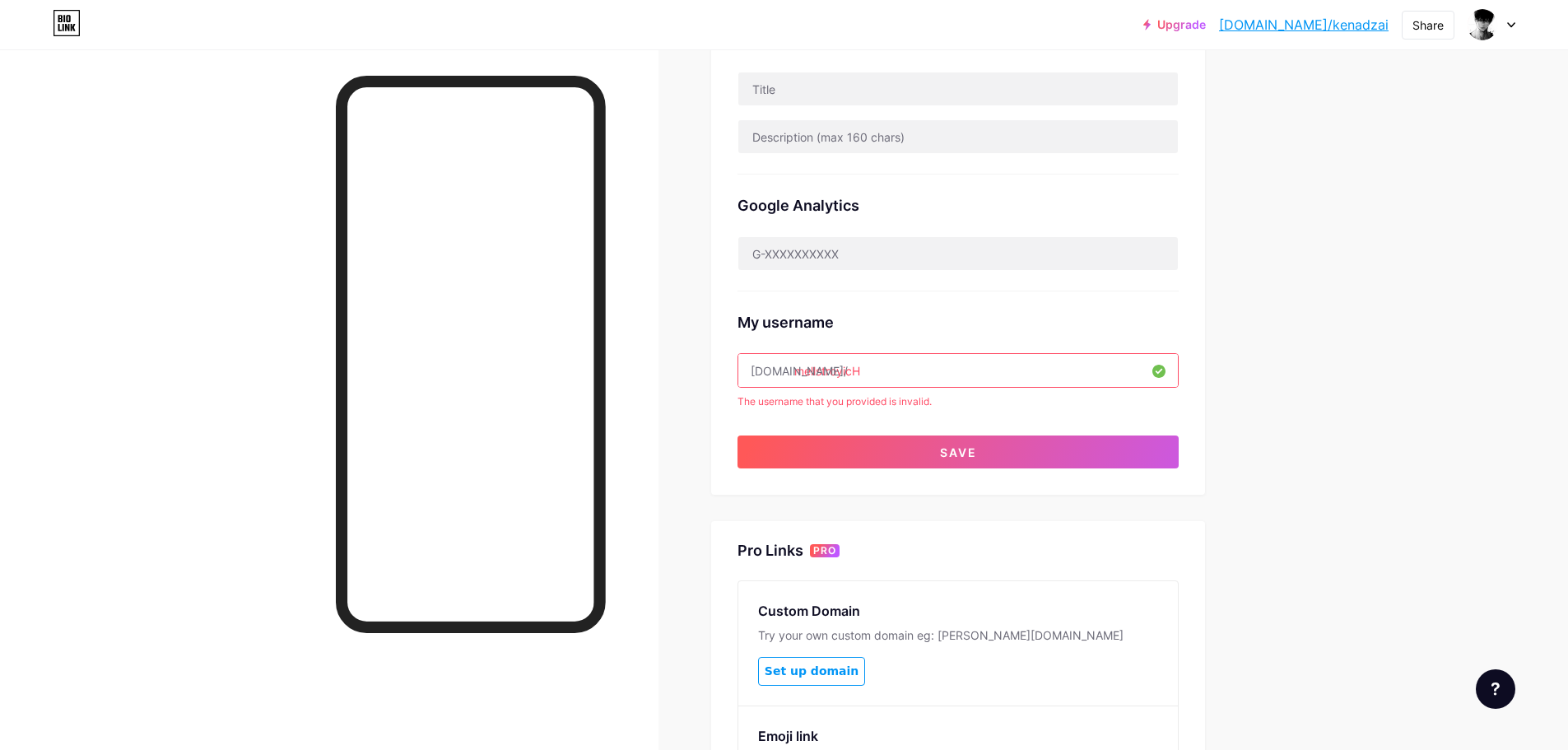
drag, startPoint x: 941, startPoint y: 374, endPoint x: 799, endPoint y: 380, distance: 142.1
click at [799, 380] on input "mellstroyicH" at bounding box center [958, 370] width 440 height 33
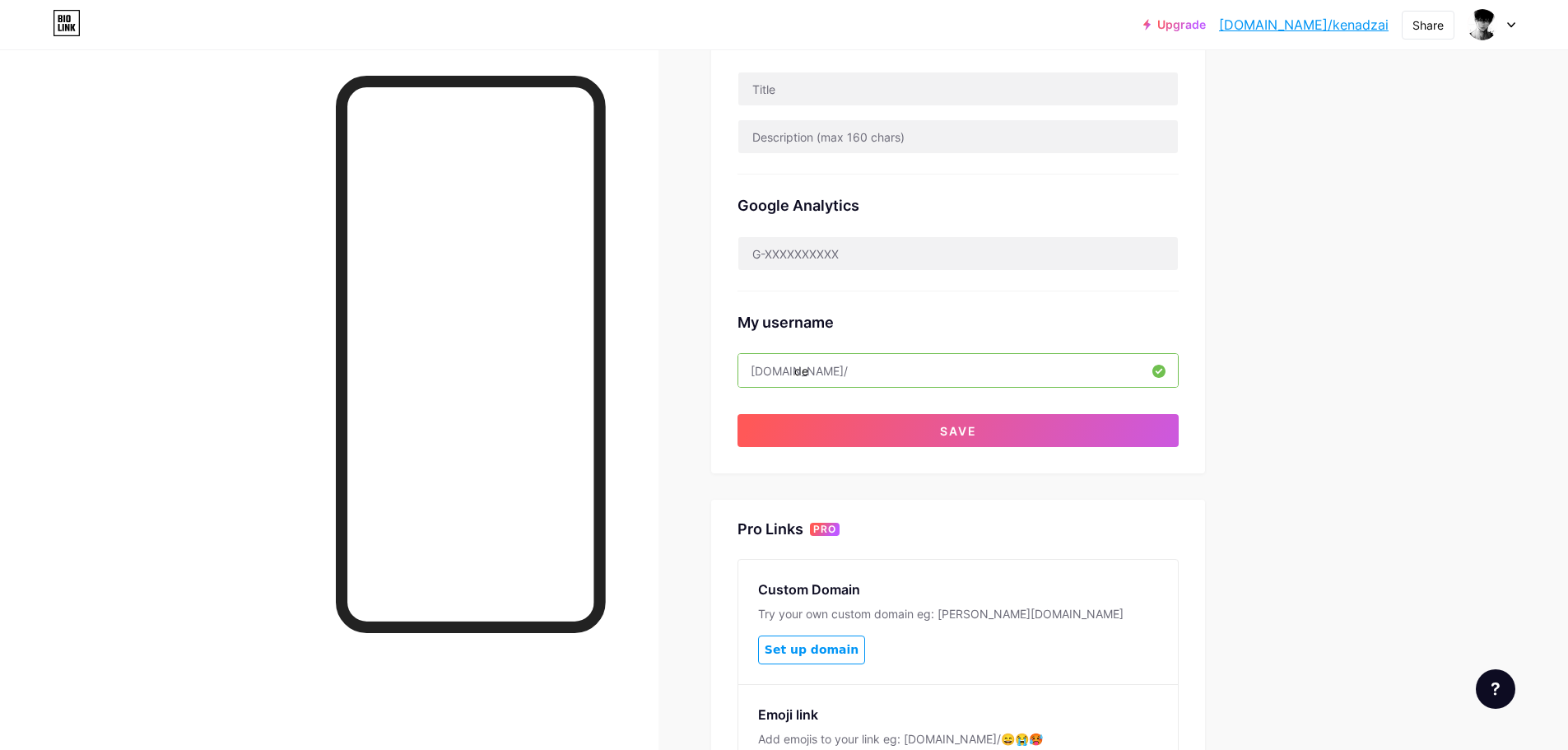
type input "d"
click at [1267, 404] on div "Links Posts Design Subscribers Stats Settings Preferred link This is an aesthet…" at bounding box center [637, 293] width 1274 height 1311
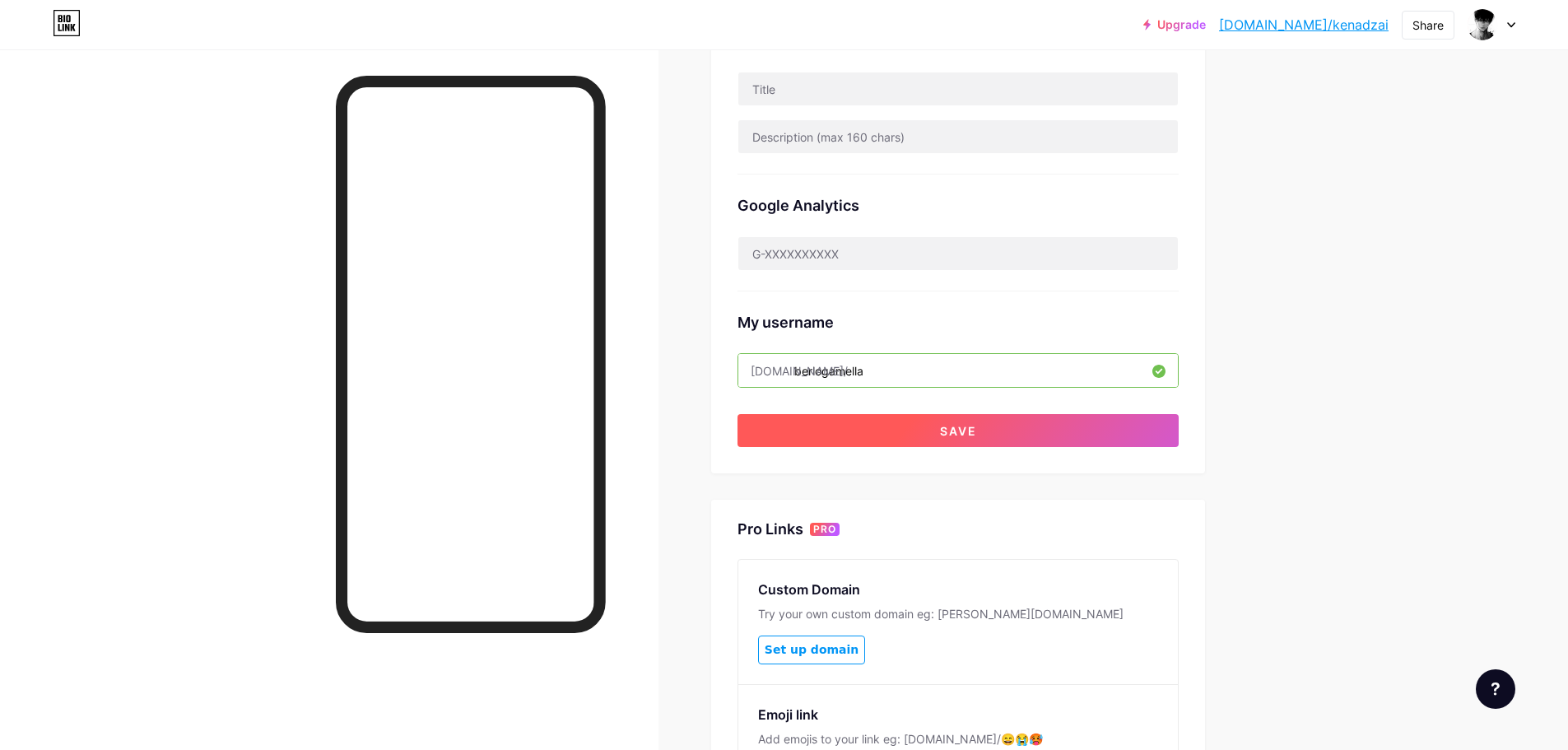
click at [1060, 425] on button "Save" at bounding box center [958, 430] width 441 height 33
type input "berlogamellA"
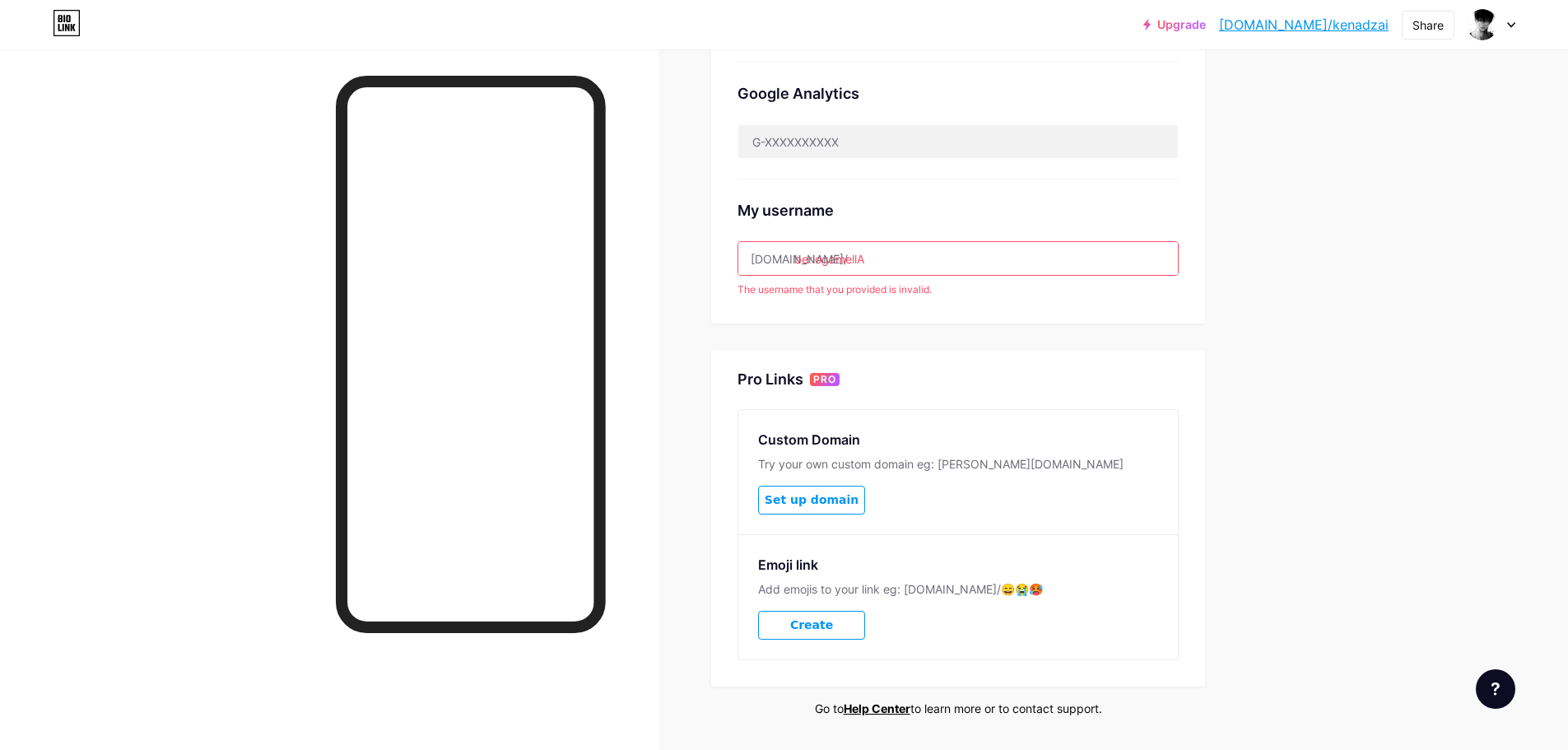
scroll to position [159, 0]
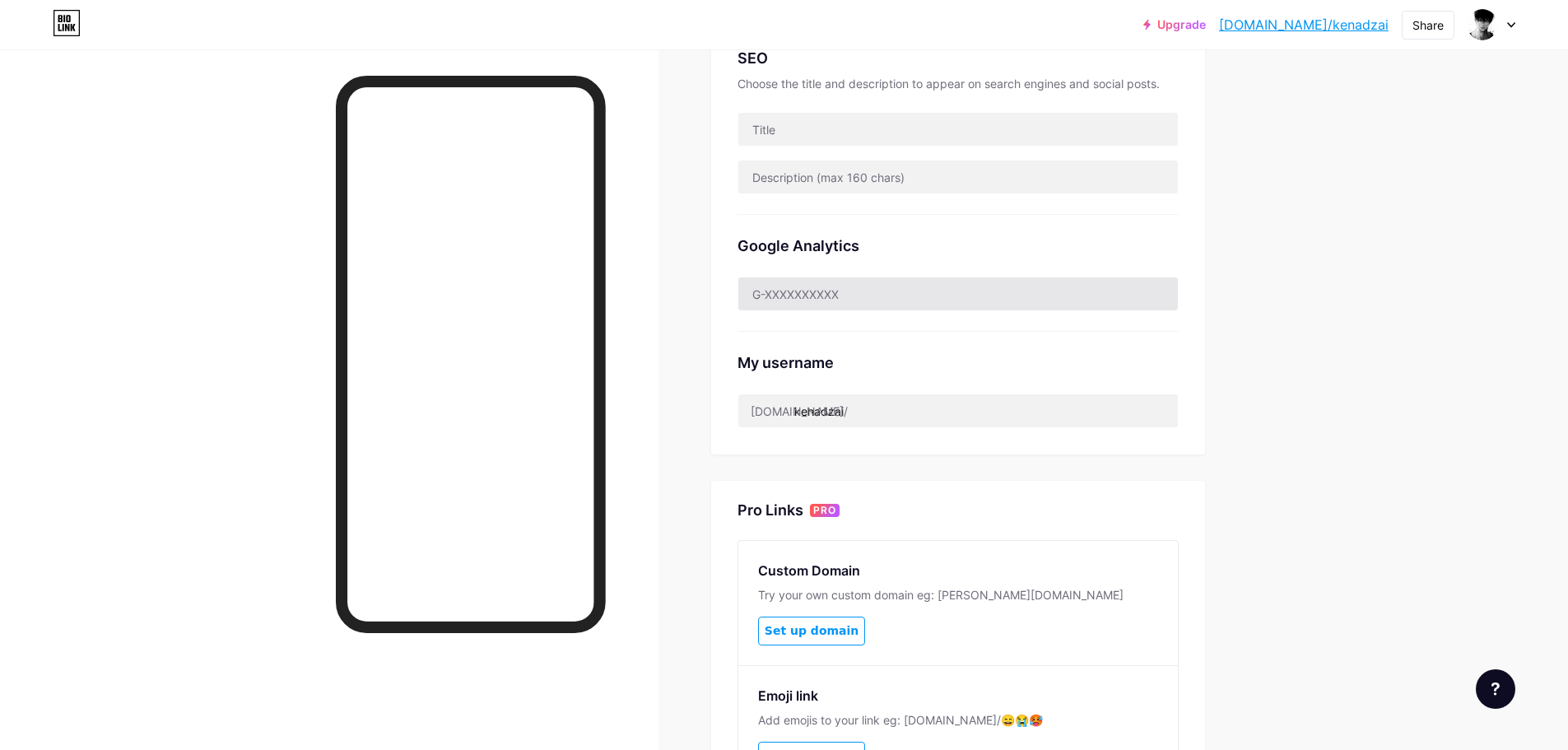
scroll to position [412, 0]
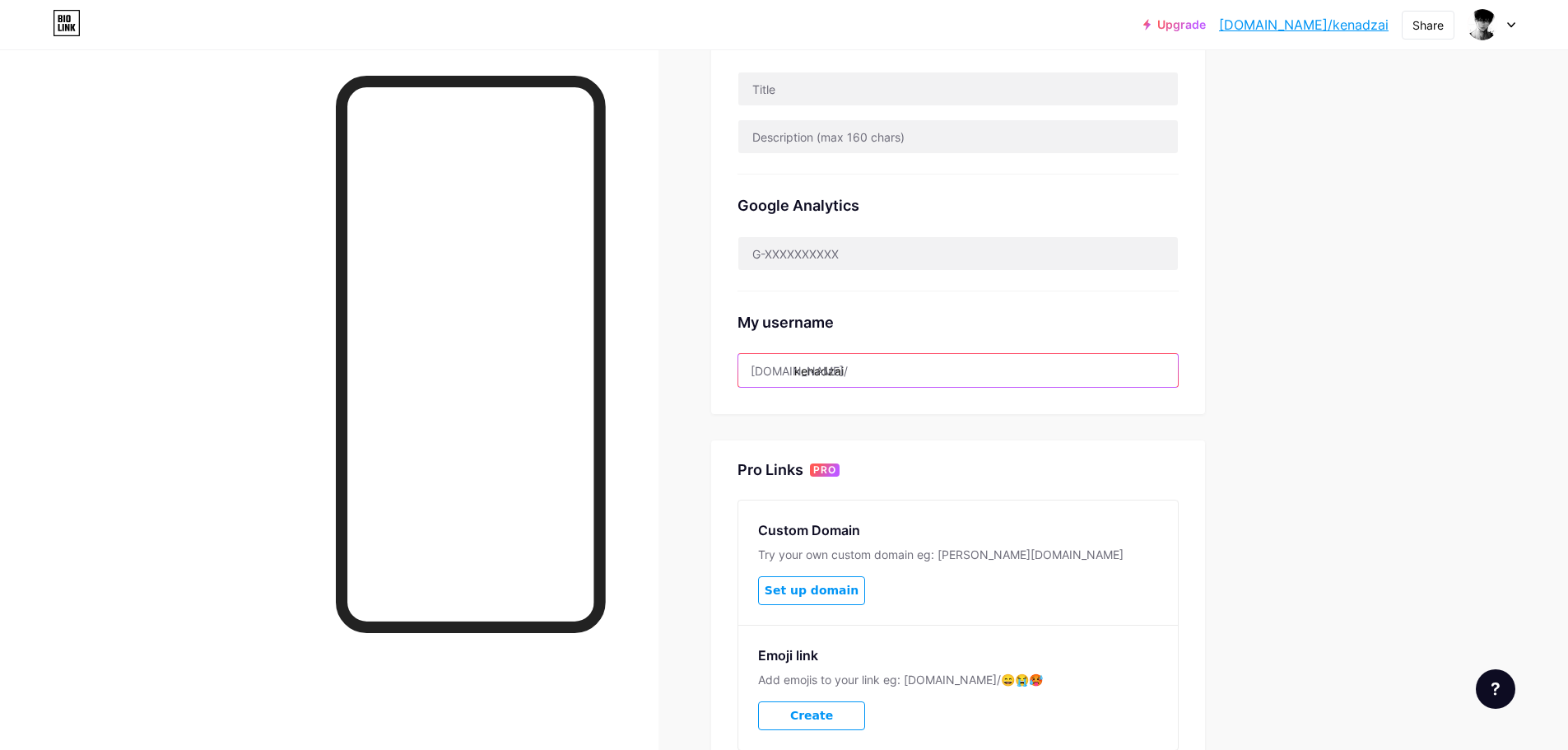
click at [852, 366] on input "kenadzai" at bounding box center [958, 370] width 440 height 33
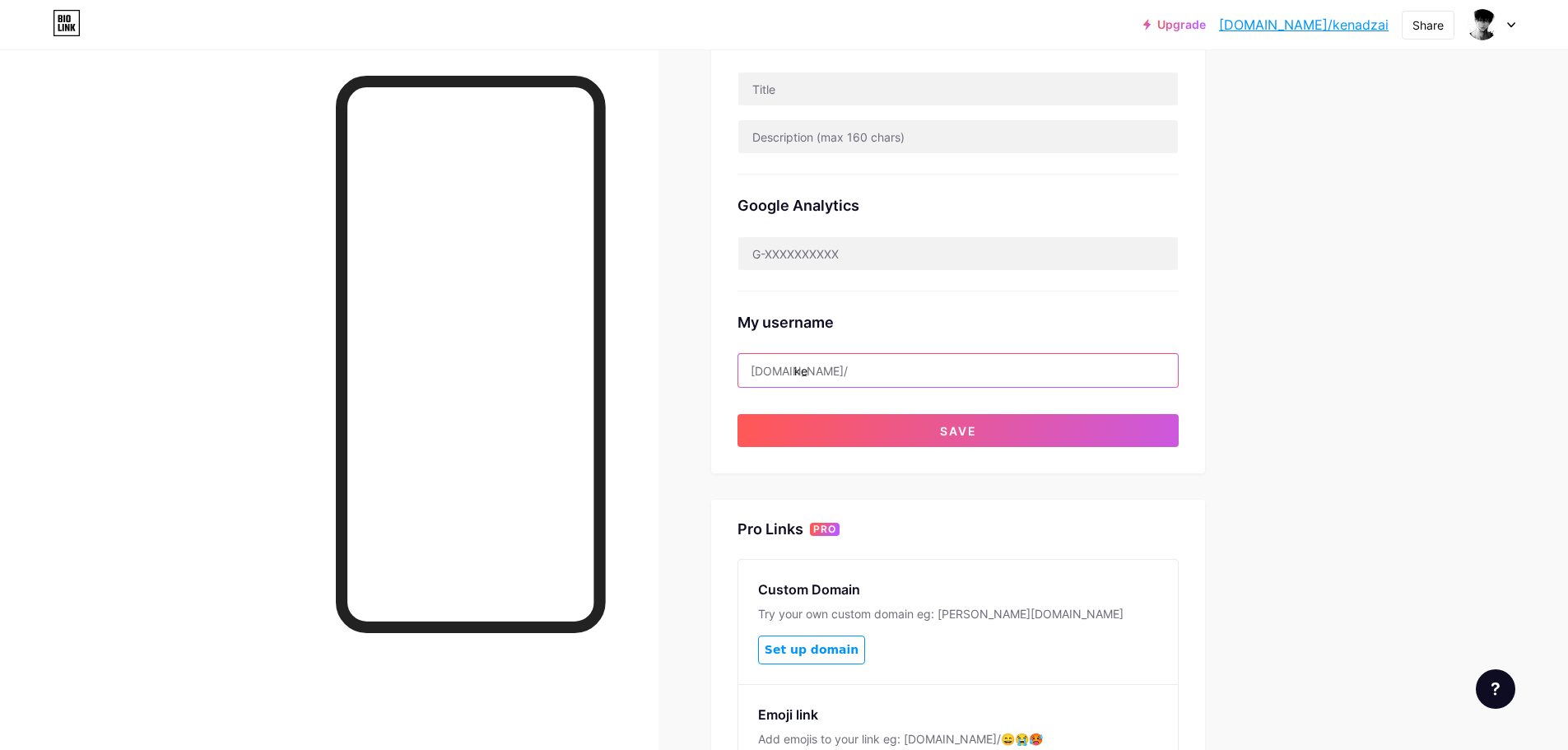
type input "k"
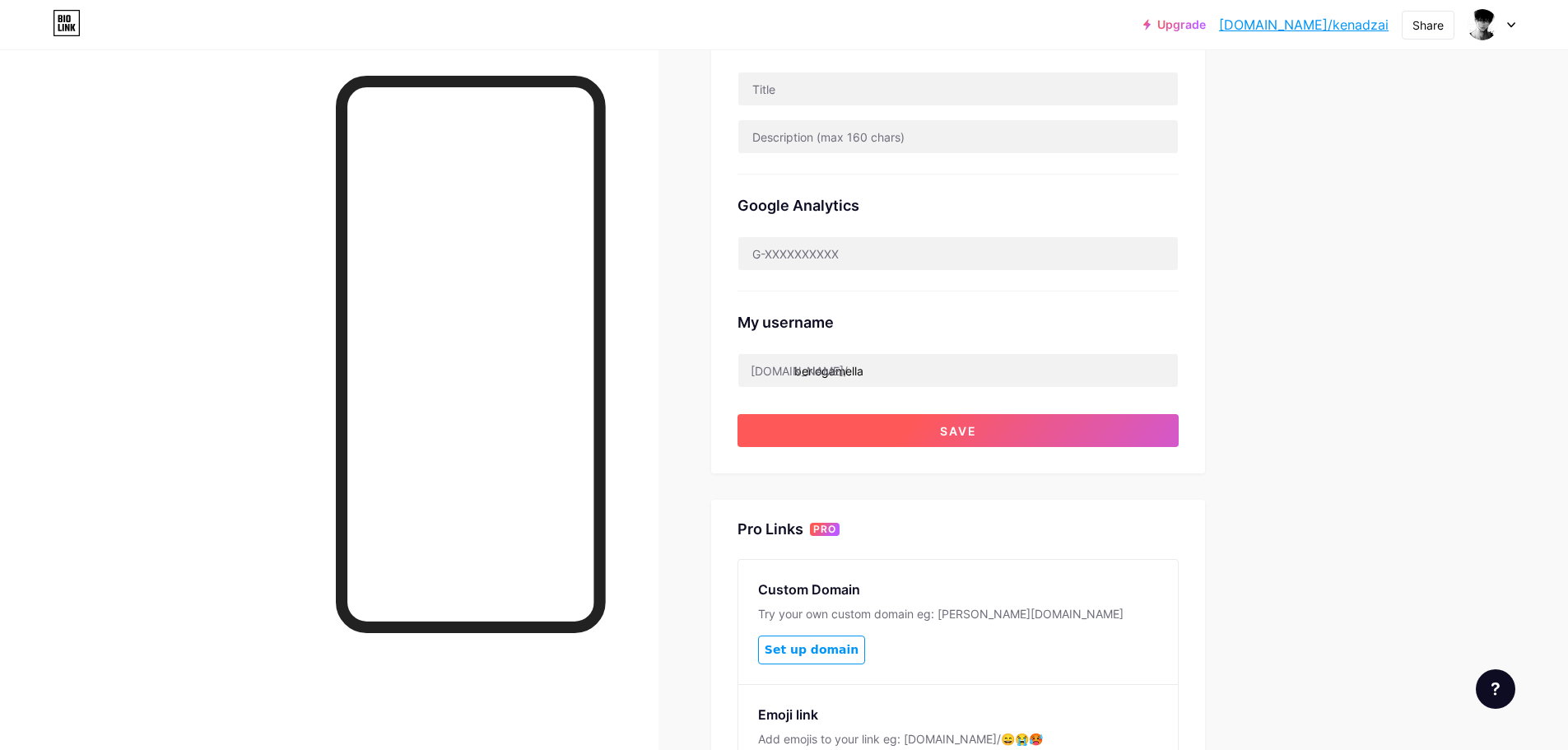
click at [920, 424] on button "Save" at bounding box center [958, 430] width 441 height 33
type input "berlogamellA"
